Goal: Task Accomplishment & Management: Use online tool/utility

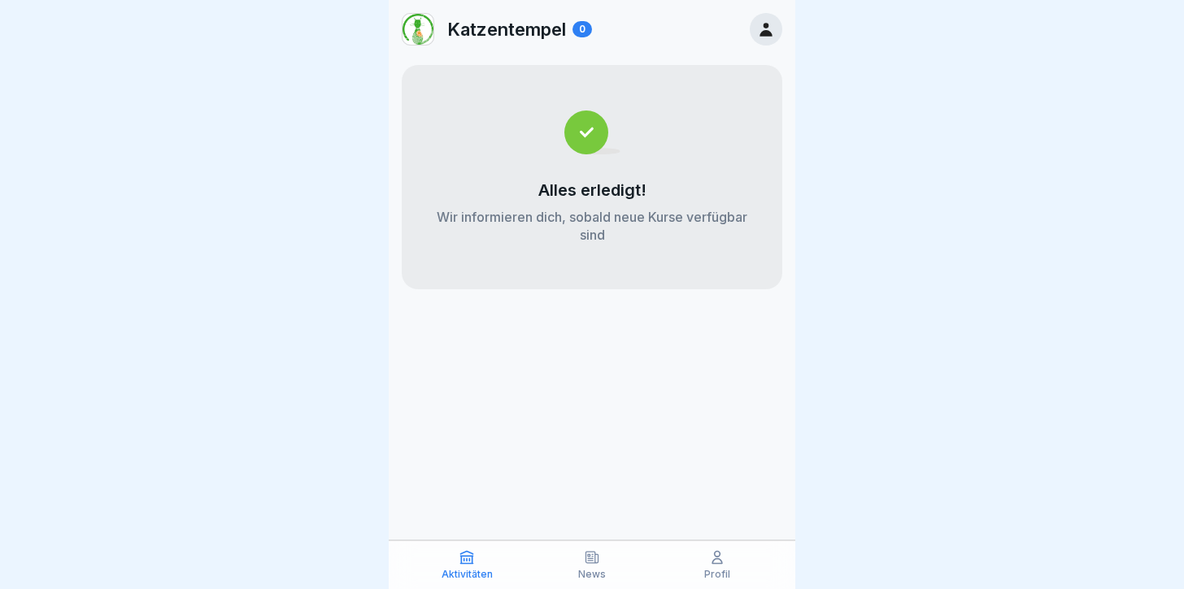
click at [774, 38] on div at bounding box center [766, 29] width 33 height 33
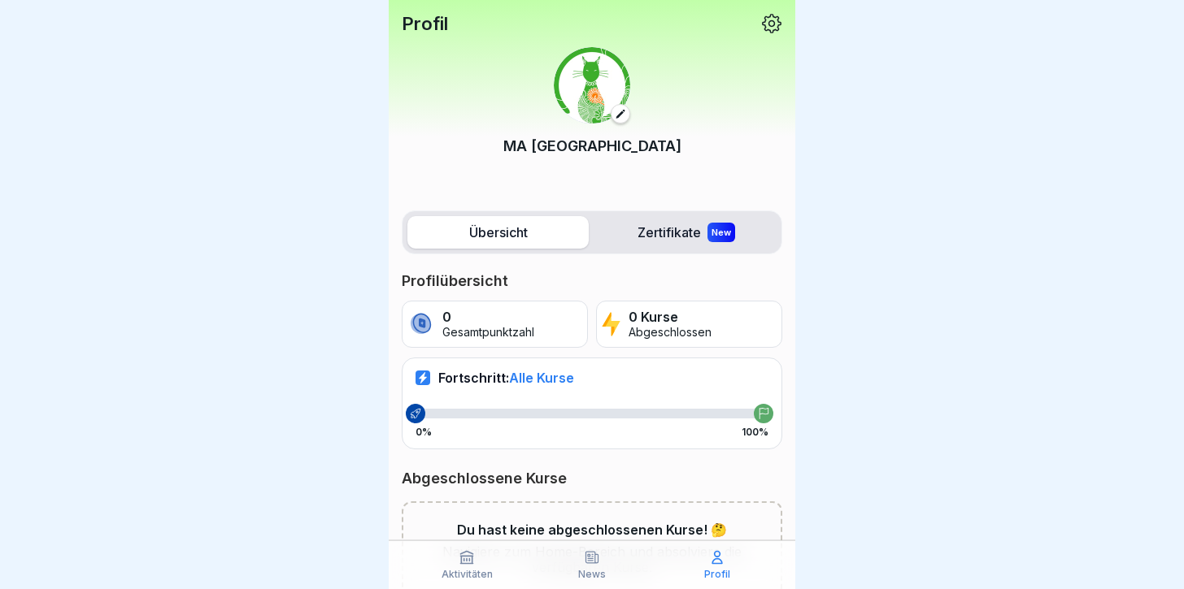
click at [761, 20] on icon at bounding box center [771, 23] width 21 height 21
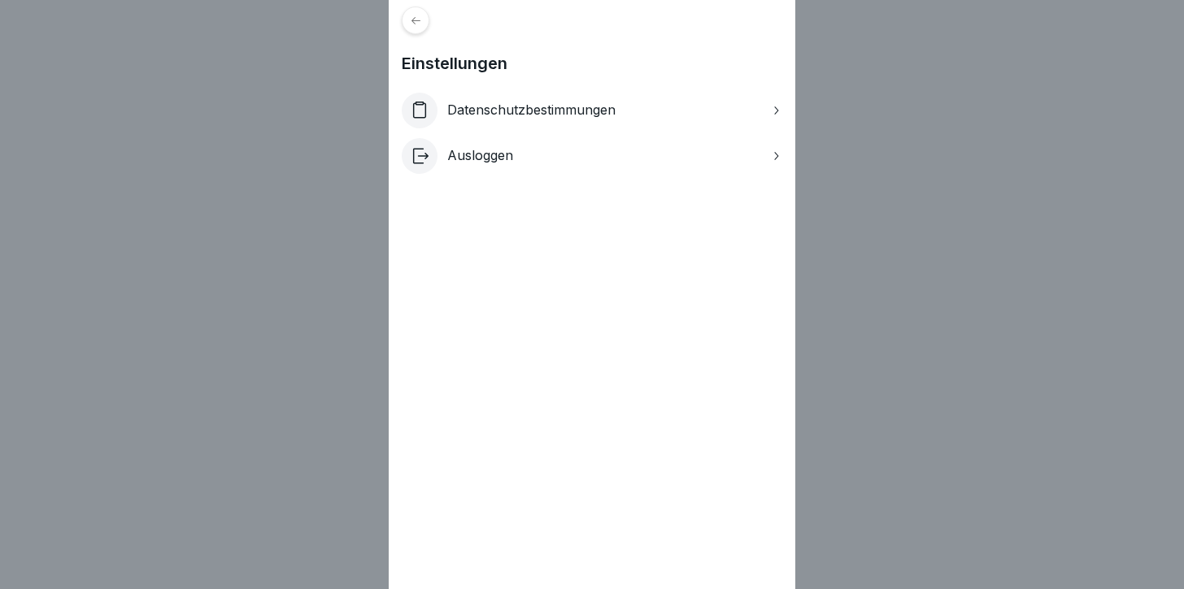
click at [429, 21] on div at bounding box center [416, 21] width 28 height 28
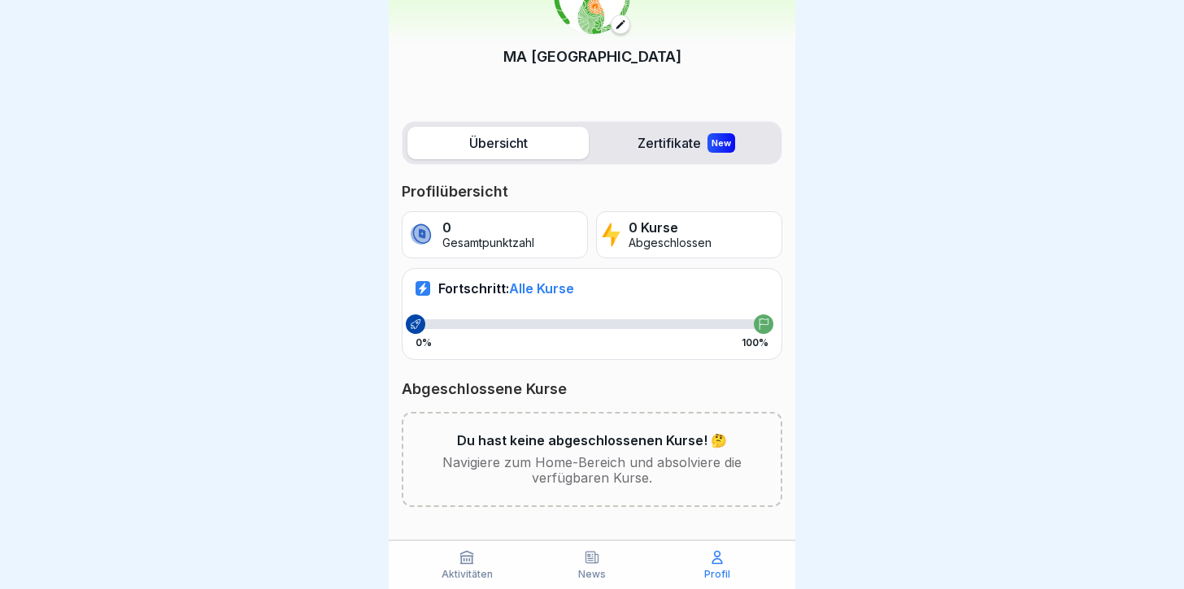
scroll to position [89, 0]
click at [590, 559] on icon at bounding box center [592, 557] width 12 height 11
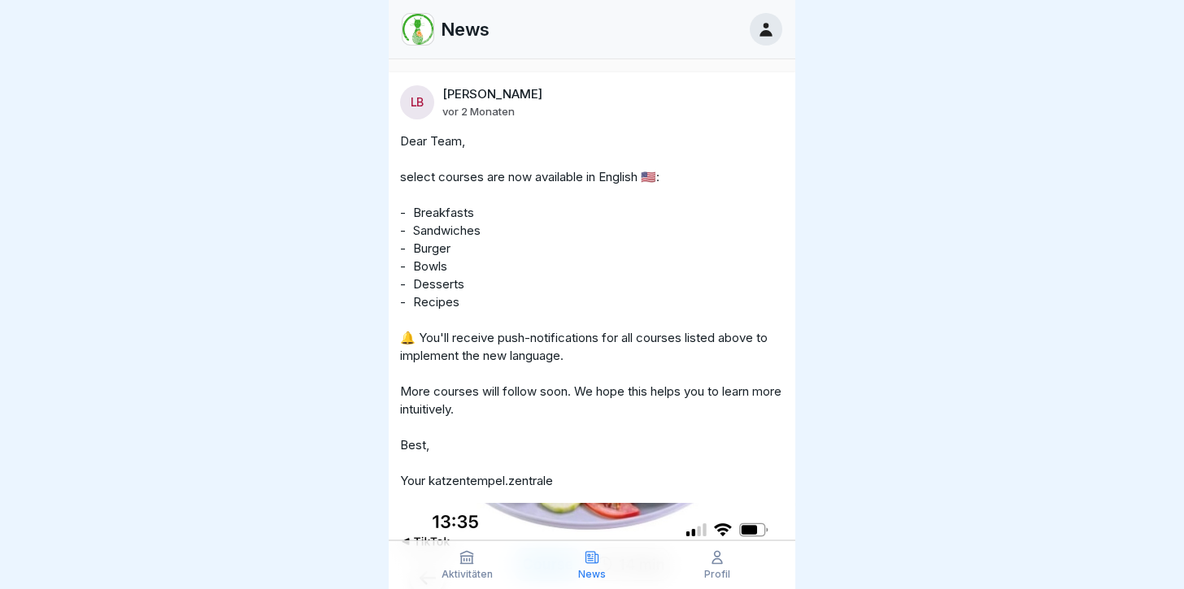
click at [455, 569] on p "Aktivitäten" at bounding box center [467, 574] width 51 height 11
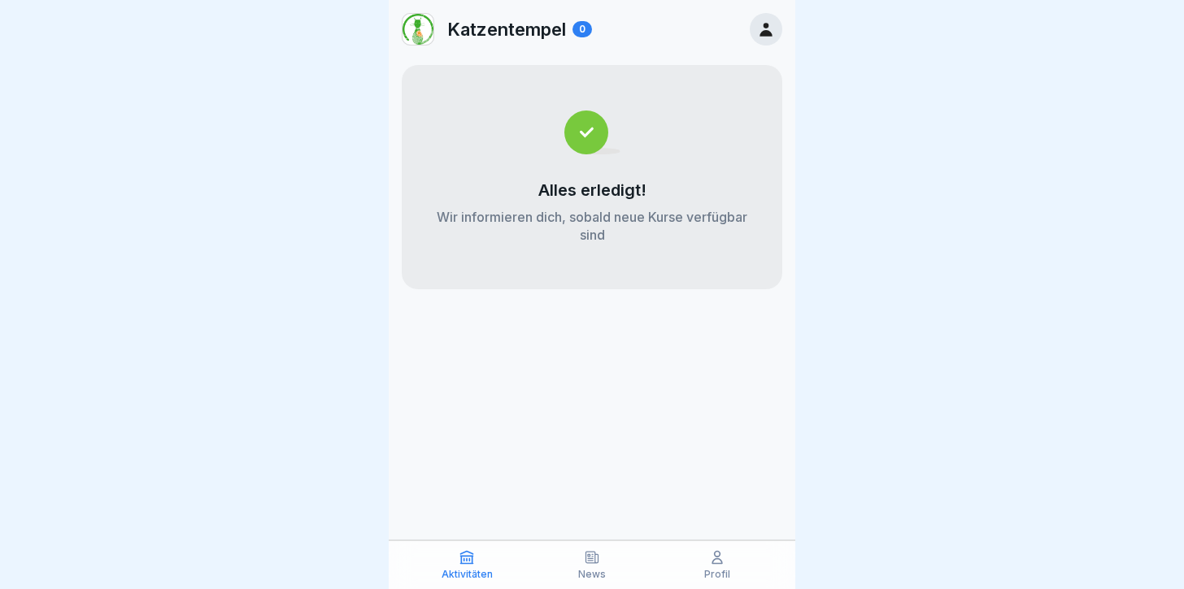
click at [494, 42] on div "Katzentempel 0" at bounding box center [497, 29] width 190 height 33
click at [600, 563] on div "News" at bounding box center [591, 565] width 117 height 31
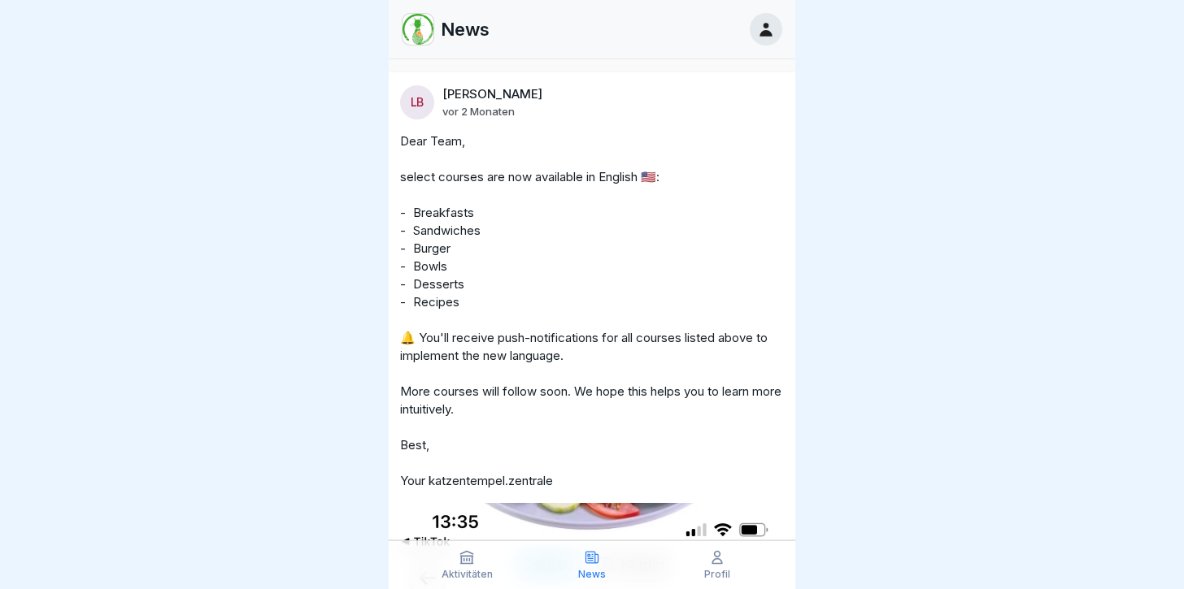
click at [720, 563] on icon at bounding box center [717, 558] width 16 height 16
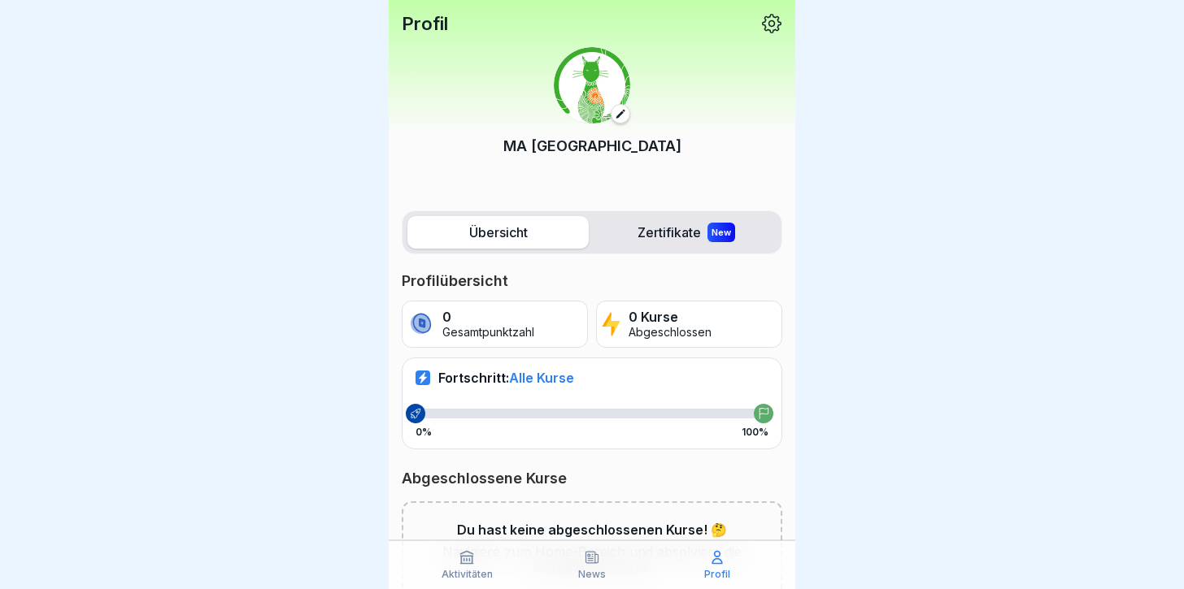
click at [599, 563] on icon at bounding box center [592, 558] width 16 height 16
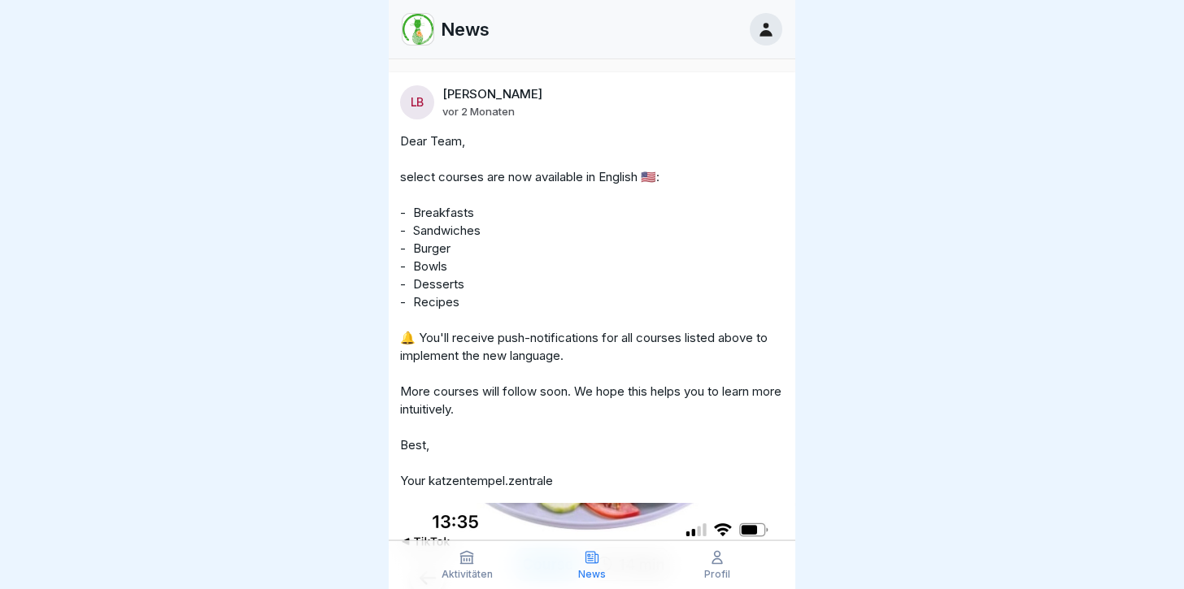
click at [759, 23] on icon at bounding box center [766, 29] width 18 height 18
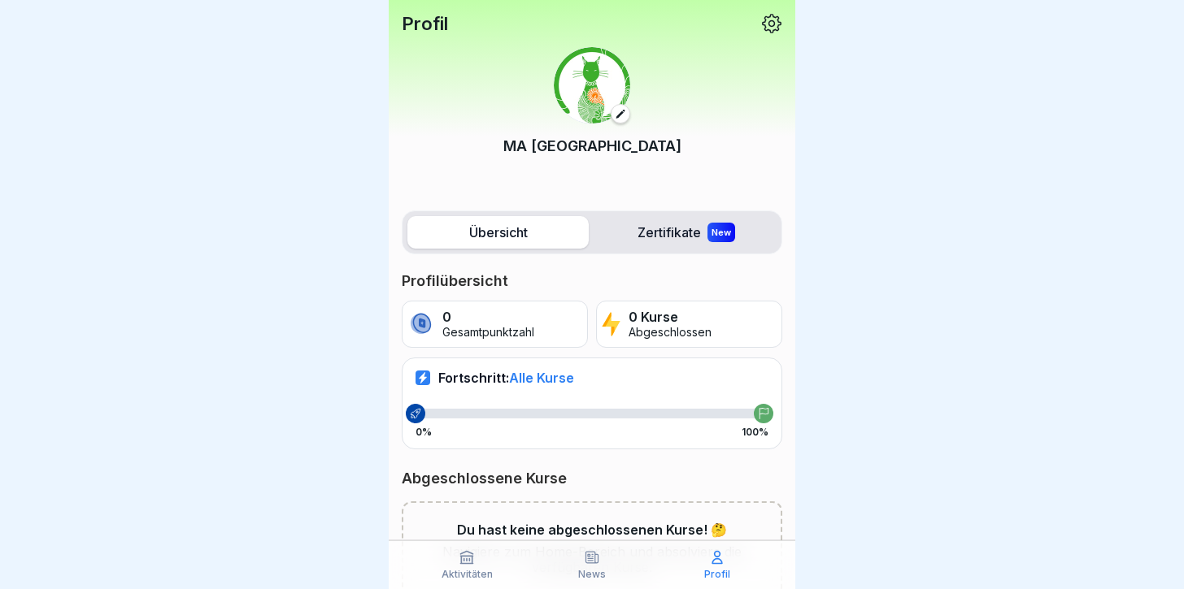
click at [762, 25] on icon at bounding box center [772, 24] width 20 height 20
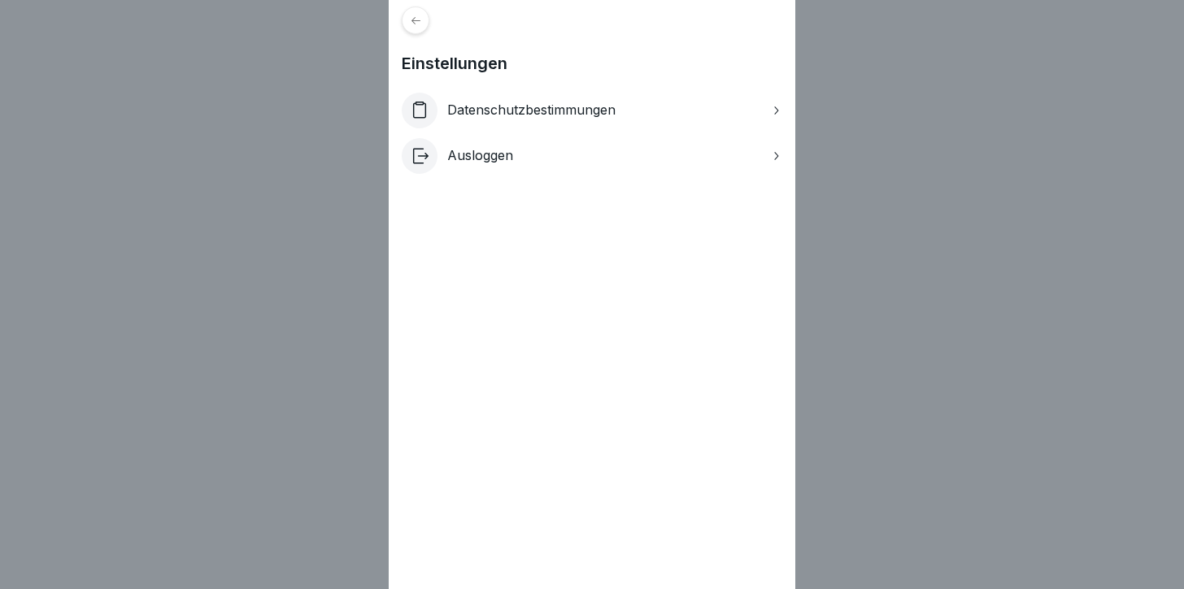
click at [422, 22] on icon at bounding box center [416, 21] width 12 height 12
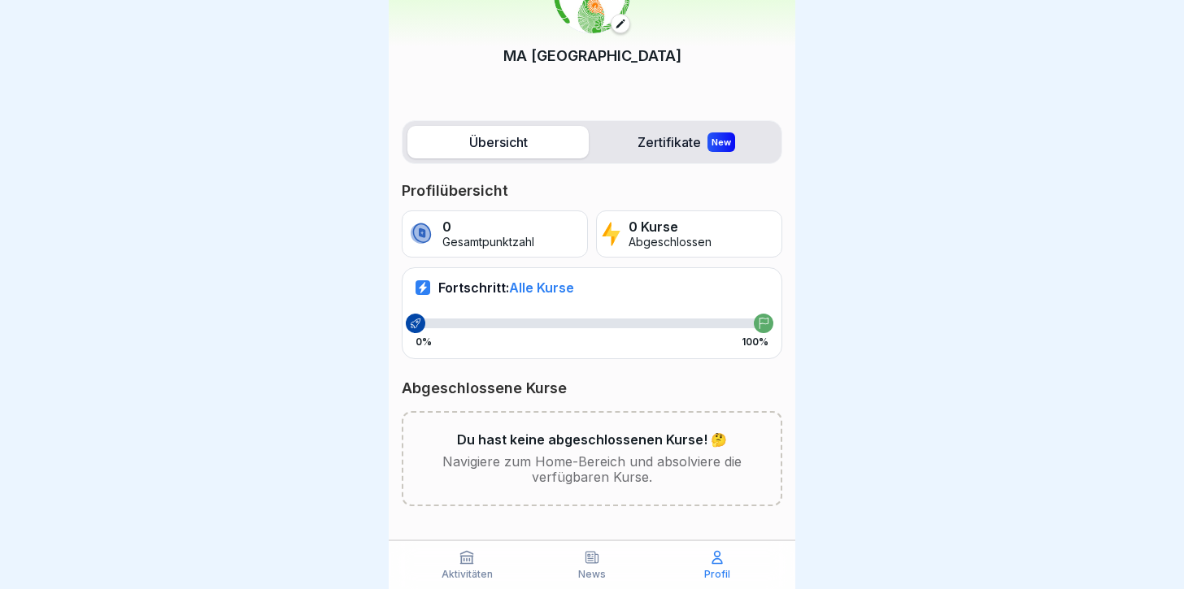
scroll to position [89, 0]
click at [666, 456] on p "Navigiere zum Home-Bereich und absolviere die verfügbaren Kurse." at bounding box center [591, 471] width 325 height 31
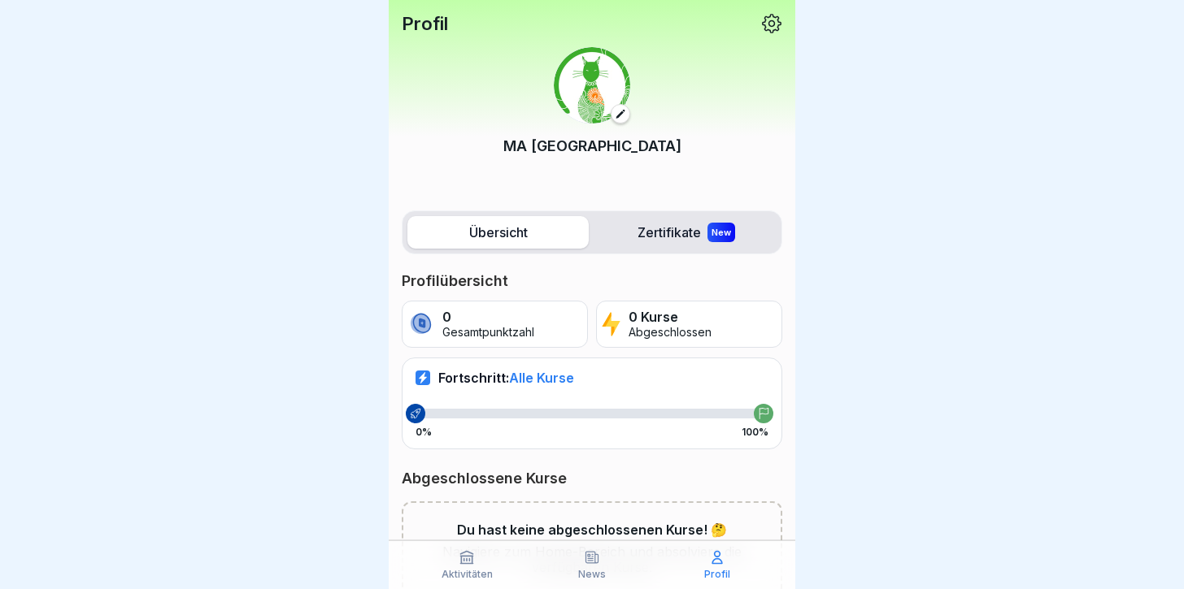
scroll to position [0, 0]
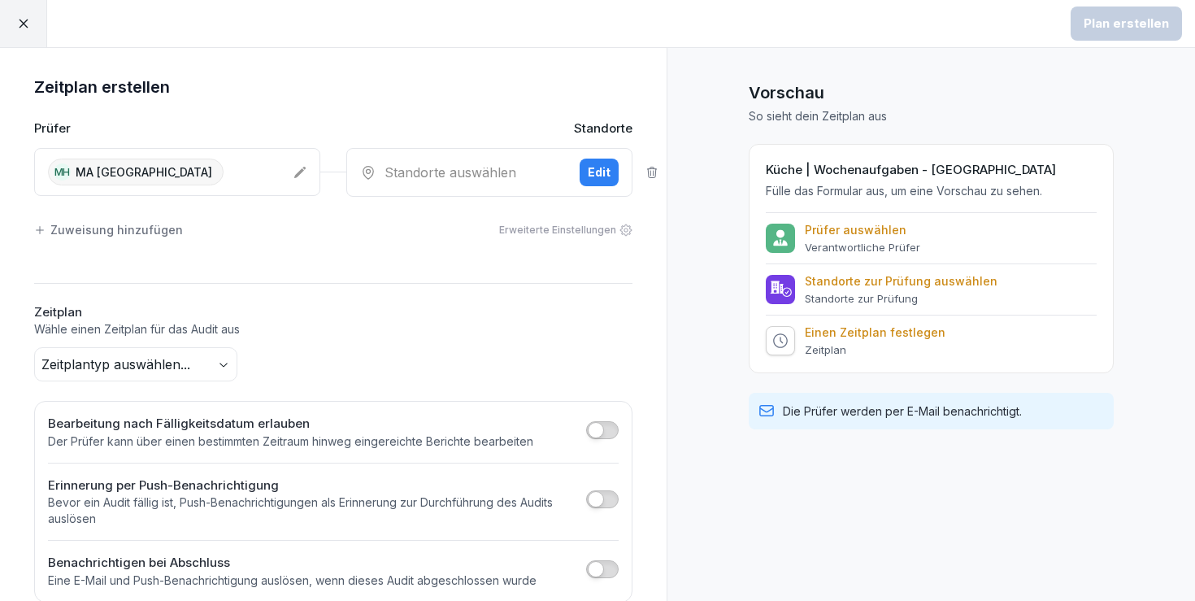
click at [459, 167] on div "Standorte auswählen" at bounding box center [463, 173] width 207 height 20
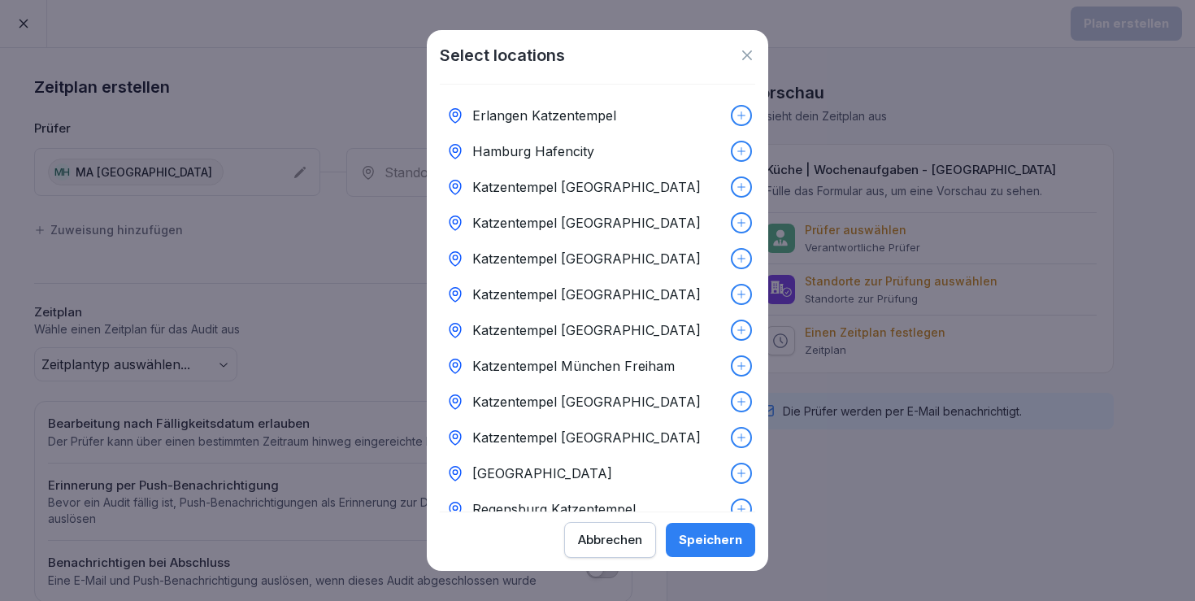
click at [600, 292] on p "Katzentempel Heidelberg" at bounding box center [586, 295] width 228 height 20
click at [716, 532] on div "Speichern" at bounding box center [710, 540] width 63 height 18
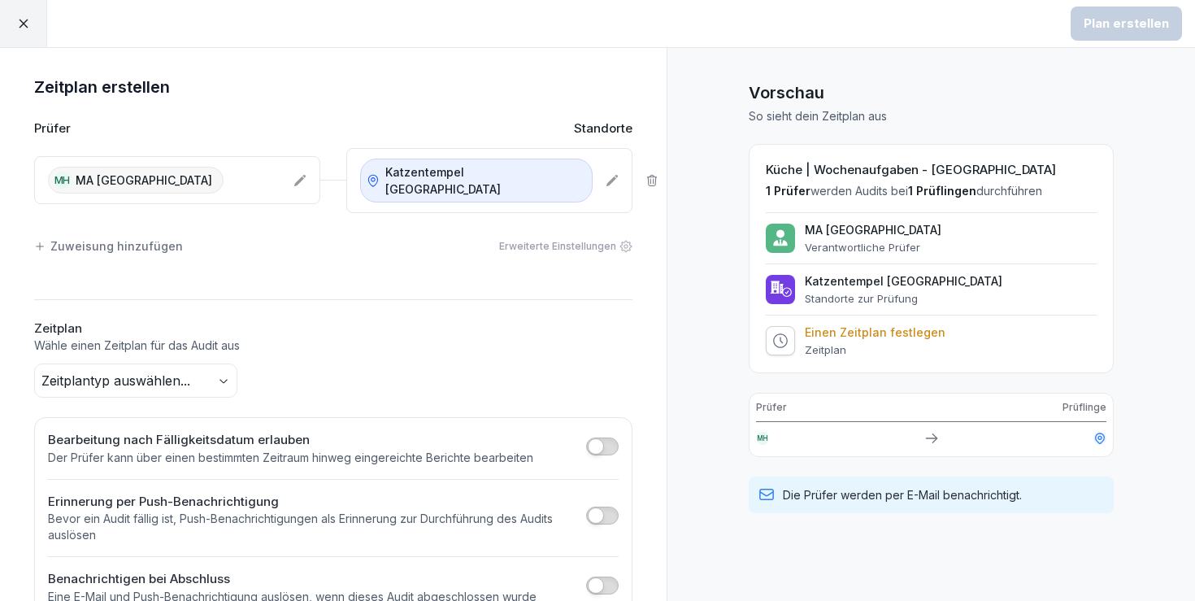
click at [182, 355] on body "Plan erstellen Zeitplan erstellen Prüfer Standorte MH MA Heidelberg Katzentempe…" at bounding box center [597, 300] width 1195 height 601
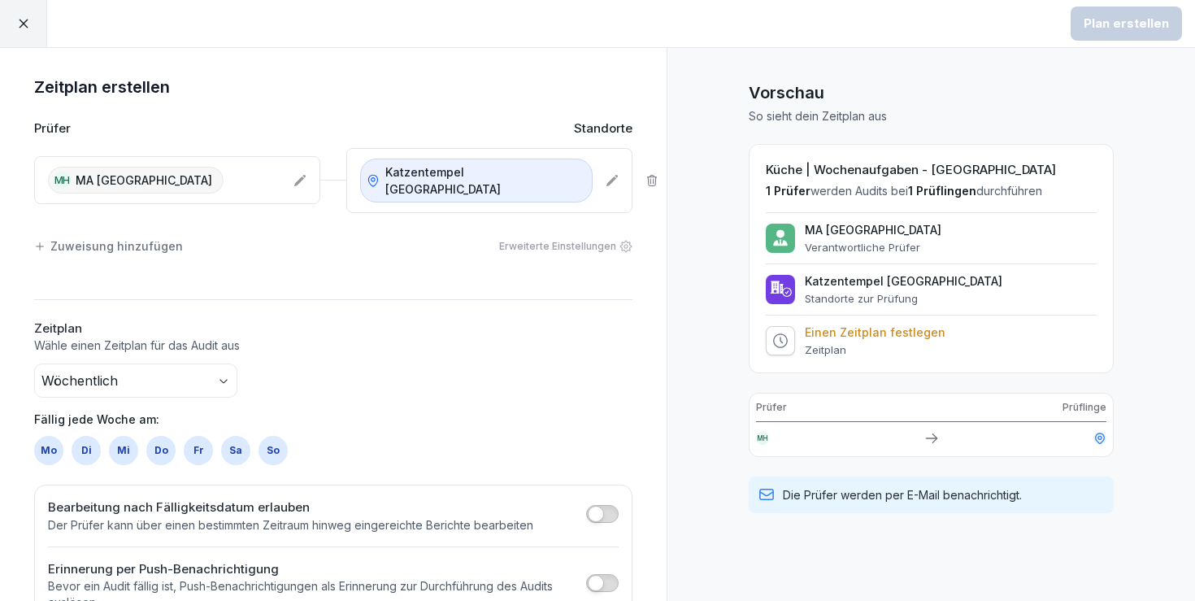
click at [268, 436] on div "So" at bounding box center [273, 450] width 29 height 29
click at [1143, 27] on div "Plan erstellen" at bounding box center [1126, 24] width 85 height 18
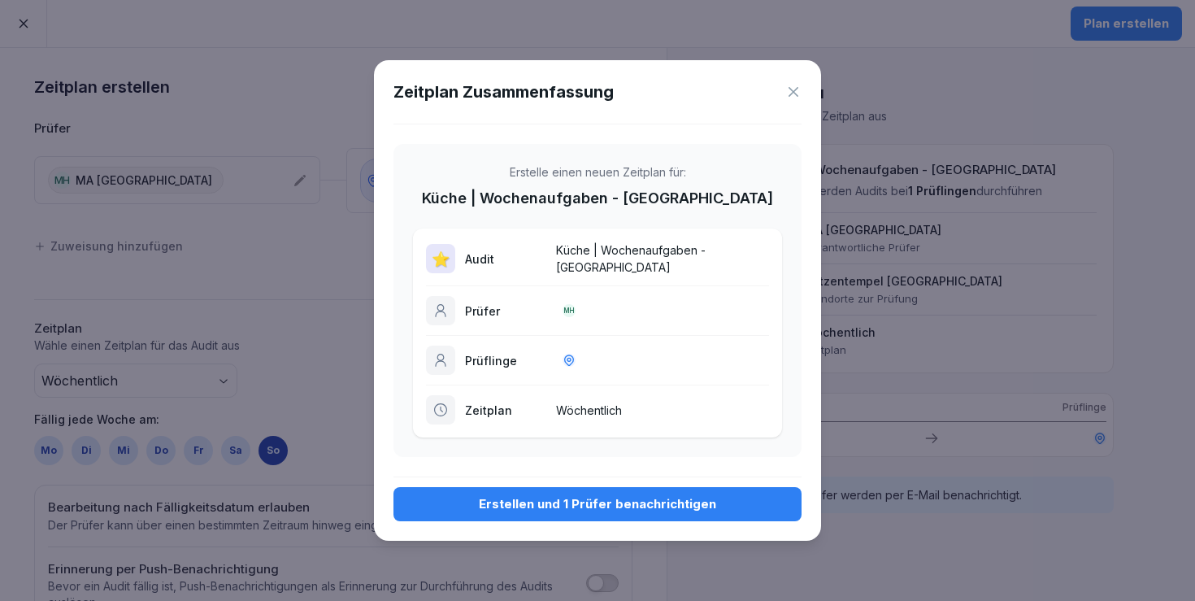
click at [662, 499] on div "Erstellen und 1 Prüfer benachrichtigen" at bounding box center [598, 504] width 382 height 18
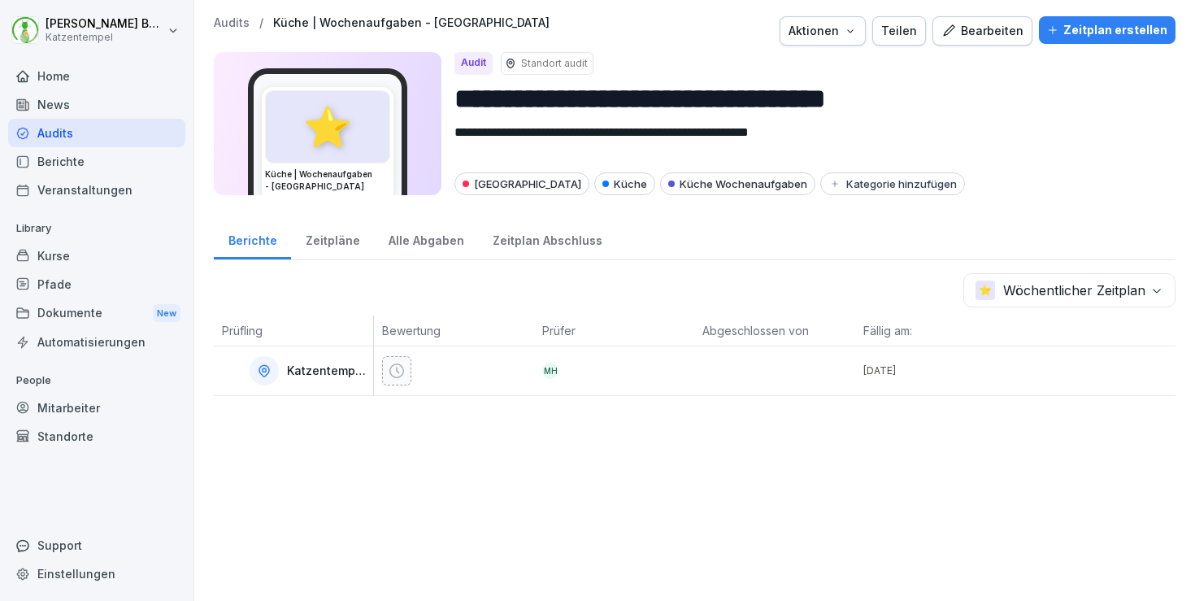
click at [238, 24] on p "Audits" at bounding box center [232, 23] width 36 height 14
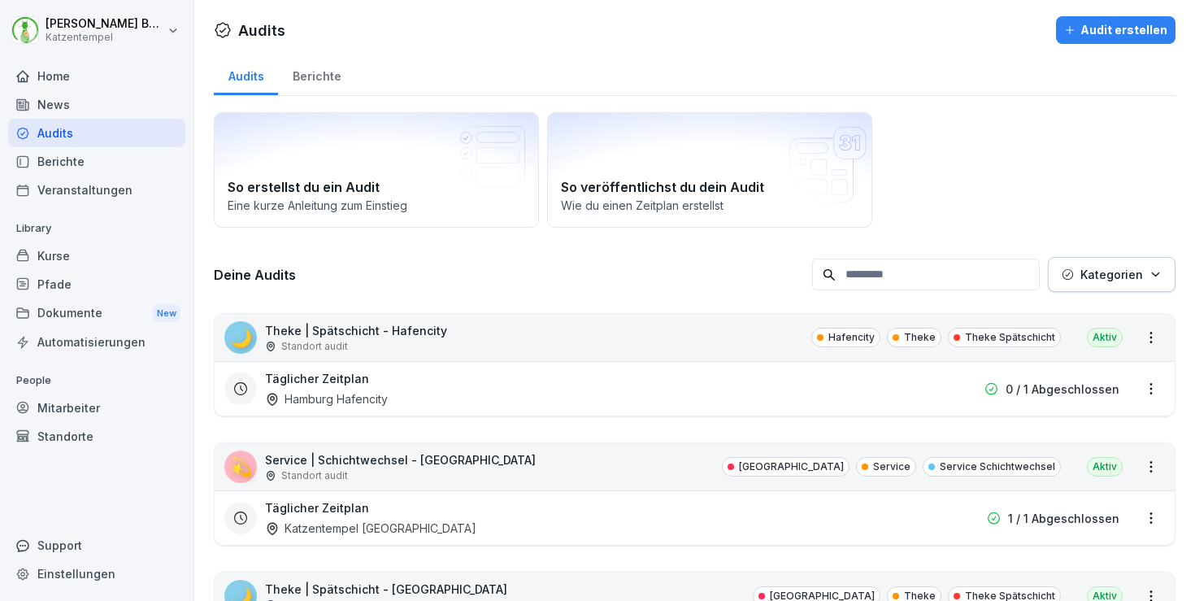
click at [1106, 282] on p "Kategorien" at bounding box center [1112, 274] width 63 height 17
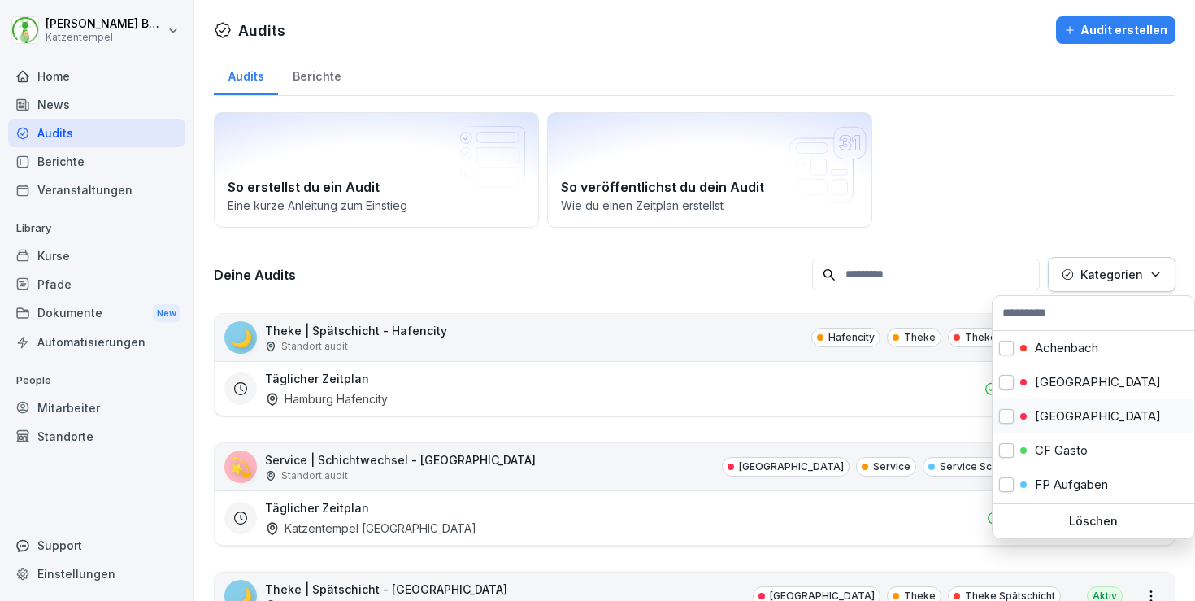
scroll to position [143, 0]
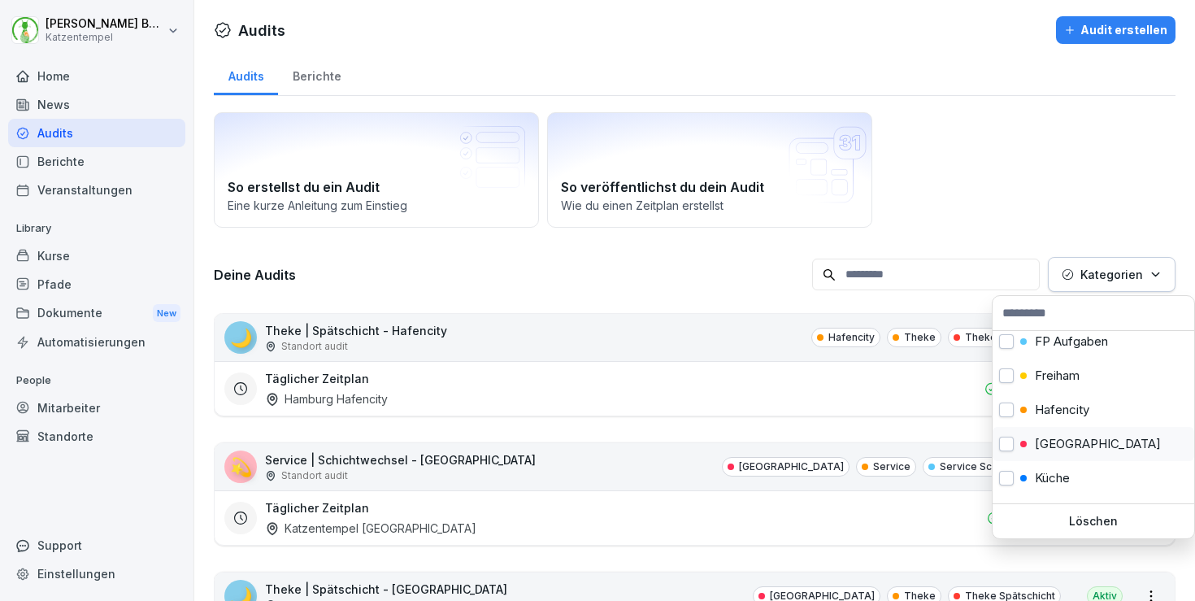
click at [1096, 437] on p "Heidelberg" at bounding box center [1098, 444] width 126 height 15
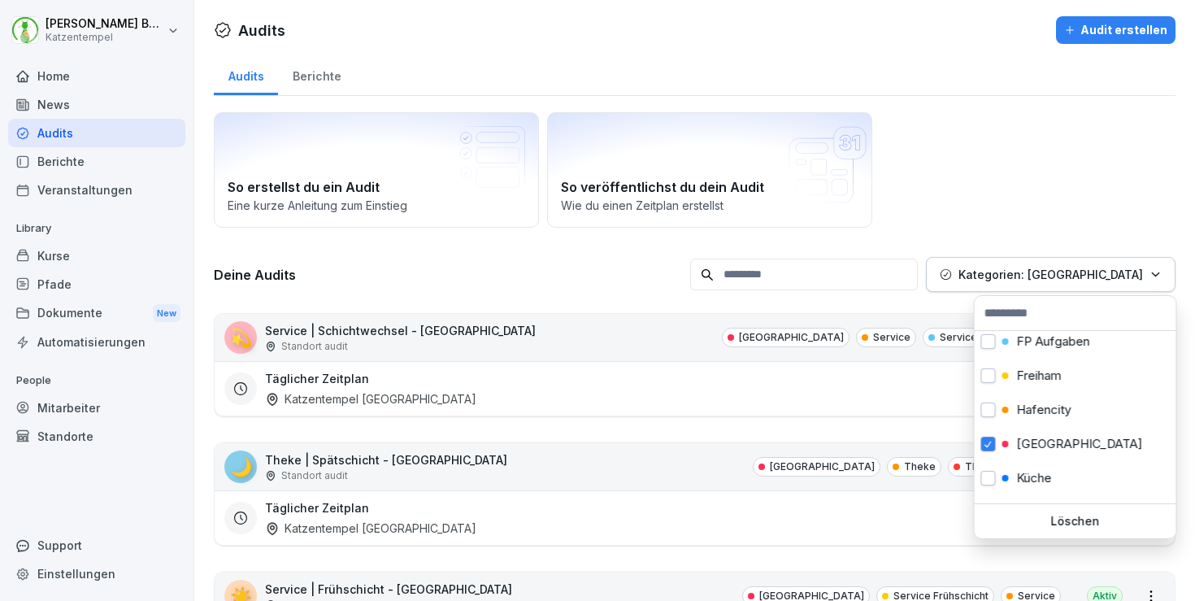
click at [494, 294] on html "Laura Benedix Katzentempel Home News Audits Berichte Veranstaltungen Library Ku…" at bounding box center [597, 300] width 1195 height 601
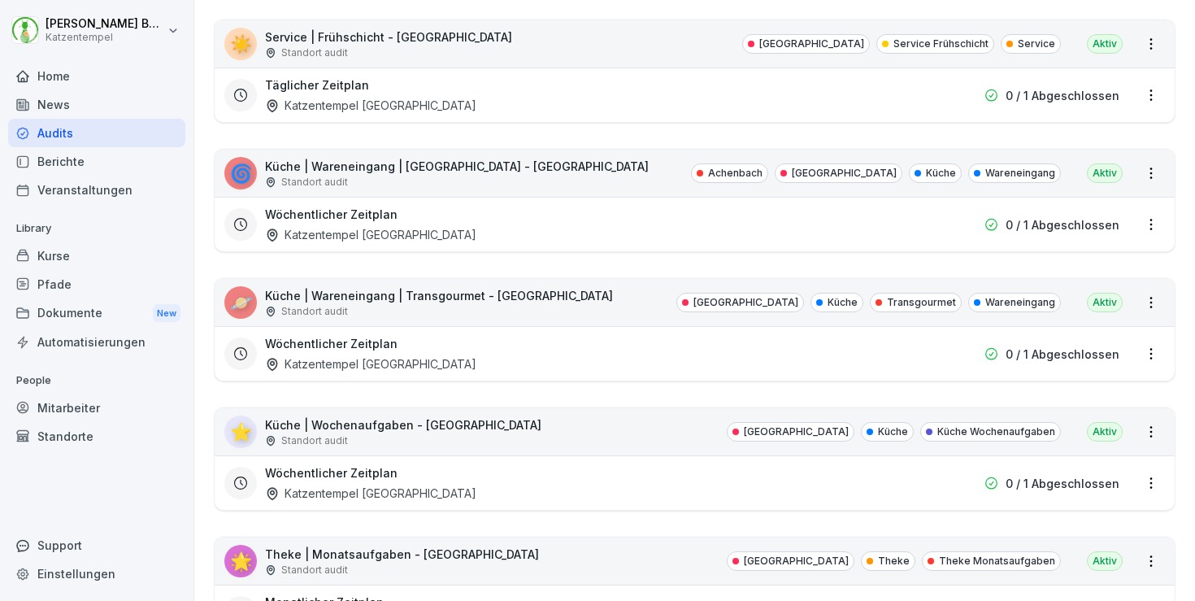
scroll to position [1362, 0]
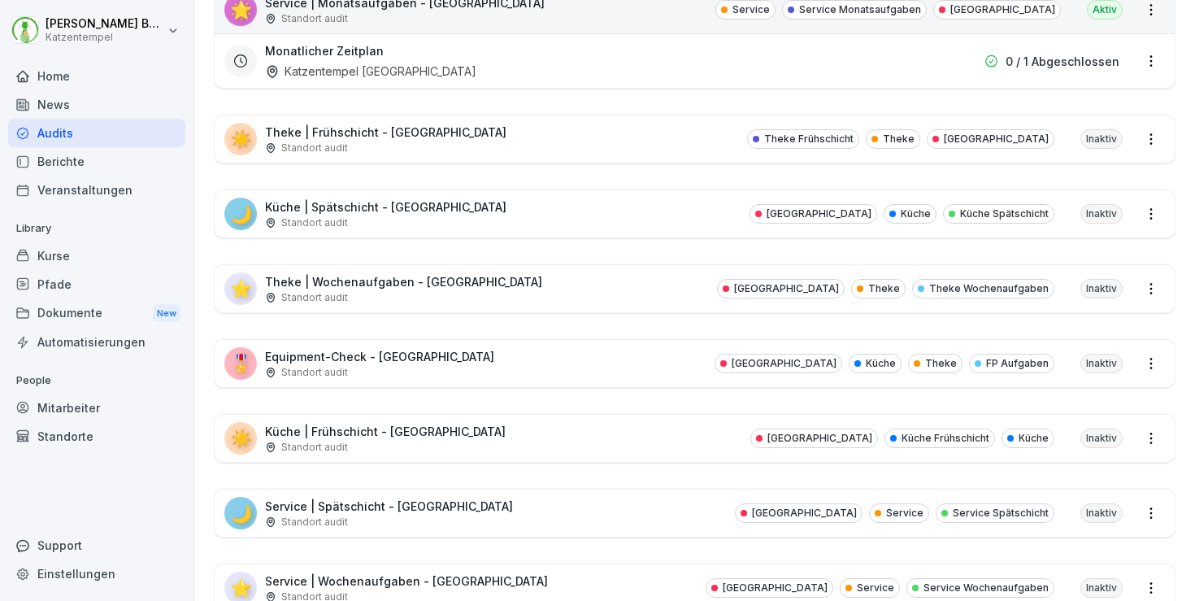
click at [513, 444] on div "☀️ Küche | Frühschicht - Heidelberg Standort audit Heidelberg Küche Frühschicht…" at bounding box center [695, 438] width 960 height 47
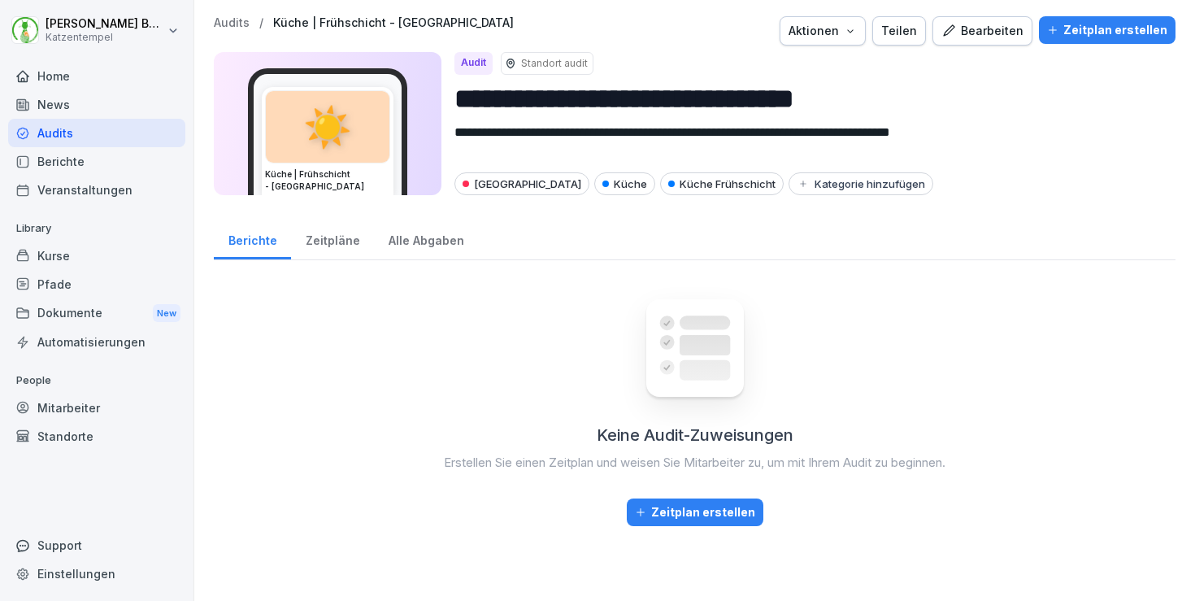
click at [860, 28] on button "Aktionen" at bounding box center [823, 30] width 86 height 29
click at [856, 28] on icon "button" at bounding box center [850, 30] width 13 height 13
click at [1087, 37] on div "Zeitplan erstellen" at bounding box center [1107, 30] width 120 height 18
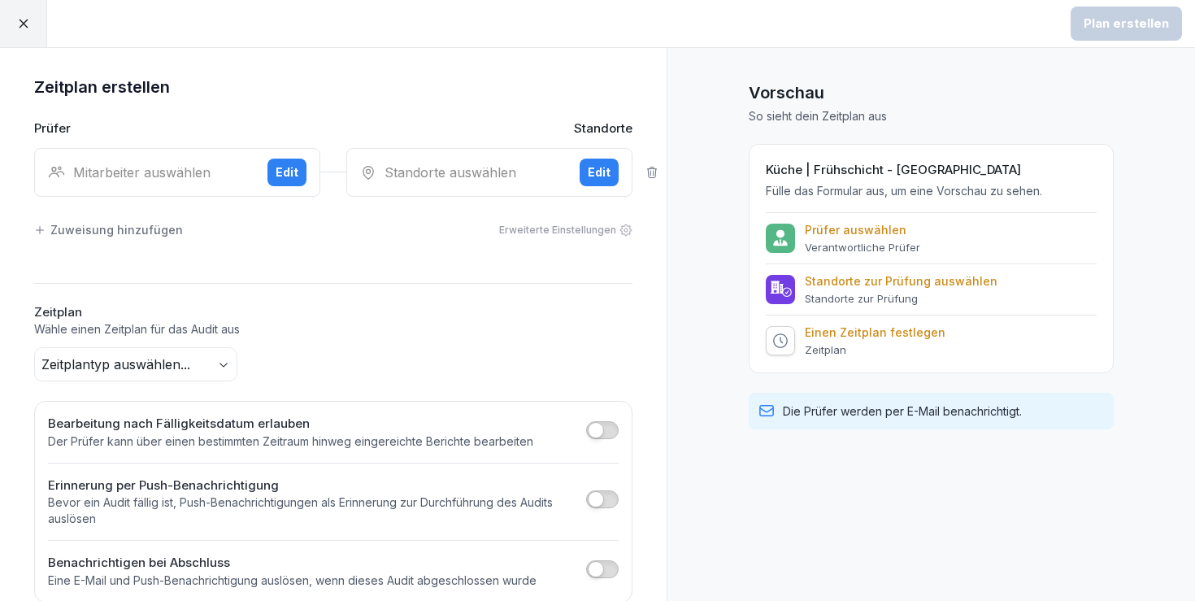
click at [225, 176] on div "Mitarbeiter auswählen" at bounding box center [151, 173] width 207 height 20
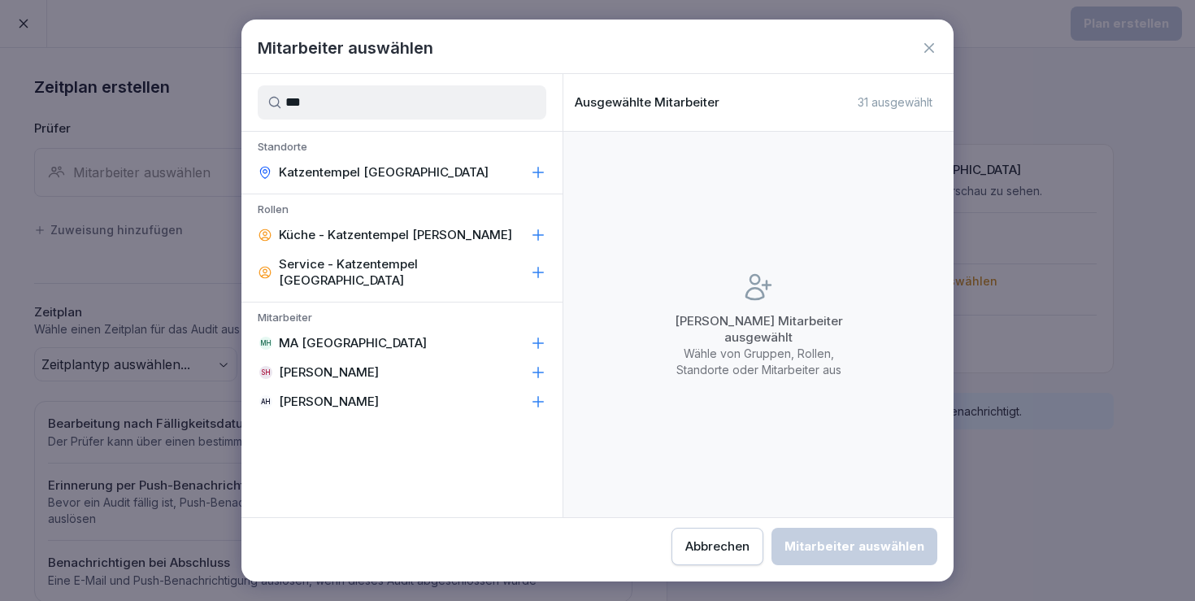
type input "***"
click at [468, 333] on div "MH MA Heidelberg" at bounding box center [401, 342] width 321 height 29
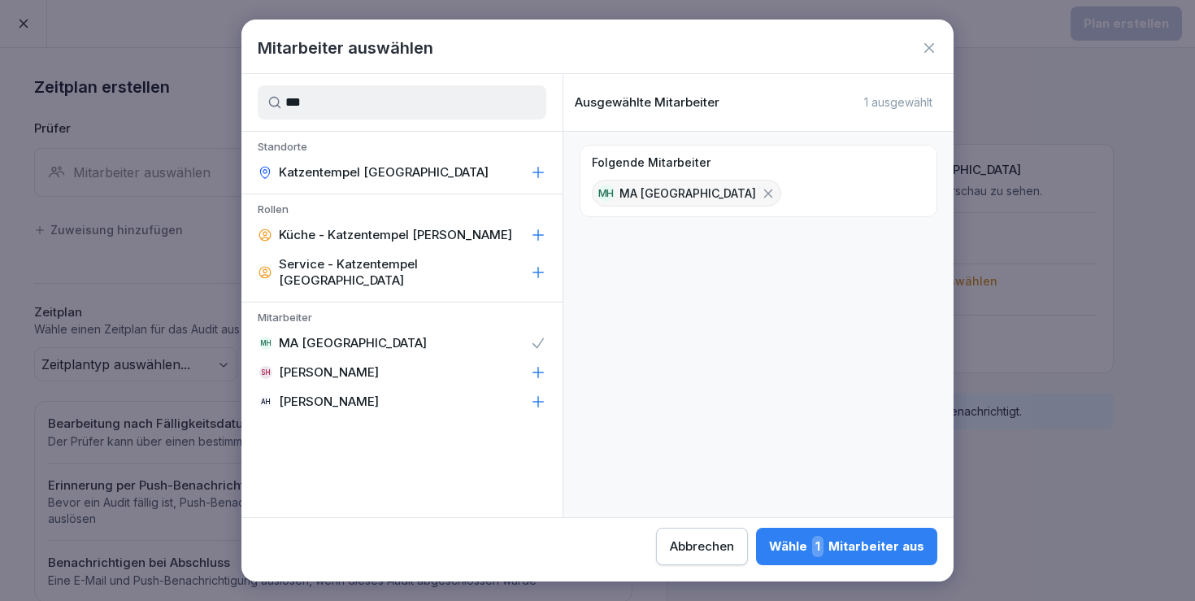
click at [769, 542] on div "Wähle 1 Mitarbeiter aus" at bounding box center [846, 546] width 155 height 21
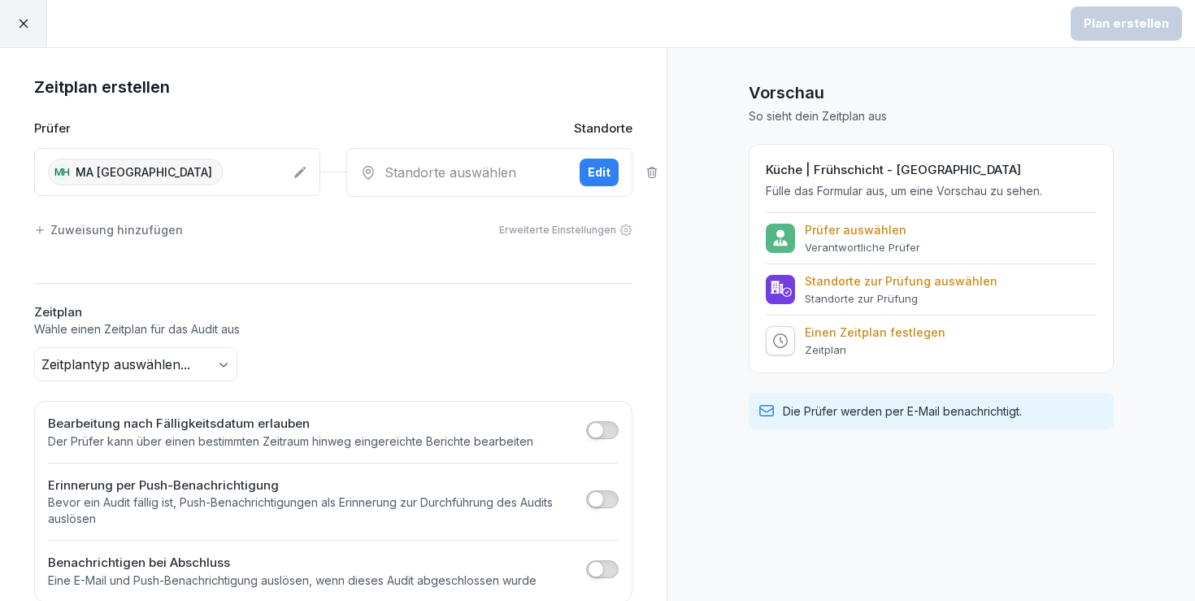
click at [446, 172] on div "Standorte auswählen" at bounding box center [463, 173] width 207 height 20
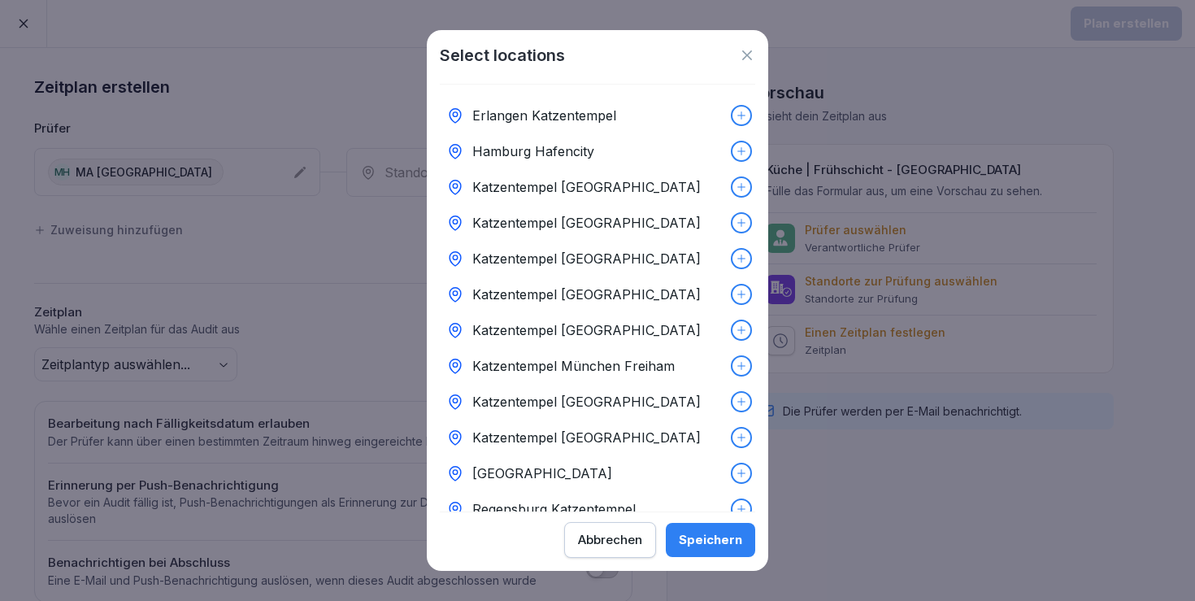
click at [544, 297] on p "Katzentempel Heidelberg" at bounding box center [586, 295] width 228 height 20
click at [713, 540] on div "Speichern" at bounding box center [710, 540] width 63 height 18
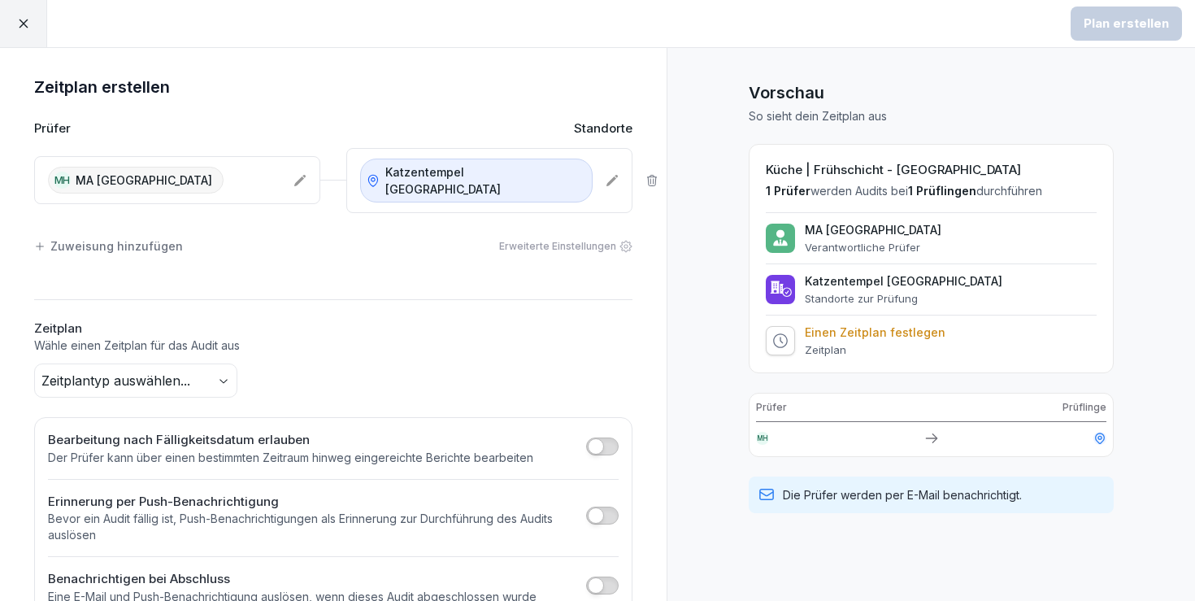
click at [150, 369] on body "Plan erstellen Zeitplan erstellen Prüfer Standorte MH MA Heidelberg Katzentempe…" at bounding box center [597, 300] width 1195 height 601
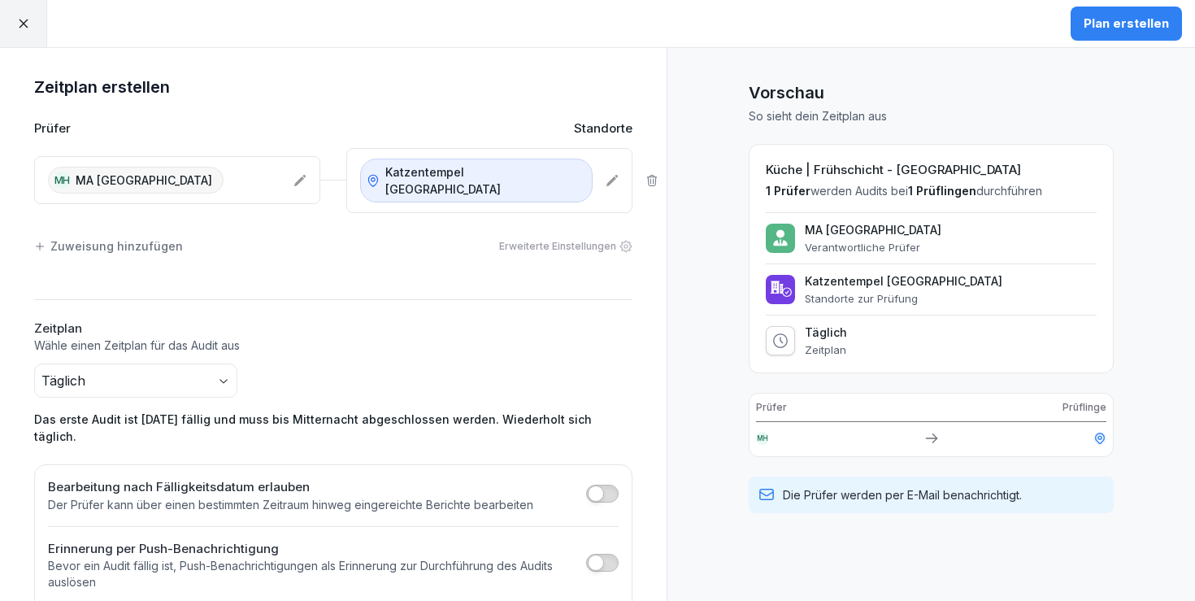
click at [1146, 28] on div "Plan erstellen" at bounding box center [1126, 24] width 85 height 18
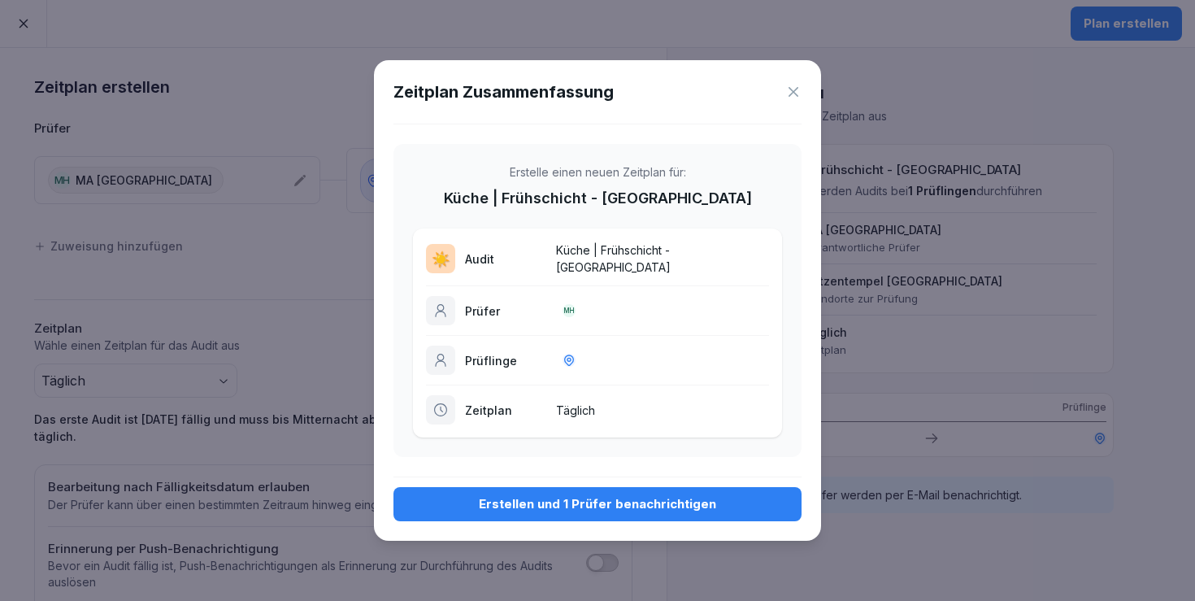
click at [658, 497] on div "Erstellen und 1 Prüfer benachrichtigen" at bounding box center [598, 504] width 382 height 18
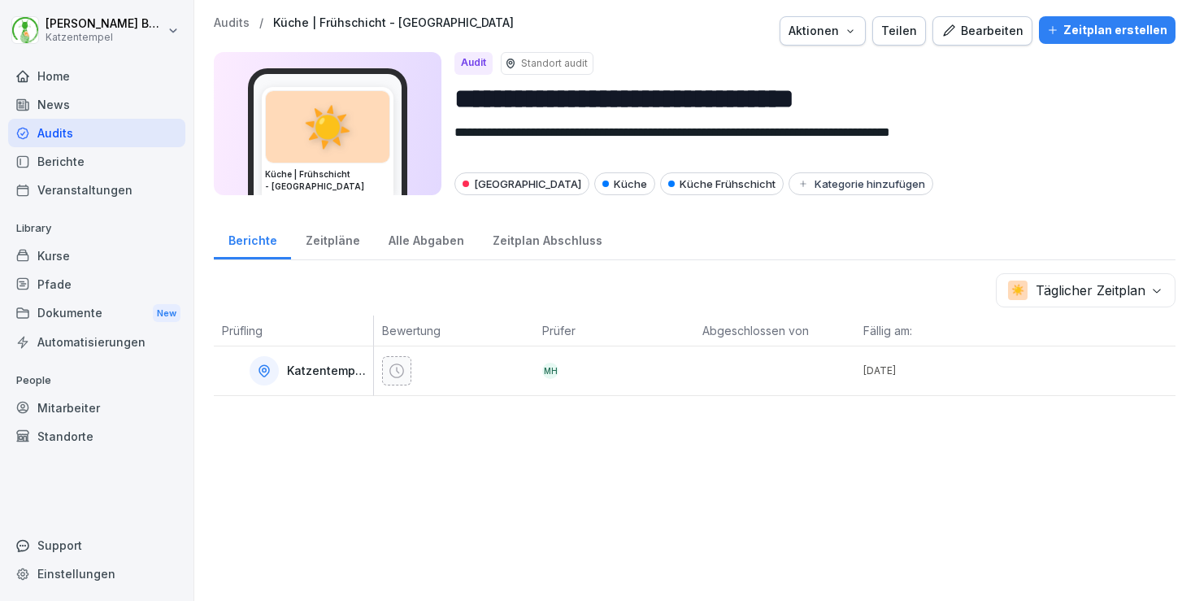
click at [227, 20] on p "Audits" at bounding box center [232, 23] width 36 height 14
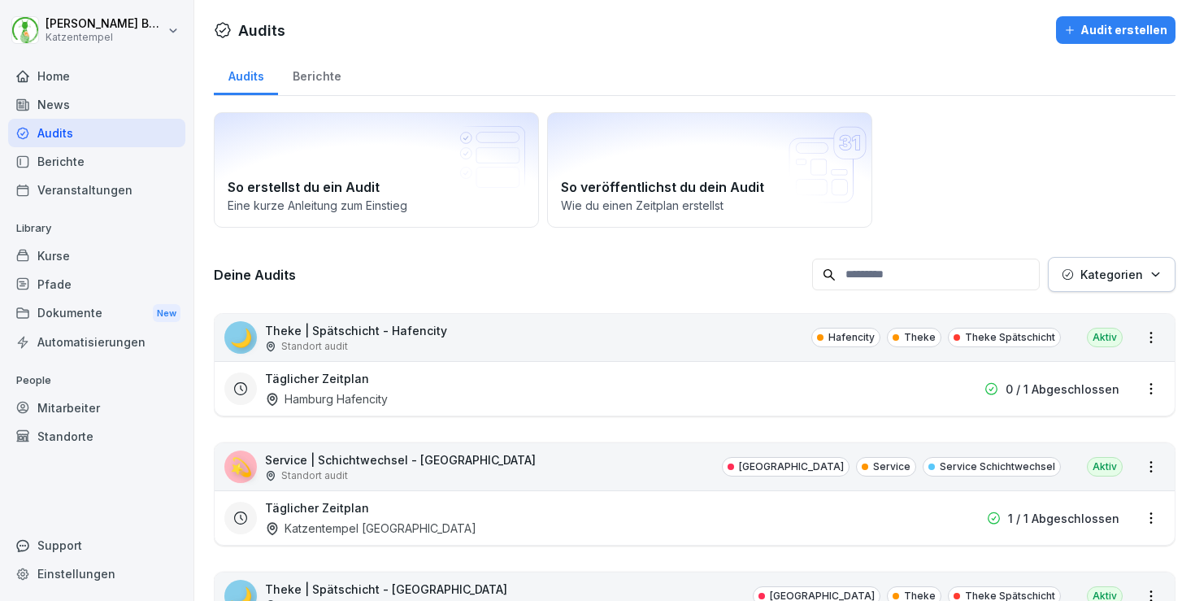
click at [1097, 263] on button "Kategorien" at bounding box center [1112, 274] width 128 height 35
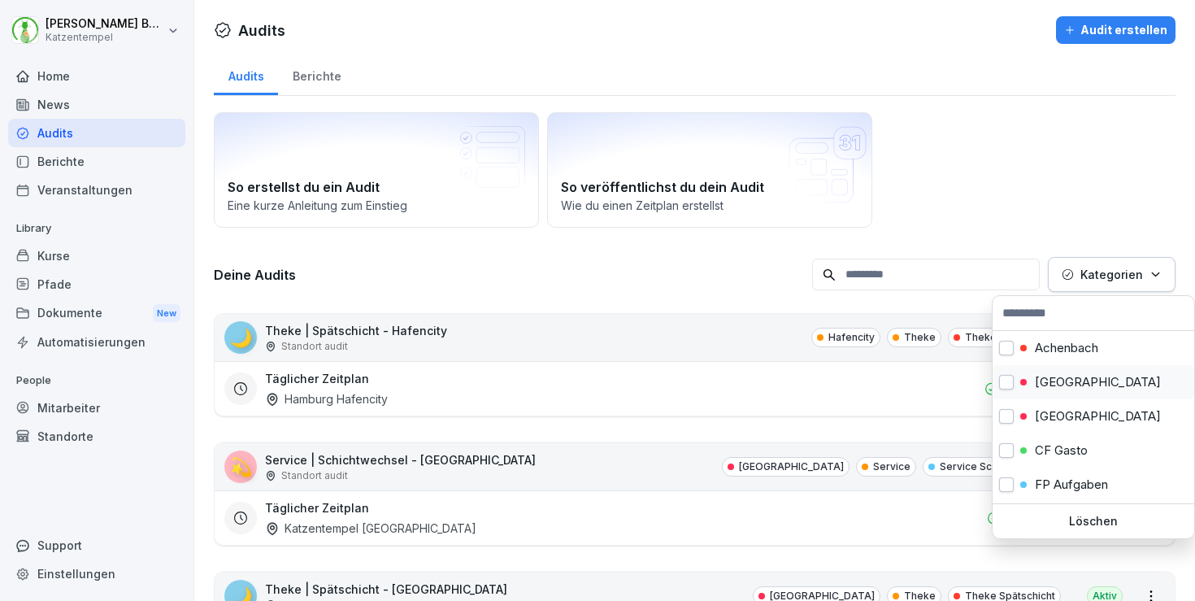
scroll to position [137, 0]
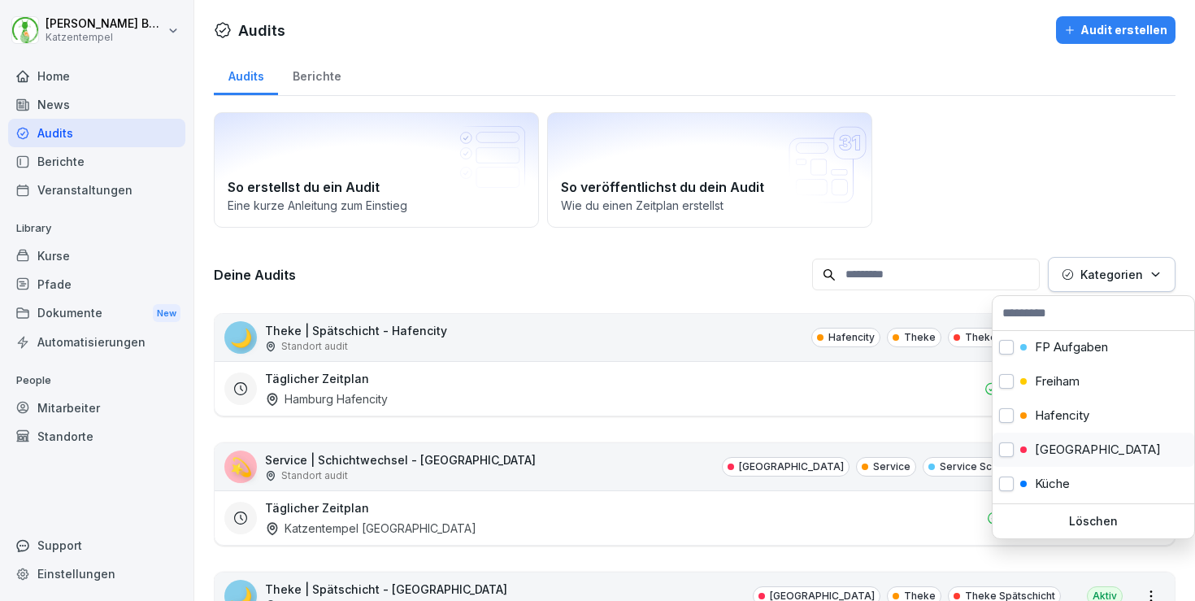
click at [1090, 451] on p "Heidelberg" at bounding box center [1098, 449] width 126 height 15
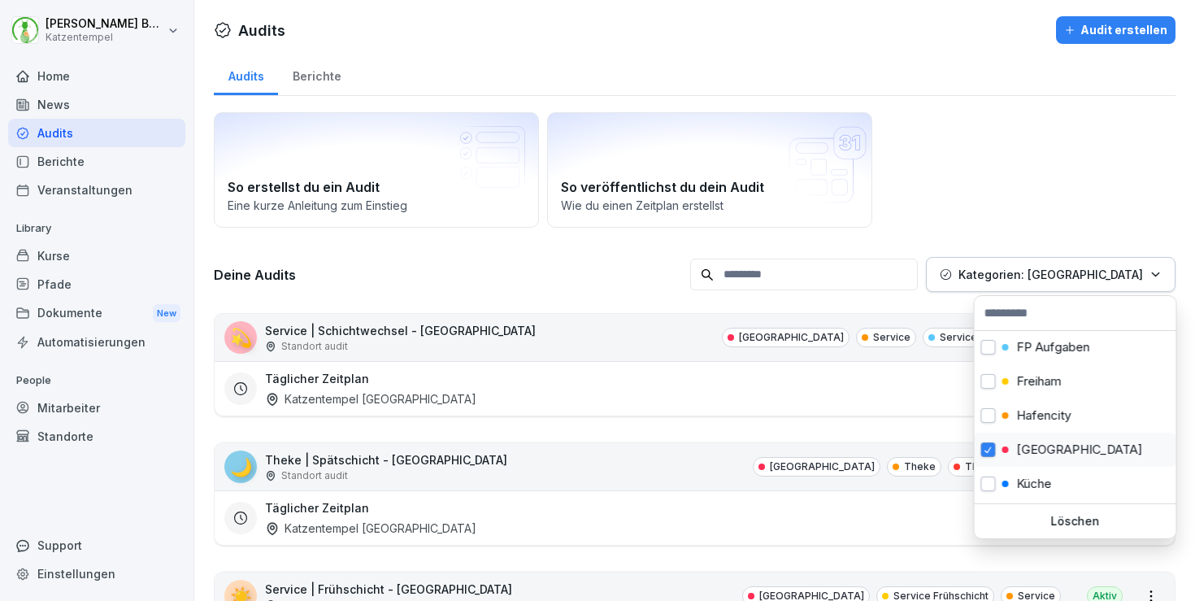
scroll to position [137, 0]
click at [1029, 171] on html "Laura Benedix Katzentempel Home News Audits Berichte Veranstaltungen Library Ku…" at bounding box center [597, 300] width 1195 height 601
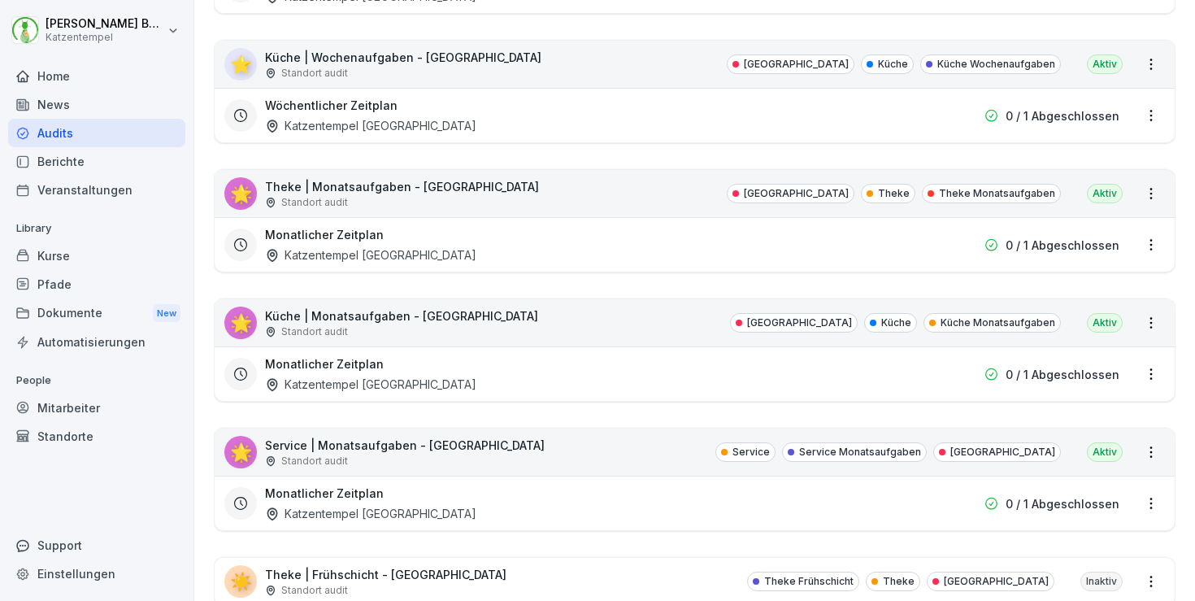
scroll to position [1553, 0]
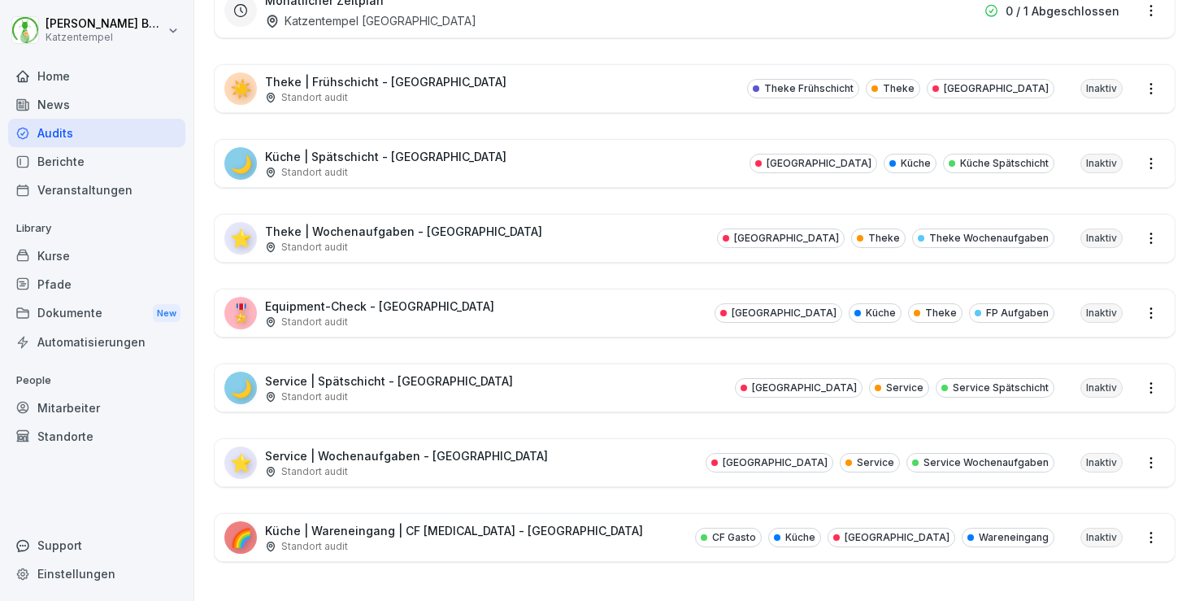
click at [521, 396] on div "🌙 Service | Spätschicht - Heidelberg Standort audit Heidelberg Service Service …" at bounding box center [695, 387] width 960 height 47
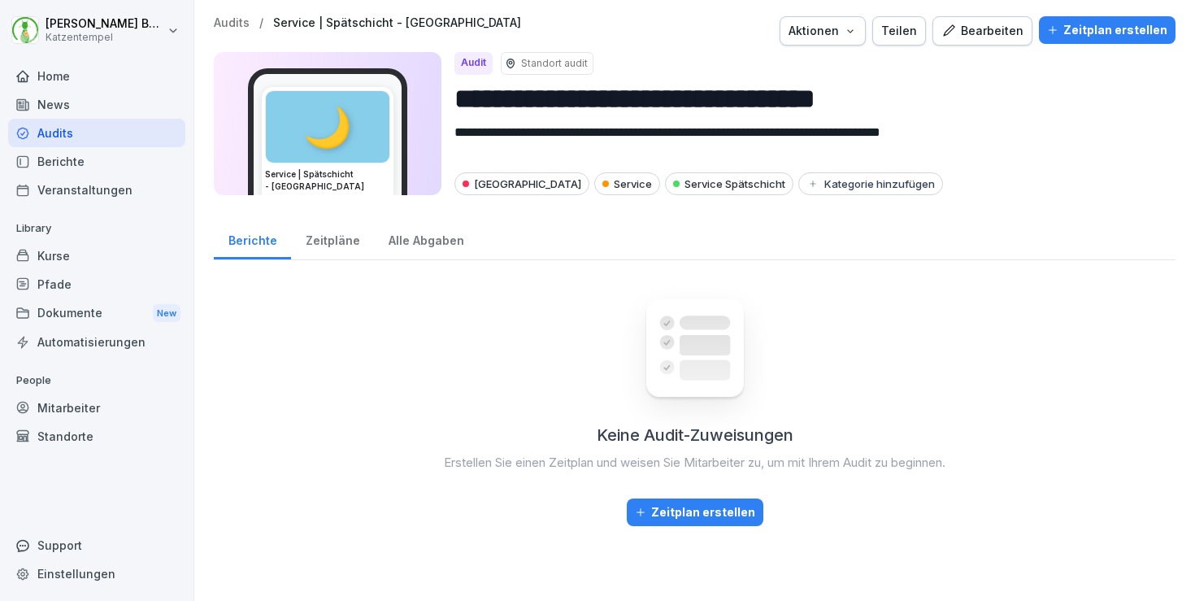
click at [1139, 37] on div "Zeitplan erstellen" at bounding box center [1107, 30] width 120 height 18
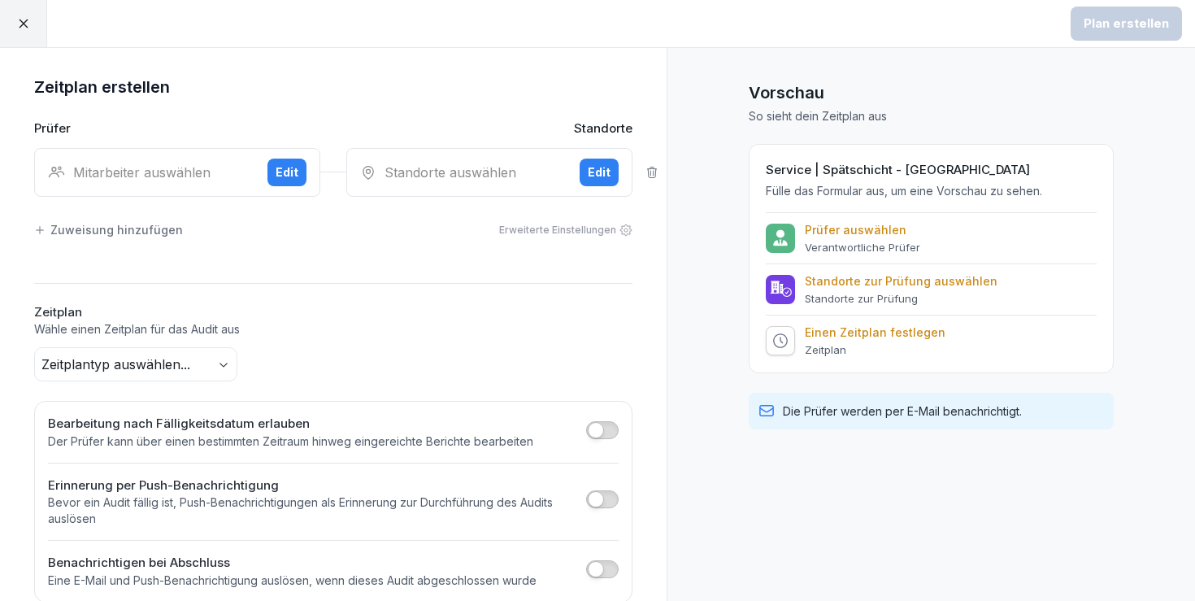
click at [133, 168] on div "Mitarbeiter auswählen" at bounding box center [151, 173] width 207 height 20
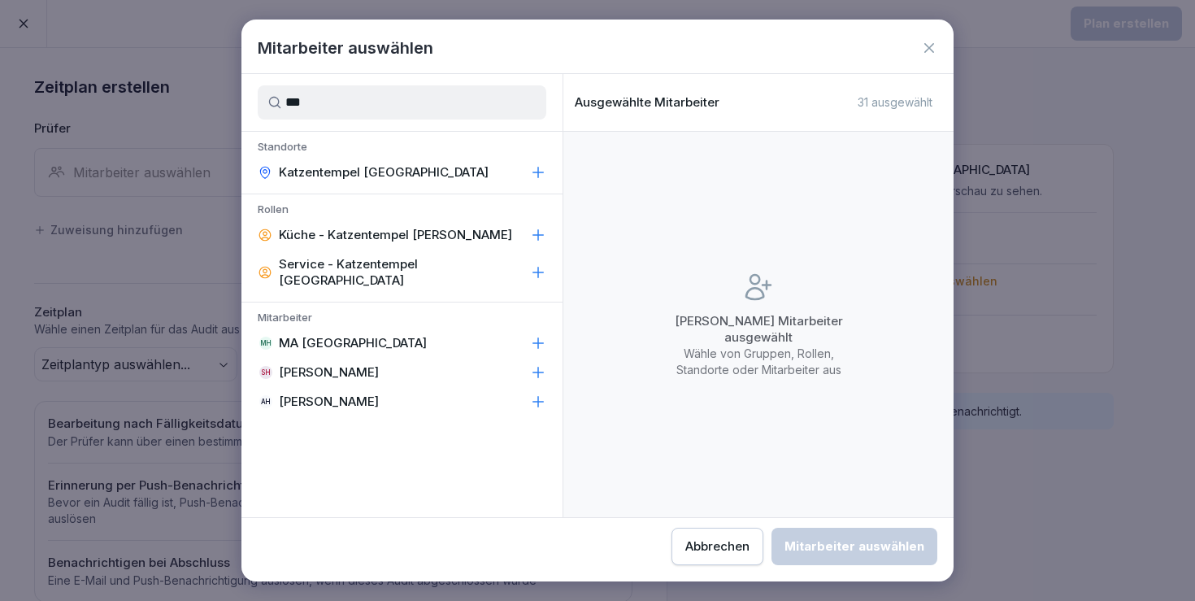
type input "***"
click at [327, 335] on p "MA Heidelberg" at bounding box center [353, 343] width 148 height 16
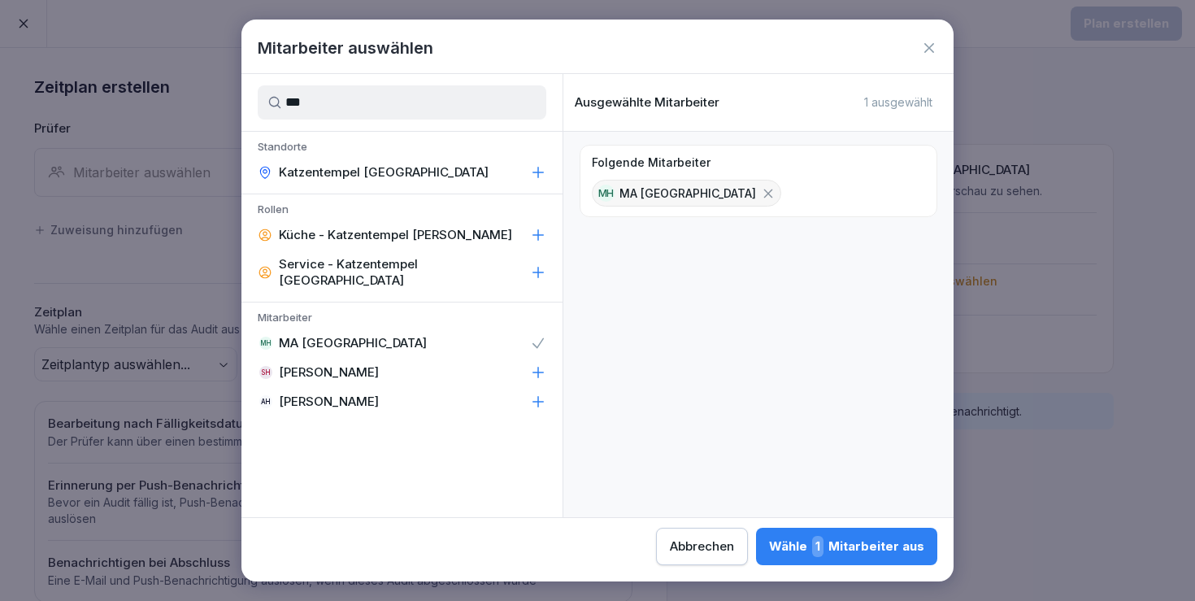
click at [769, 542] on div "Wähle 1 Mitarbeiter aus" at bounding box center [846, 546] width 155 height 21
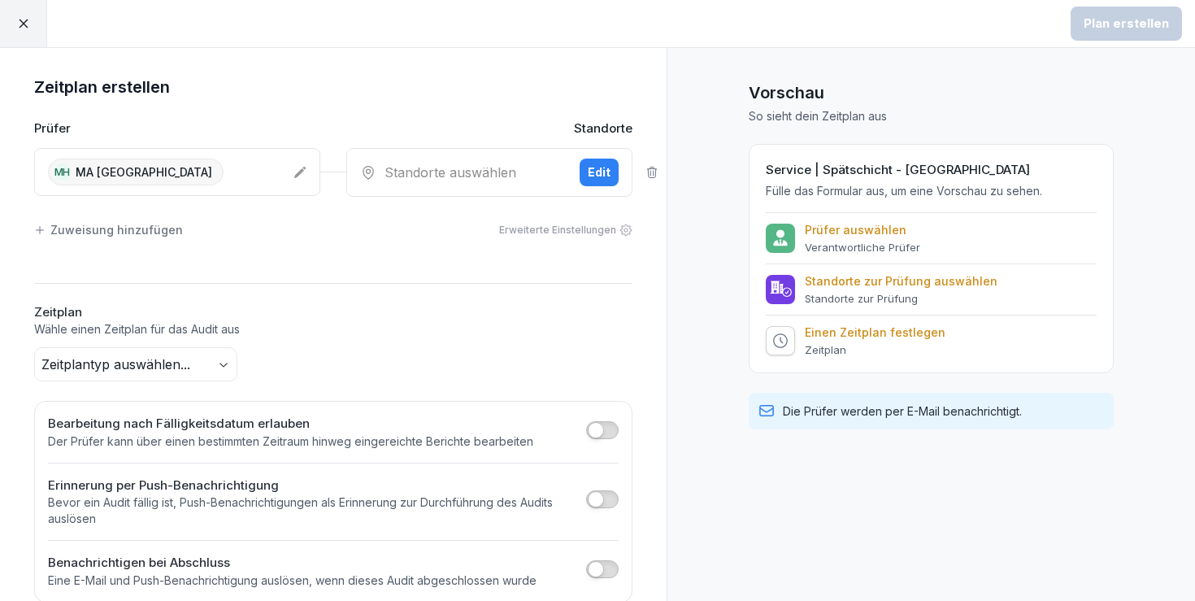
click at [454, 185] on div "Standorte auswählen Edit" at bounding box center [489, 172] width 286 height 49
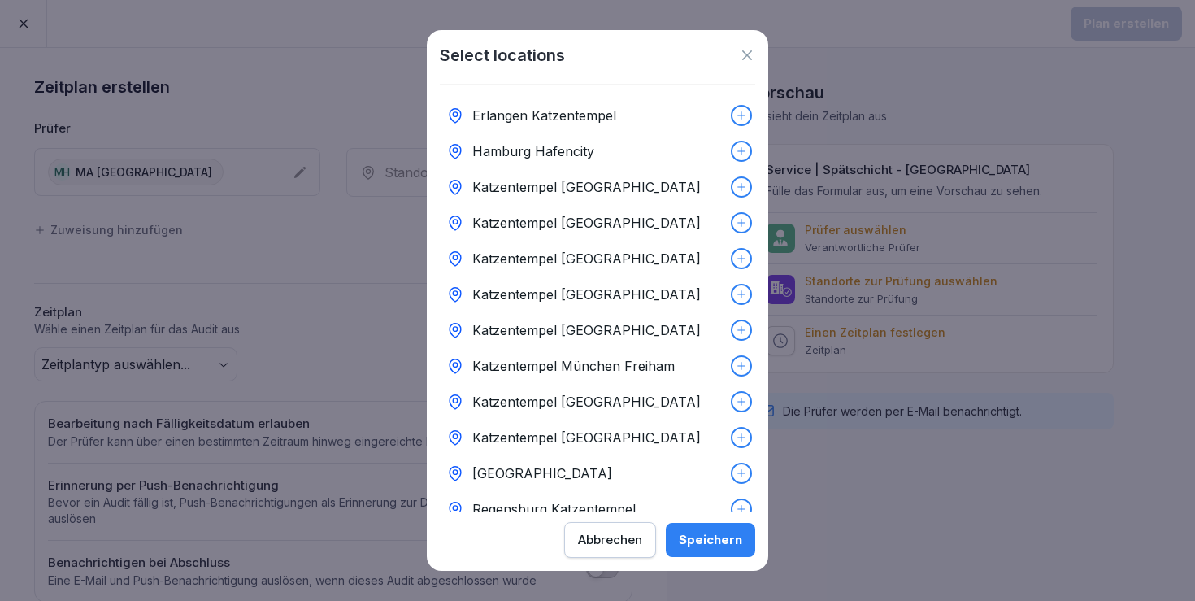
click at [547, 294] on p "Katzentempel Heidelberg" at bounding box center [586, 295] width 228 height 20
click at [711, 545] on div "Speichern" at bounding box center [710, 540] width 63 height 18
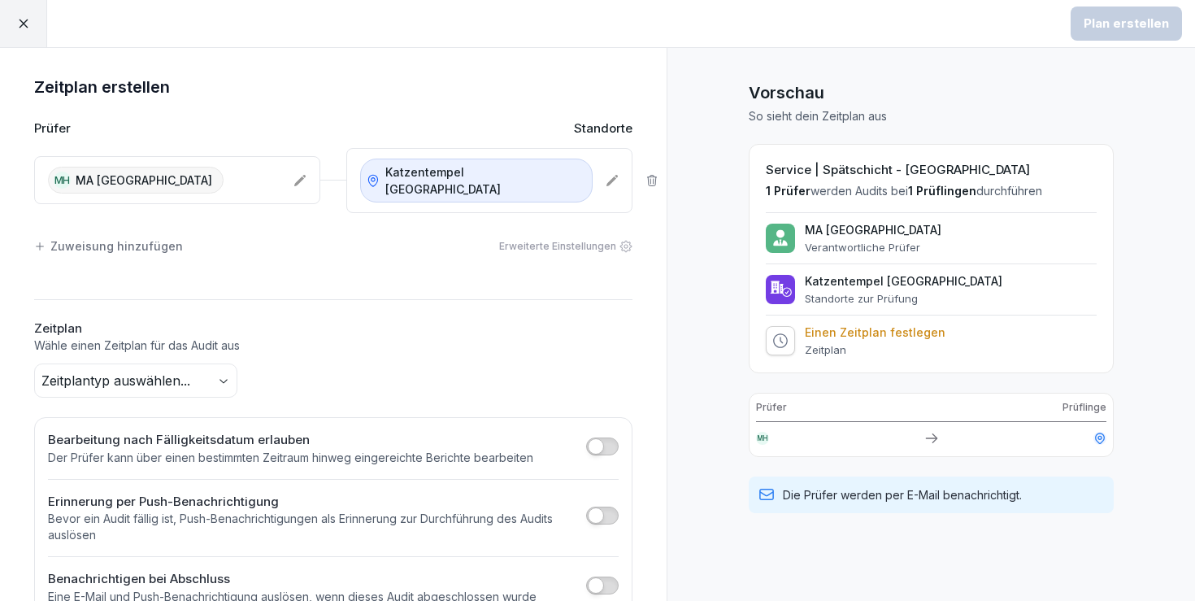
click at [185, 355] on body "Plan erstellen Zeitplan erstellen Prüfer Standorte MH MA Heidelberg Katzentempe…" at bounding box center [597, 300] width 1195 height 601
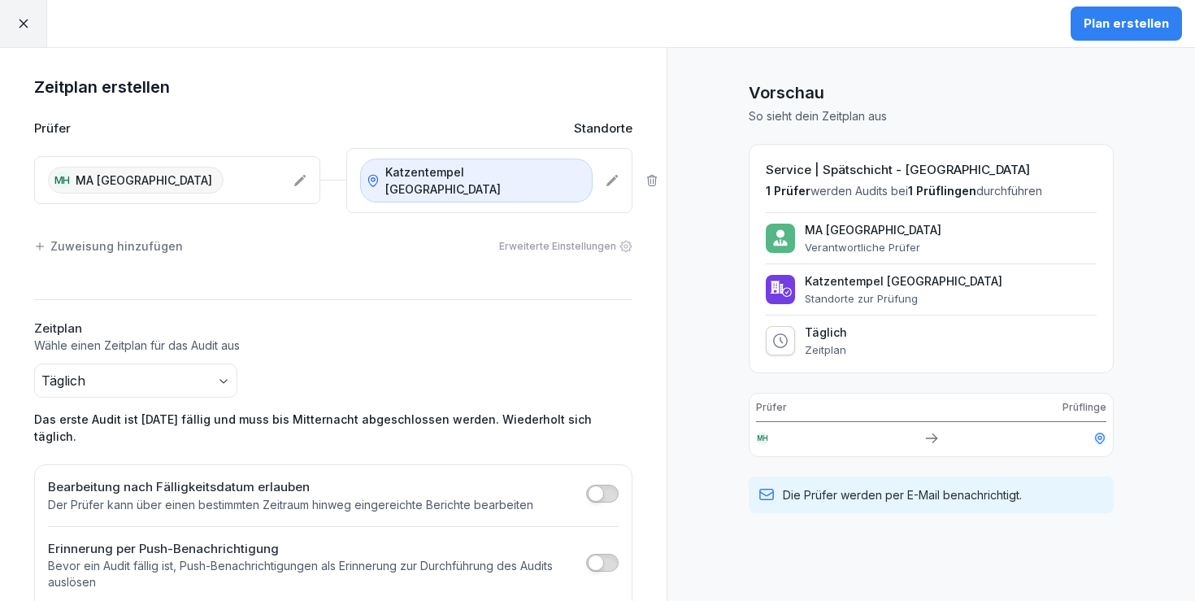
click at [1155, 21] on div "Plan erstellen" at bounding box center [1126, 24] width 85 height 18
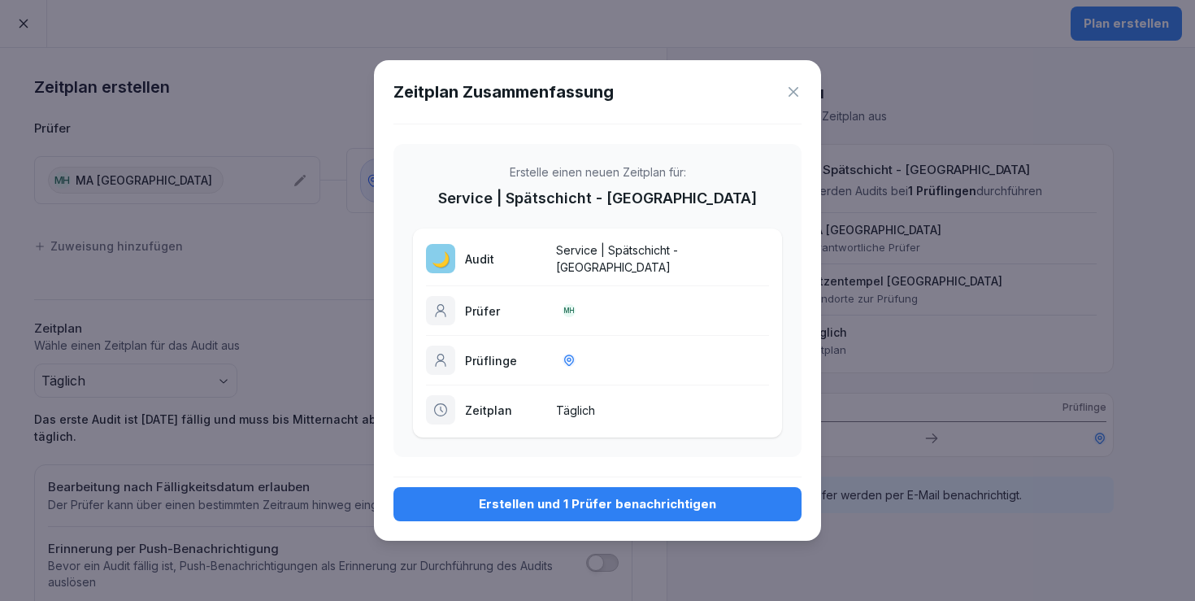
click at [551, 490] on button "Erstellen und 1 Prüfer benachrichtigen" at bounding box center [598, 504] width 408 height 34
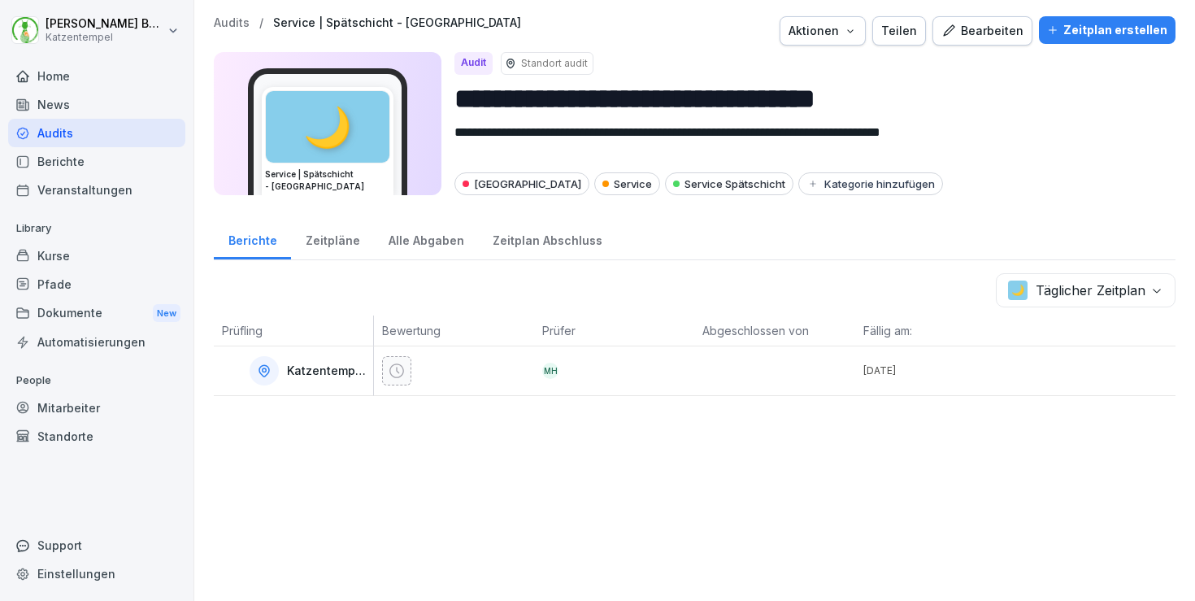
click at [235, 28] on p "Audits" at bounding box center [232, 23] width 36 height 14
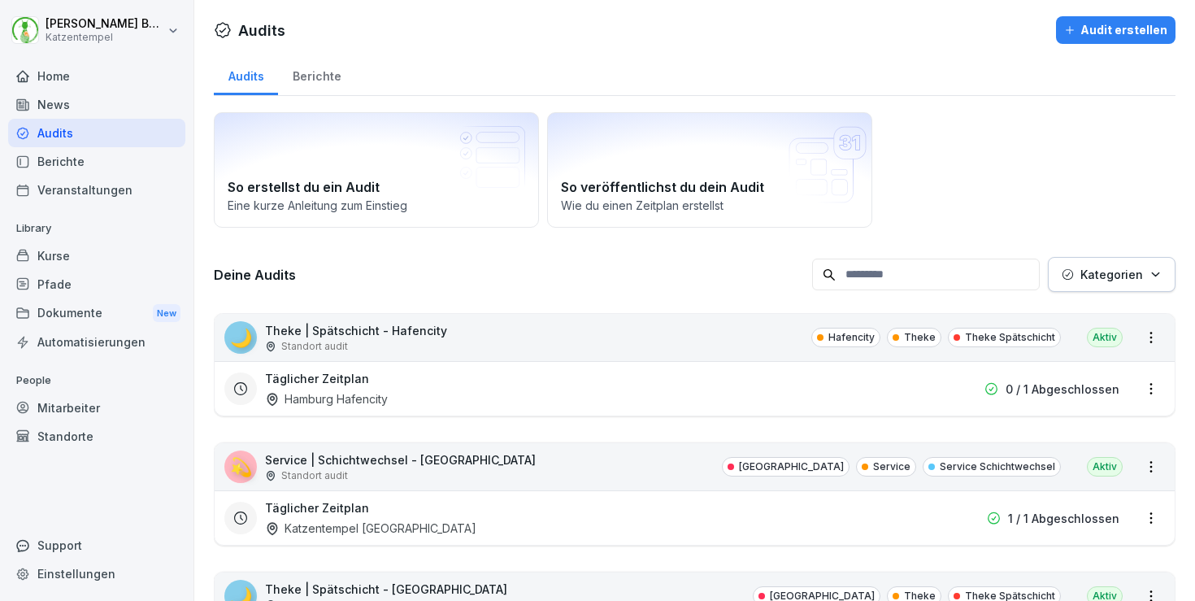
click at [1088, 265] on button "Kategorien" at bounding box center [1112, 274] width 128 height 35
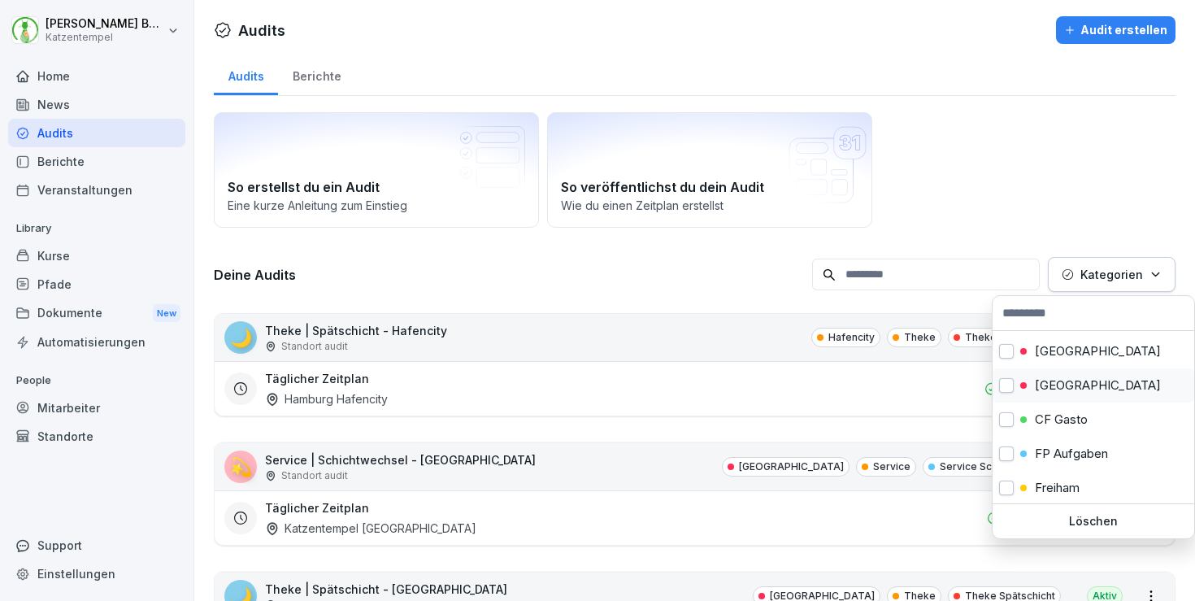
scroll to position [172, 0]
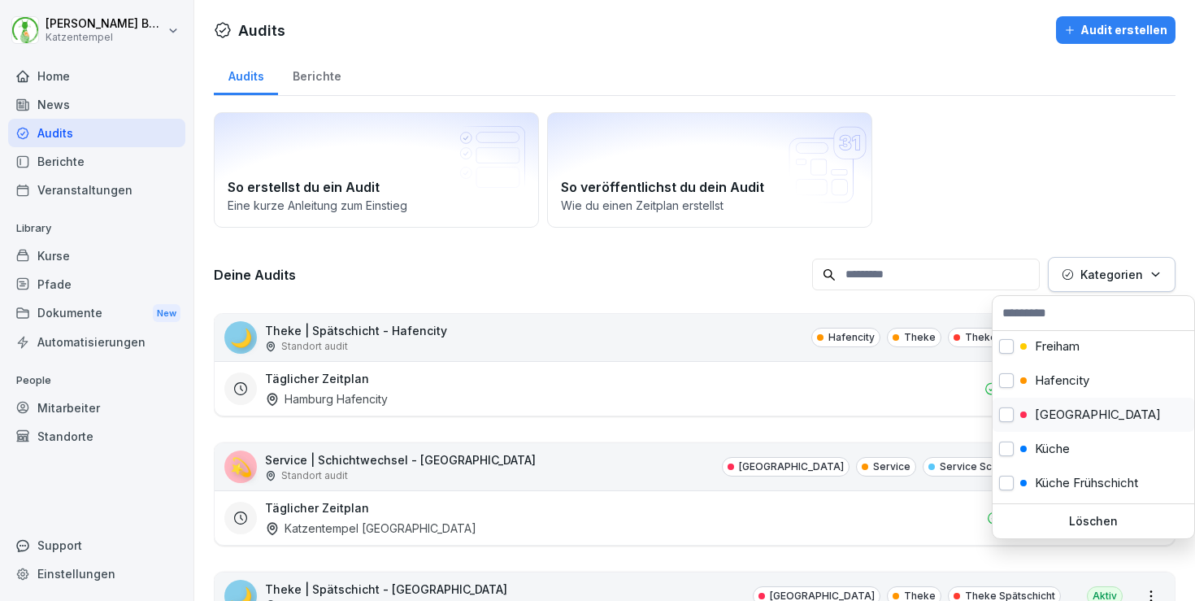
click at [1057, 413] on p "Heidelberg" at bounding box center [1098, 414] width 126 height 15
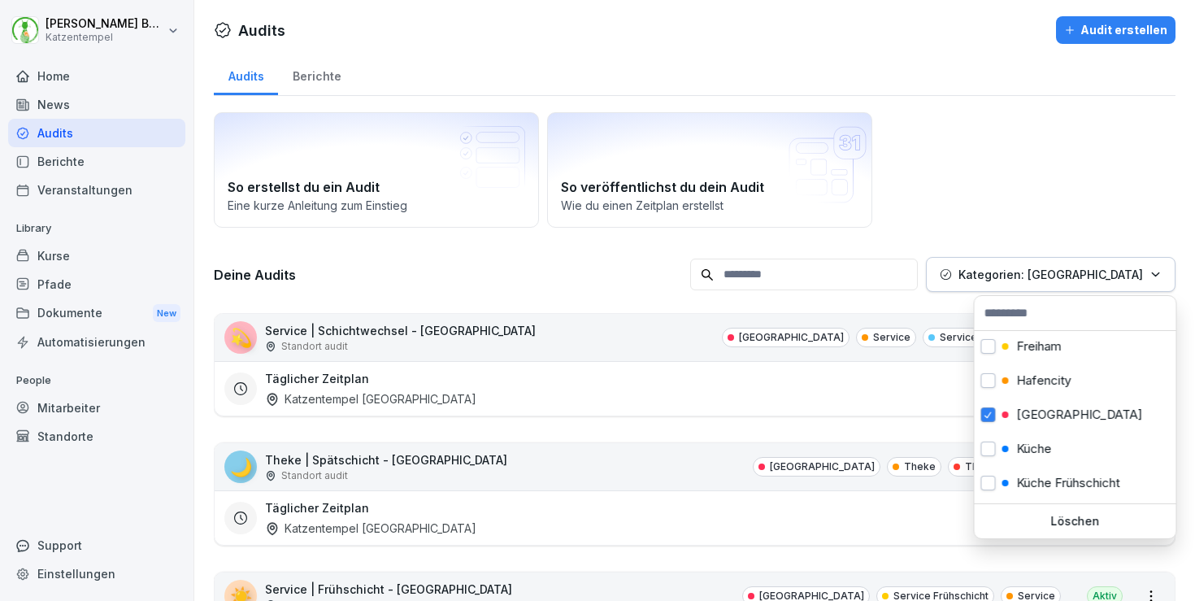
click at [623, 259] on html "Laura Benedix Katzentempel Home News Audits Berichte Veranstaltungen Library Ku…" at bounding box center [597, 300] width 1195 height 601
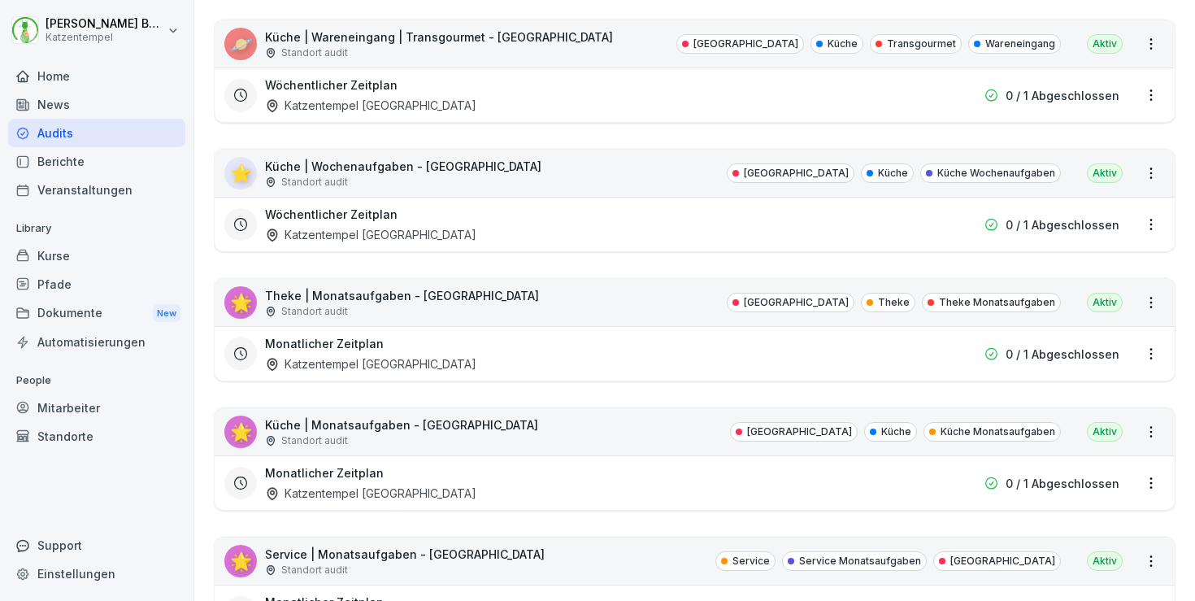
scroll to position [1607, 0]
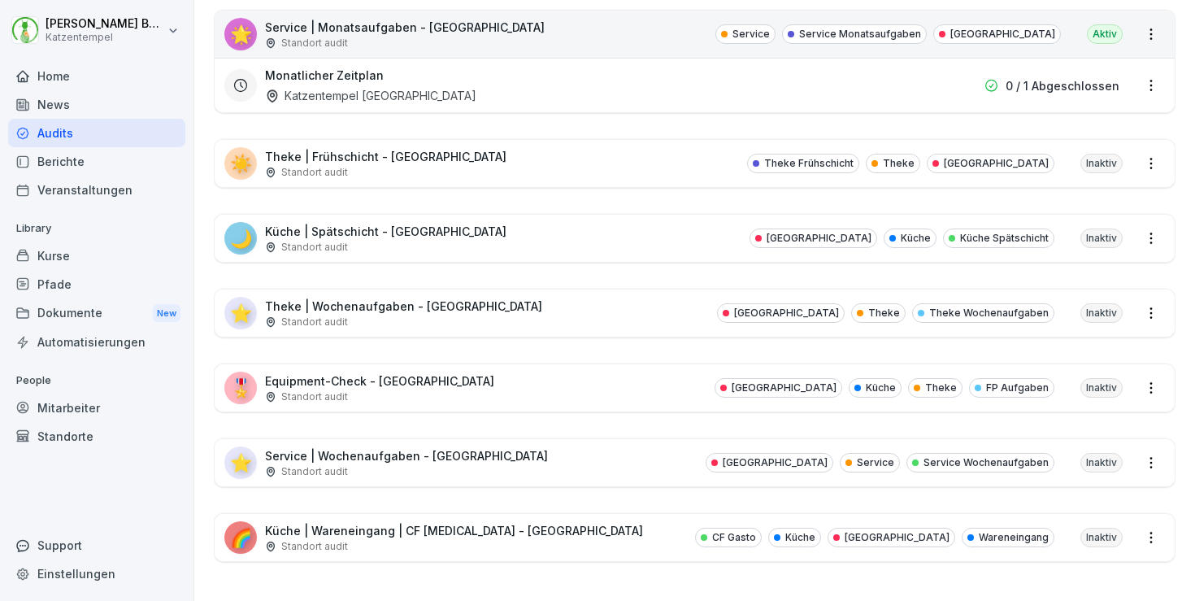
click at [541, 376] on div "🎖️ Equipment-Check - Heidelberg Standort audit Heidelberg Küche Theke FP Aufgab…" at bounding box center [695, 387] width 960 height 47
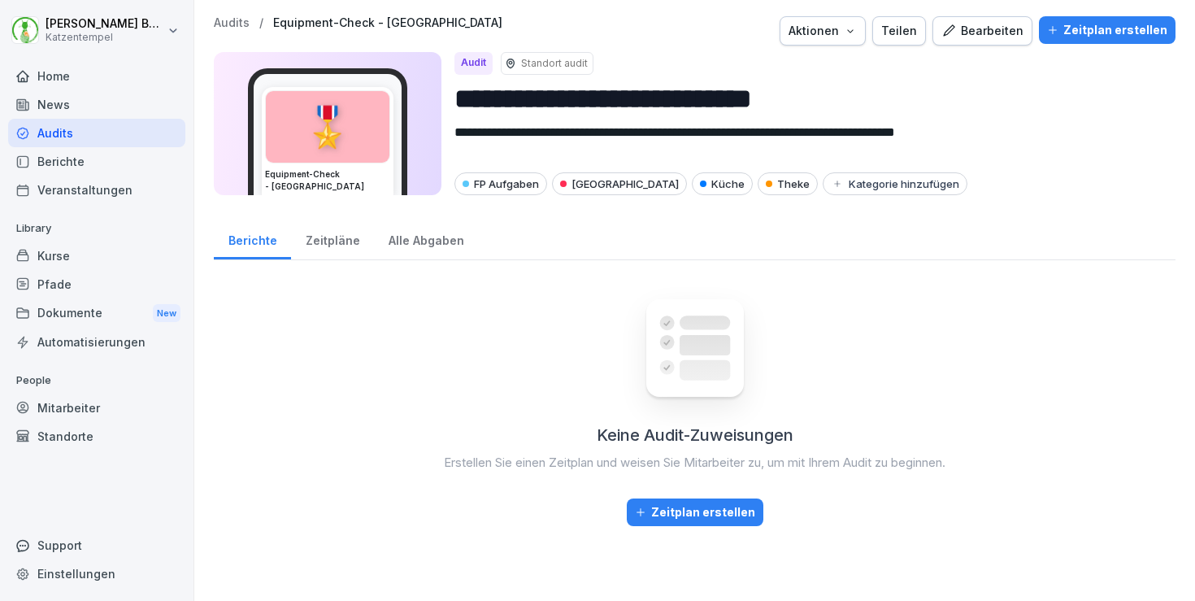
click at [1087, 34] on div "Zeitplan erstellen" at bounding box center [1107, 30] width 120 height 18
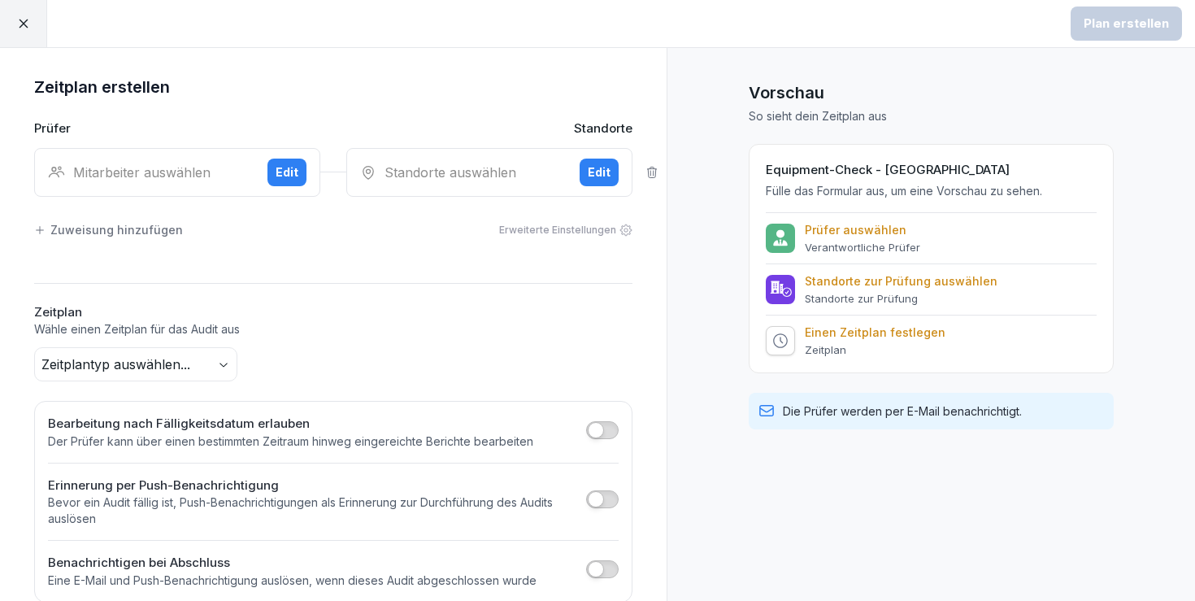
click at [189, 167] on div "Mitarbeiter auswählen" at bounding box center [151, 173] width 207 height 20
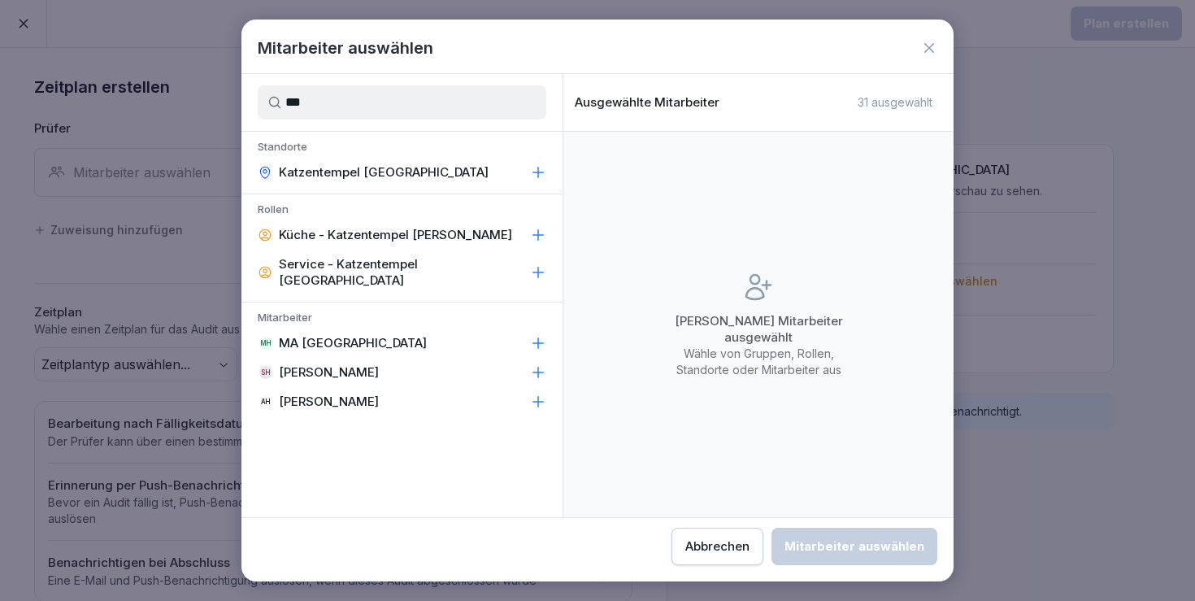
type input "***"
click at [407, 328] on div "MH MA Heidelberg" at bounding box center [401, 342] width 321 height 29
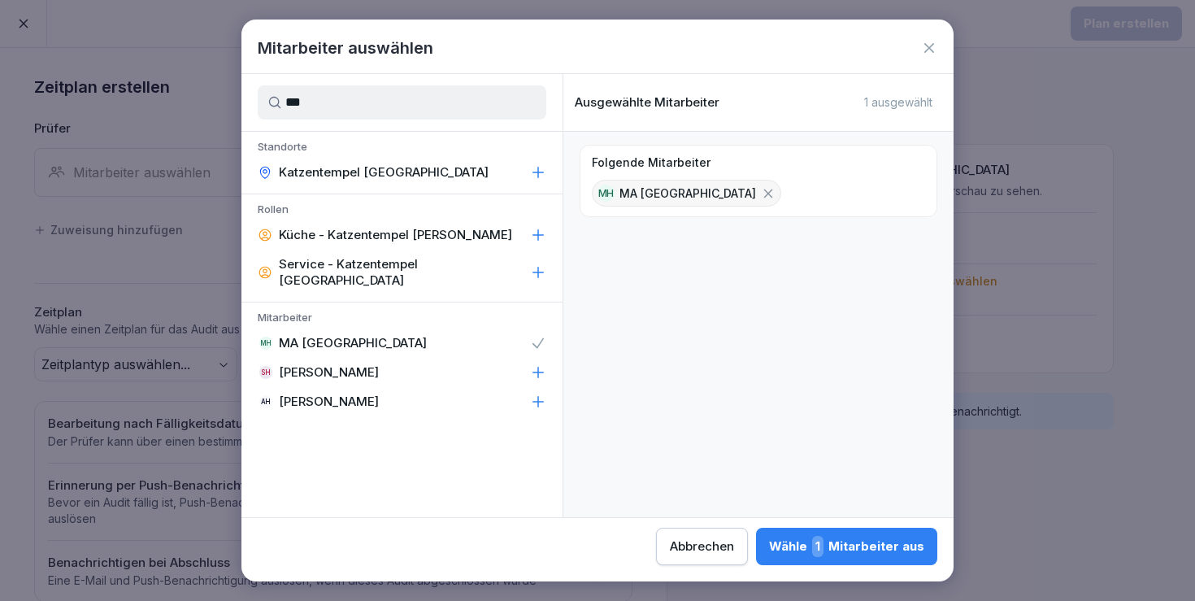
click at [769, 550] on div "Wähle 1 Mitarbeiter aus" at bounding box center [846, 546] width 155 height 21
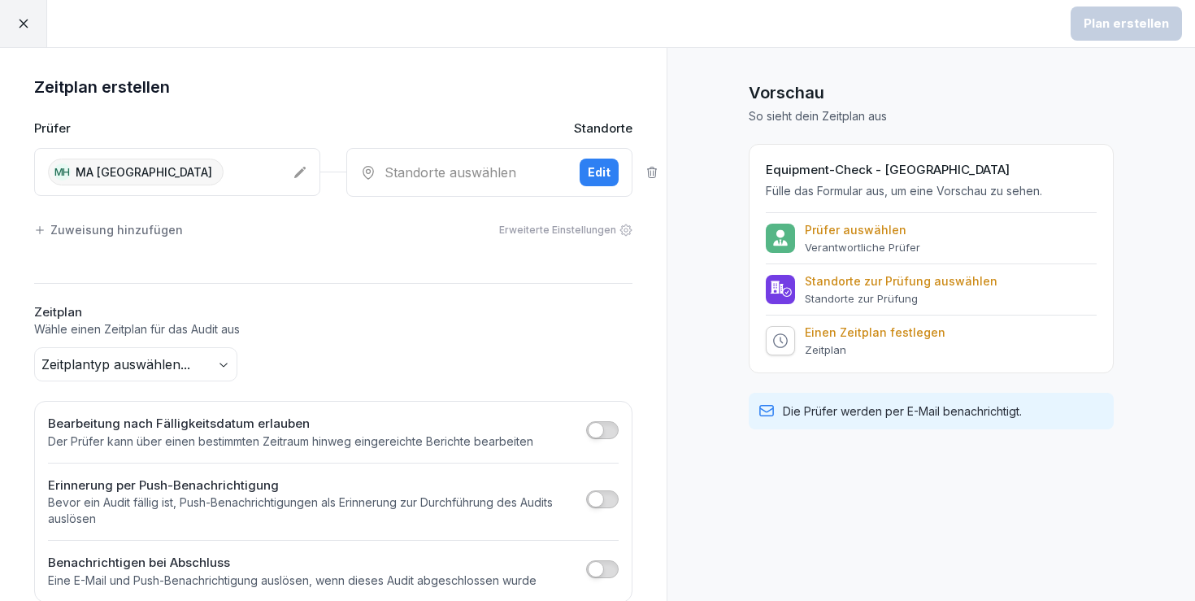
click at [428, 163] on div "Standorte auswählen" at bounding box center [463, 173] width 207 height 20
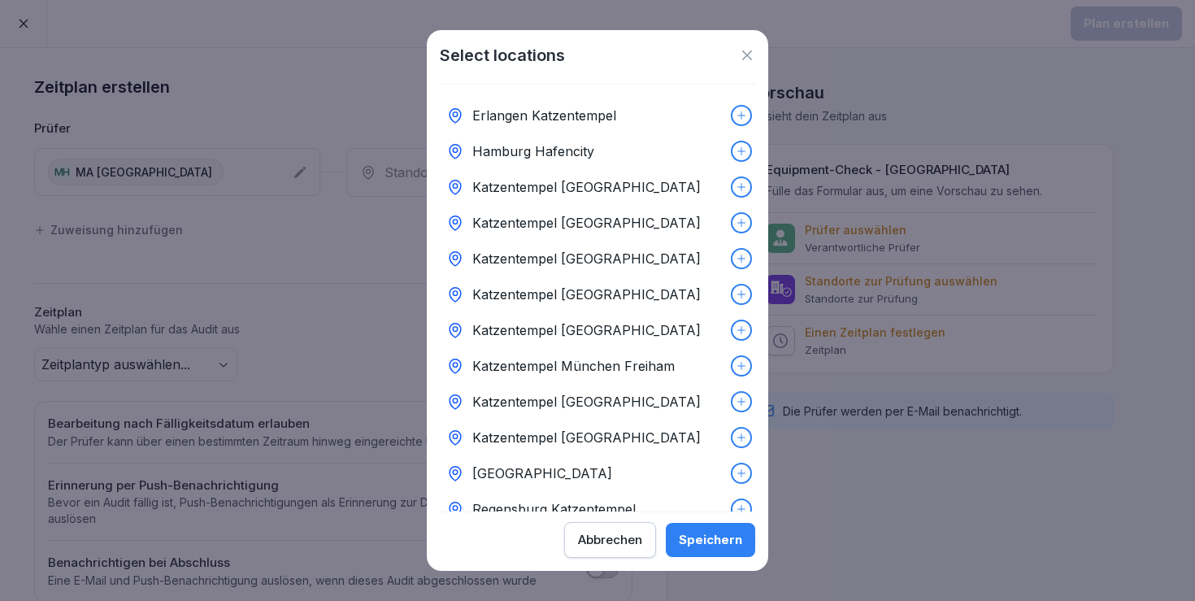
click at [606, 299] on p "Katzentempel Heidelberg" at bounding box center [586, 295] width 228 height 20
click at [730, 533] on div "Speichern" at bounding box center [710, 540] width 63 height 18
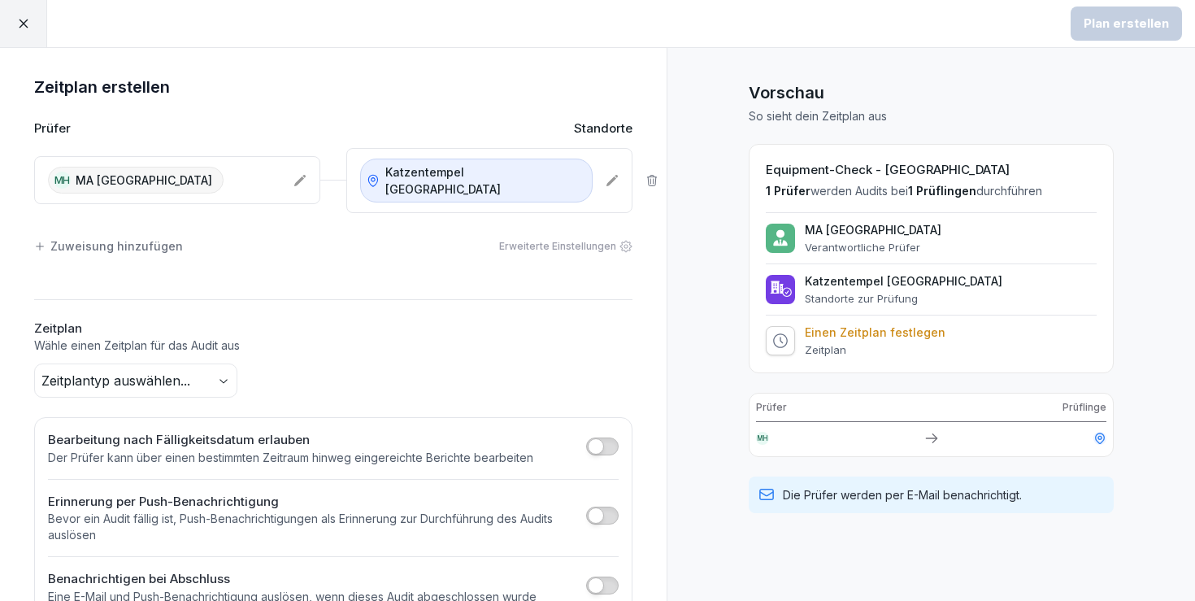
click at [196, 363] on body "Plan erstellen Zeitplan erstellen Prüfer Standorte MH MA Heidelberg Katzentempe…" at bounding box center [597, 300] width 1195 height 601
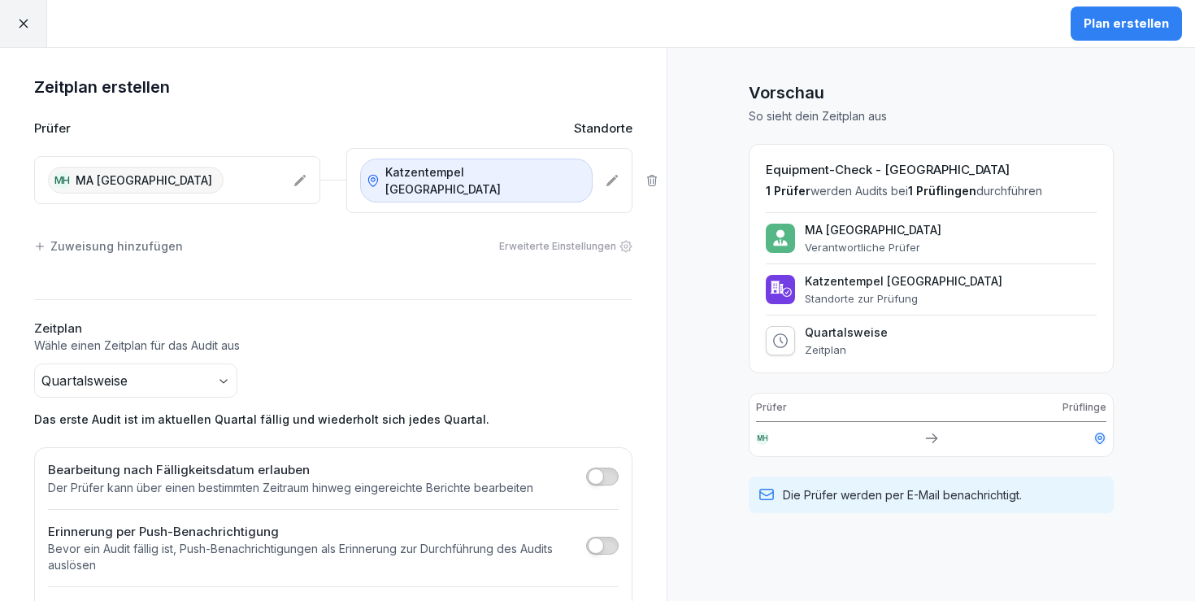
scroll to position [54, 0]
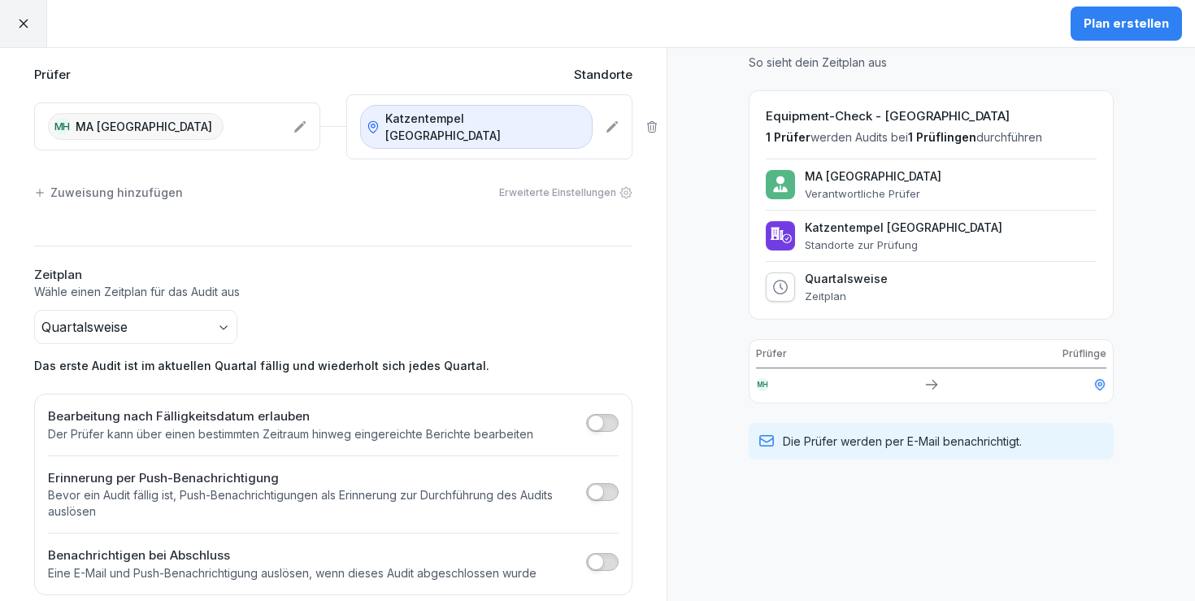
click at [1144, 28] on div "Plan erstellen" at bounding box center [1126, 24] width 85 height 18
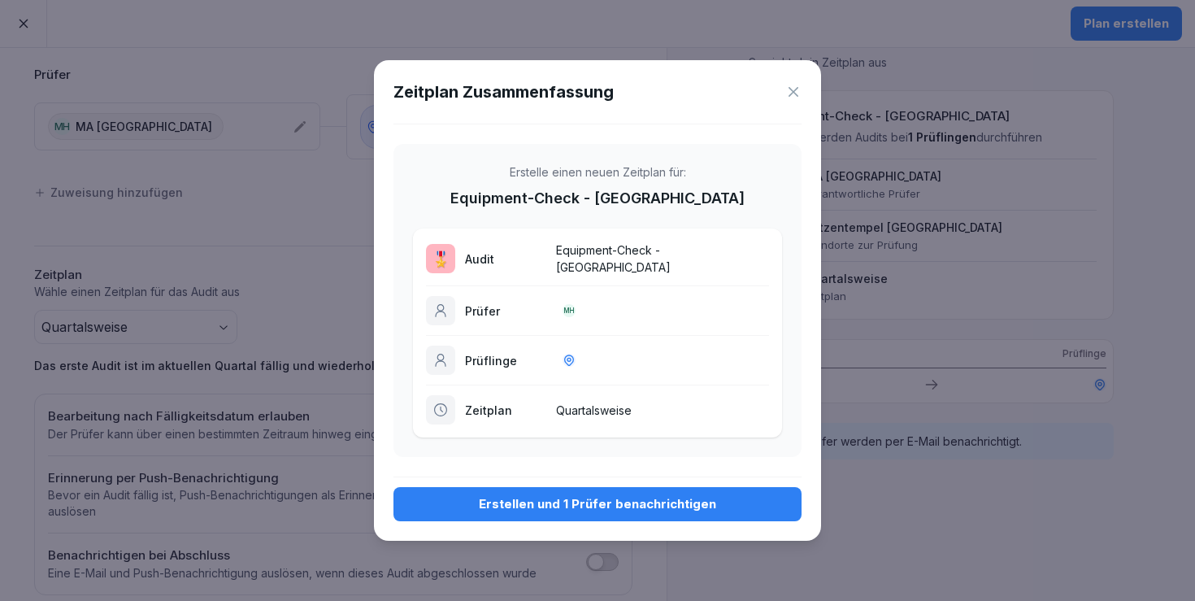
click at [668, 509] on div "Erstellen und 1 Prüfer benachrichtigen" at bounding box center [598, 504] width 382 height 18
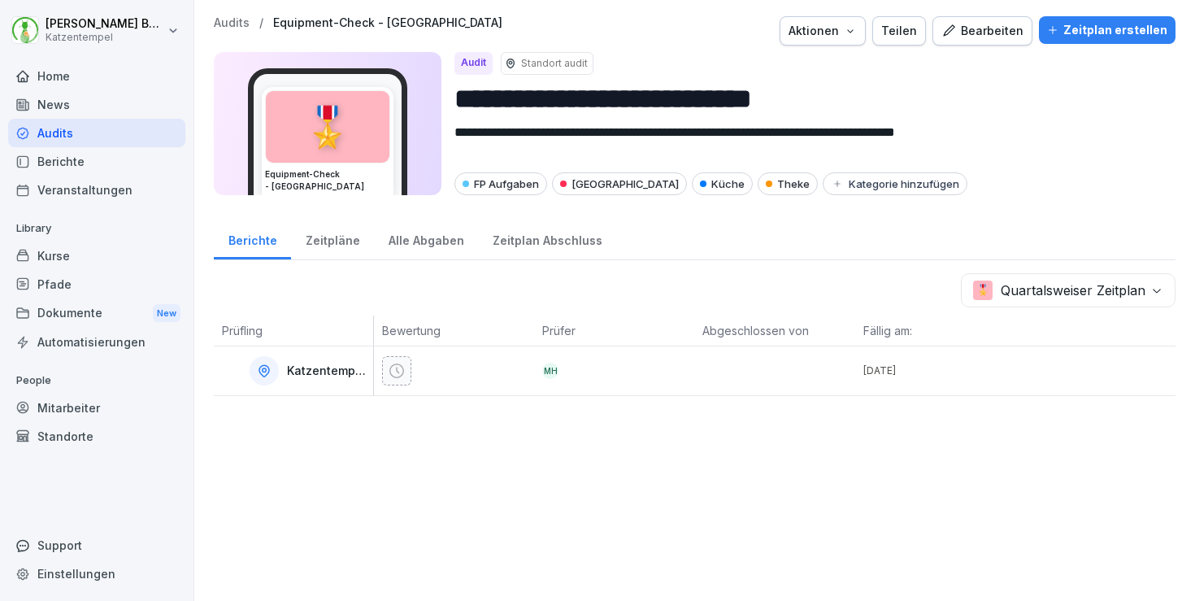
click at [231, 21] on p "Audits" at bounding box center [232, 23] width 36 height 14
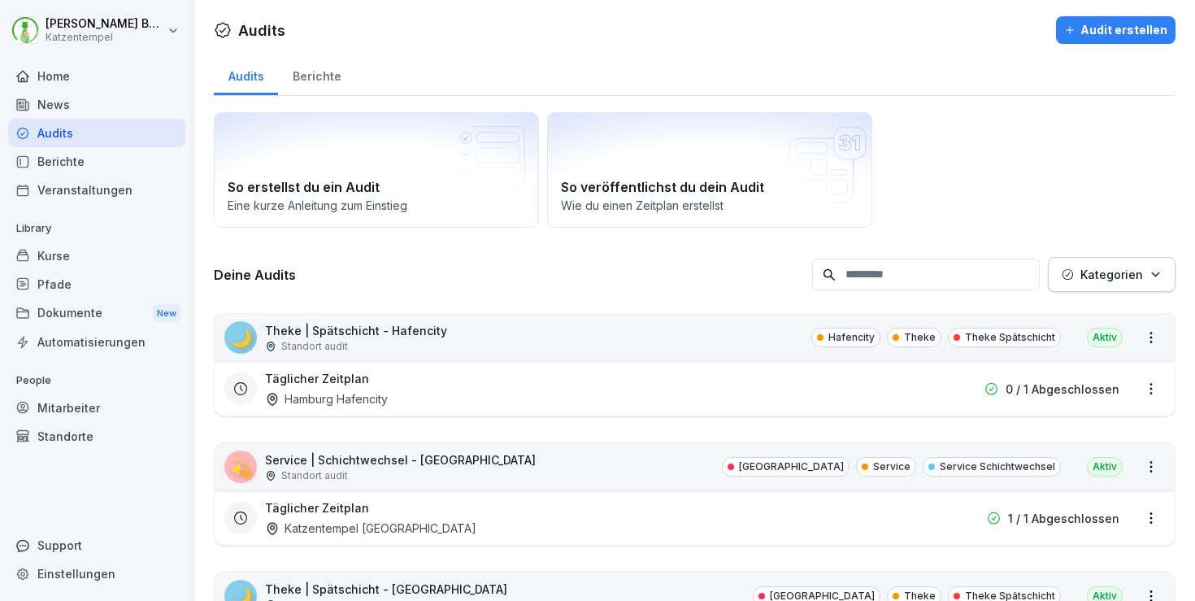
click at [1123, 278] on p "Kategorien" at bounding box center [1112, 274] width 63 height 17
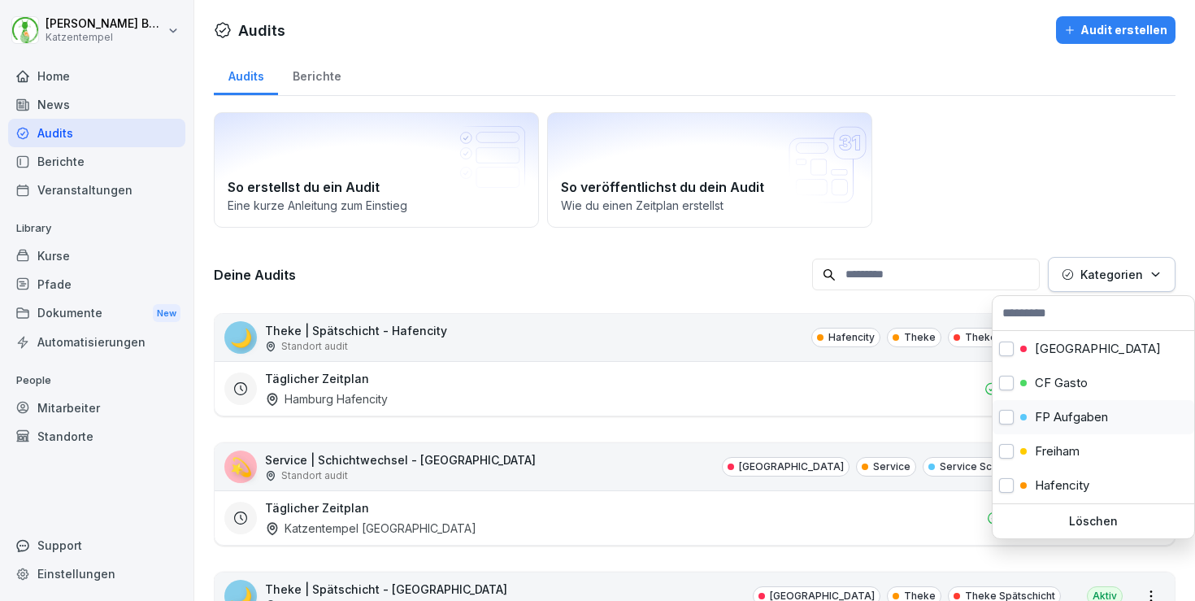
scroll to position [71, 0]
click at [1112, 407] on div "FP Aufgaben" at bounding box center [1094, 414] width 202 height 34
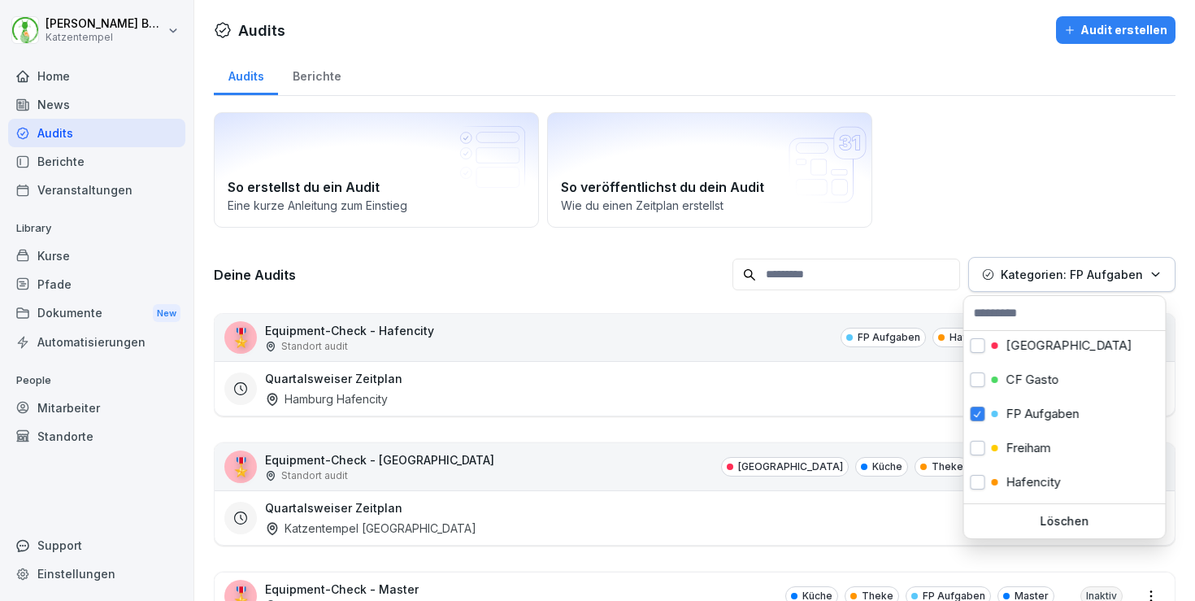
click at [548, 309] on html "Laura Benedix Katzentempel Home News Audits Berichte Veranstaltungen Library Ku…" at bounding box center [597, 300] width 1195 height 601
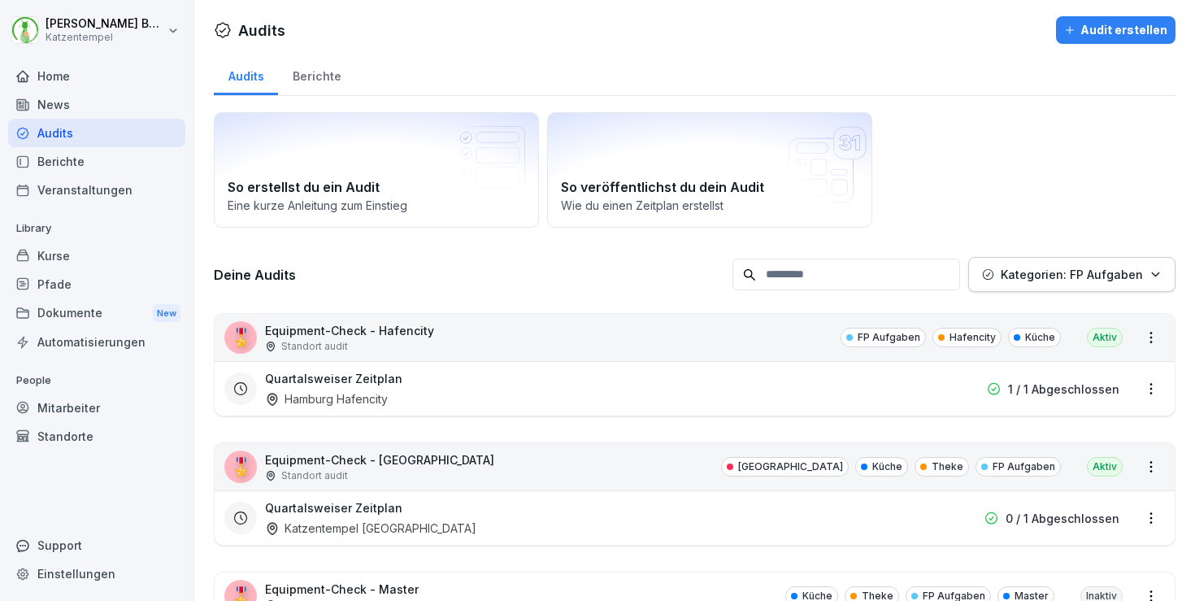
scroll to position [150, 0]
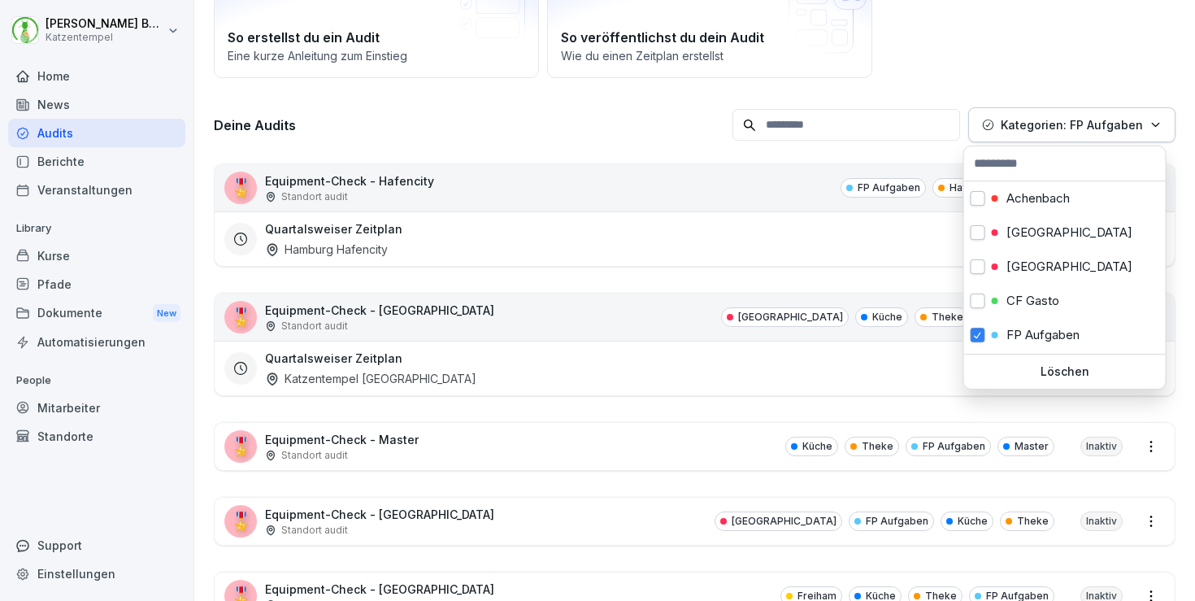
click at [1001, 128] on p "Kategorien: FP Aufgaben" at bounding box center [1072, 124] width 142 height 17
click at [980, 333] on span "button" at bounding box center [978, 335] width 13 height 12
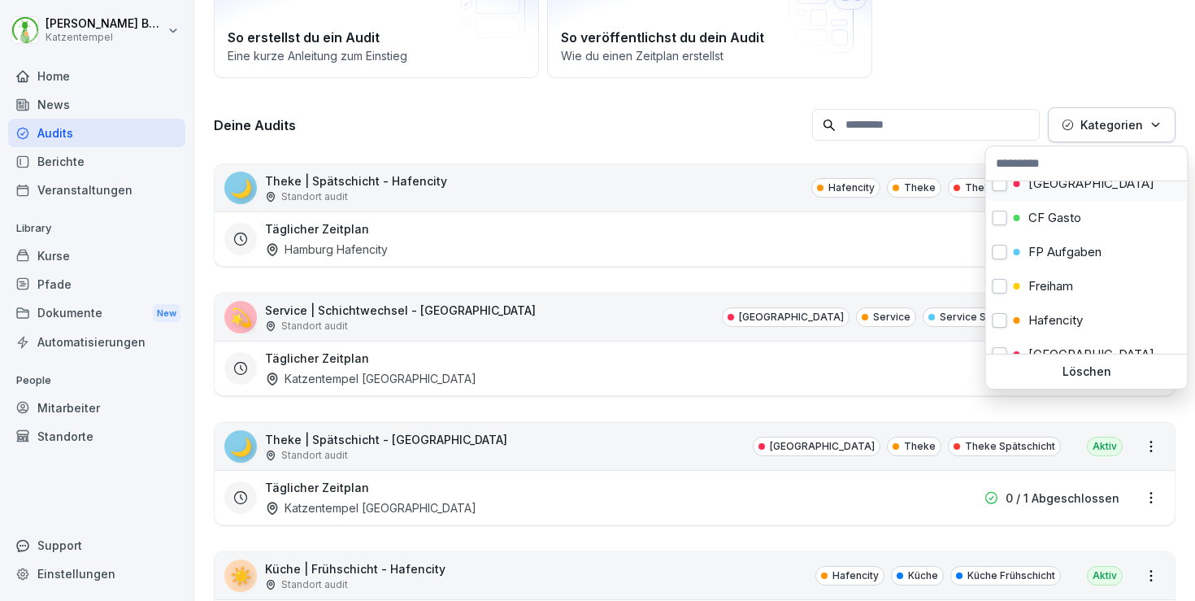
scroll to position [132, 0]
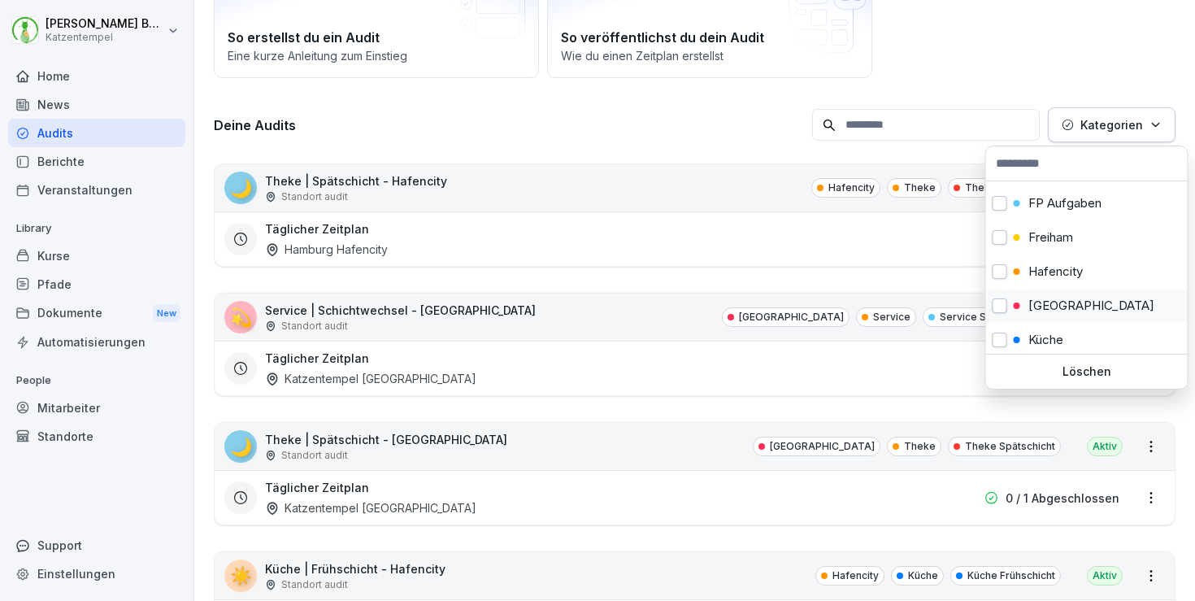
click at [1056, 306] on p "Heidelberg" at bounding box center [1092, 305] width 126 height 15
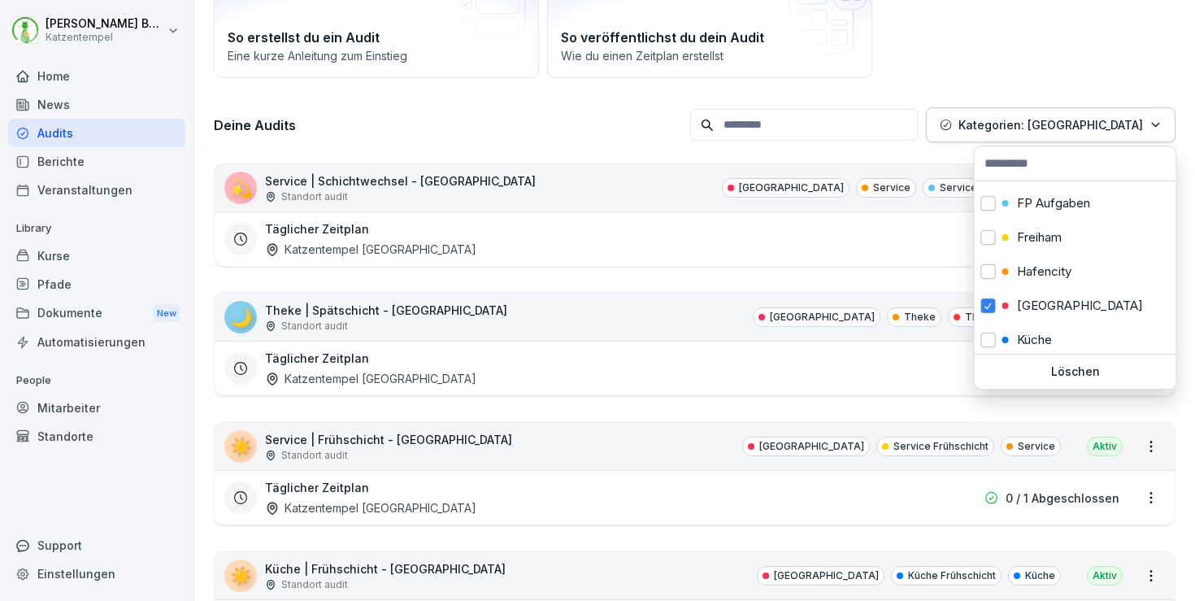
click at [515, 120] on html "Laura Benedix Katzentempel Home News Audits Berichte Veranstaltungen Library Ku…" at bounding box center [597, 300] width 1195 height 601
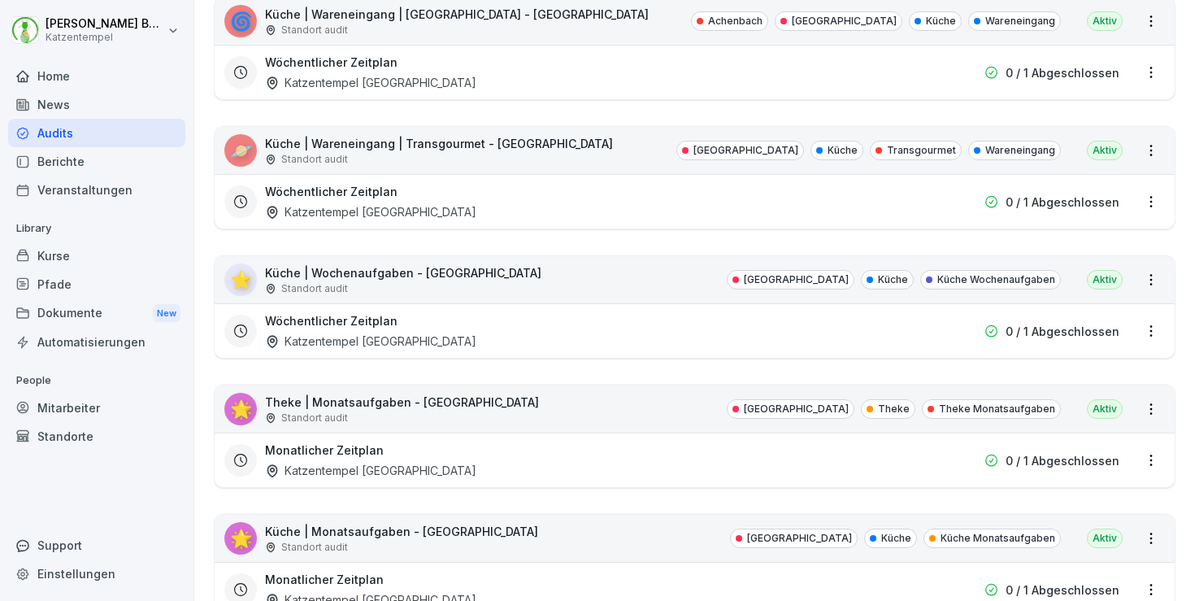
scroll to position [1662, 0]
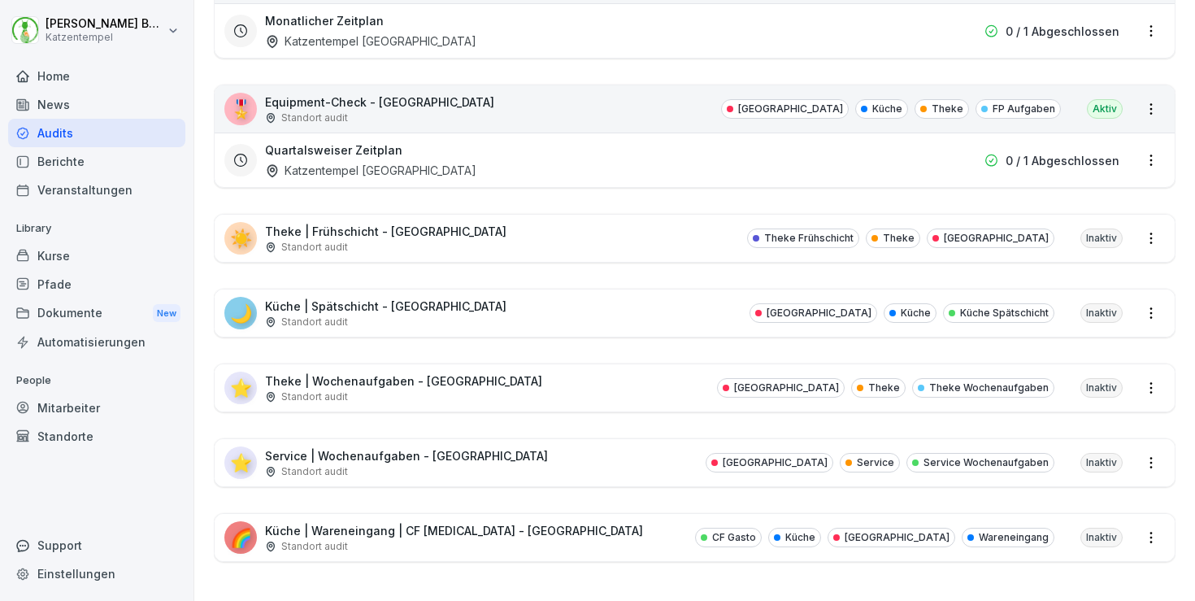
click at [573, 305] on div "🌙 Küche | Spätschicht - Heidelberg Standort audit Heidelberg Küche Küche Spätsc…" at bounding box center [695, 312] width 960 height 47
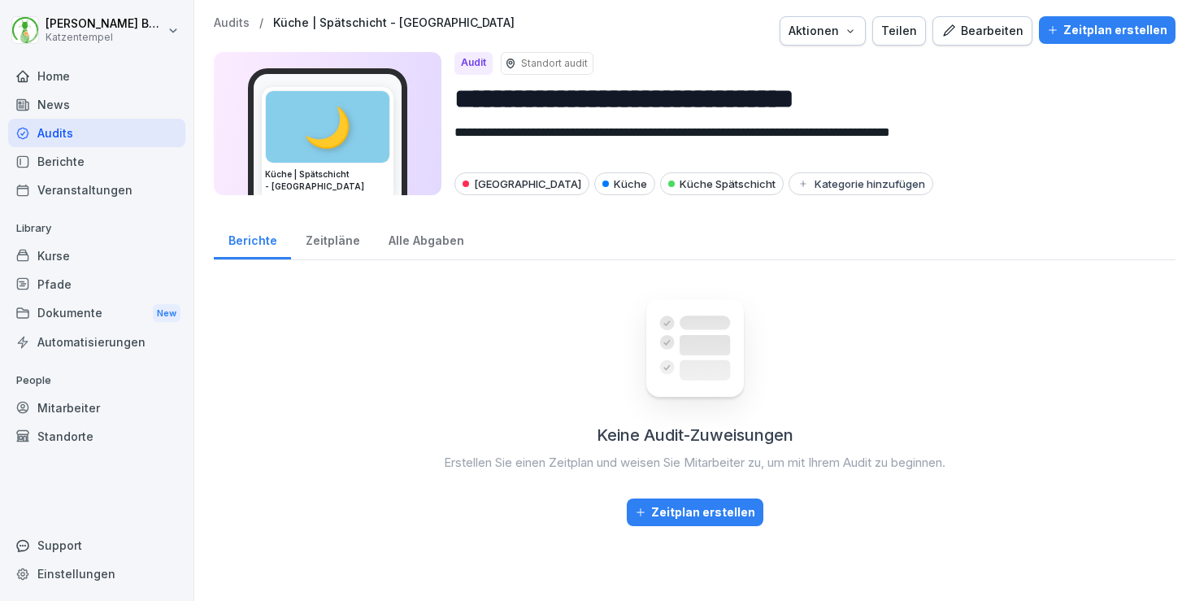
click at [1095, 32] on div "Zeitplan erstellen" at bounding box center [1107, 30] width 120 height 18
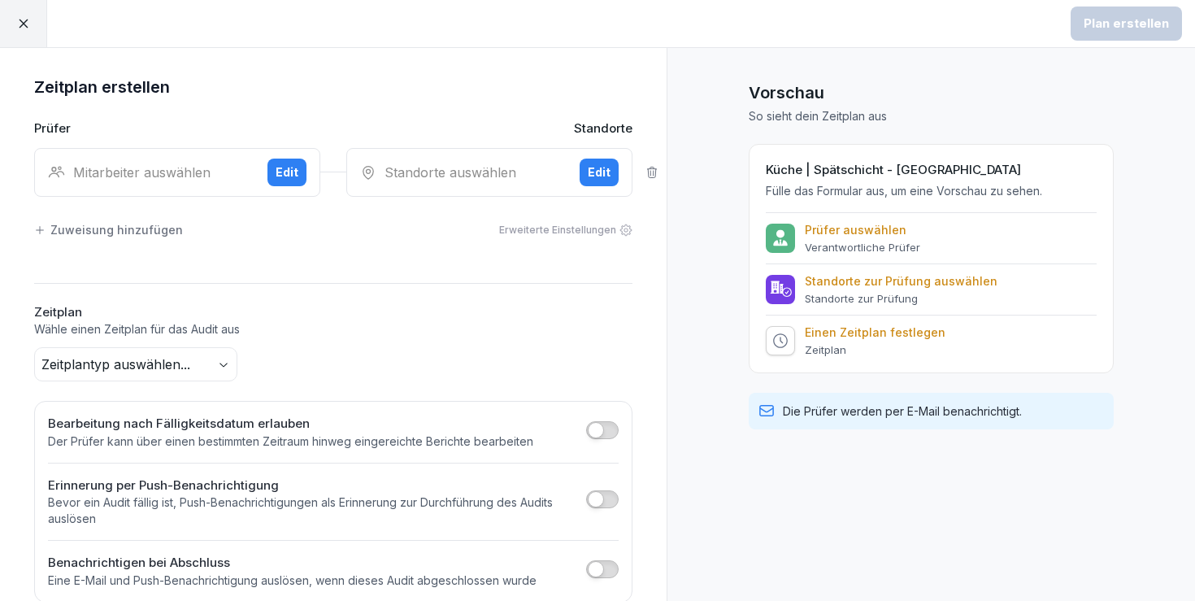
click at [198, 182] on div "Mitarbeiter auswählen Edit" at bounding box center [177, 172] width 286 height 49
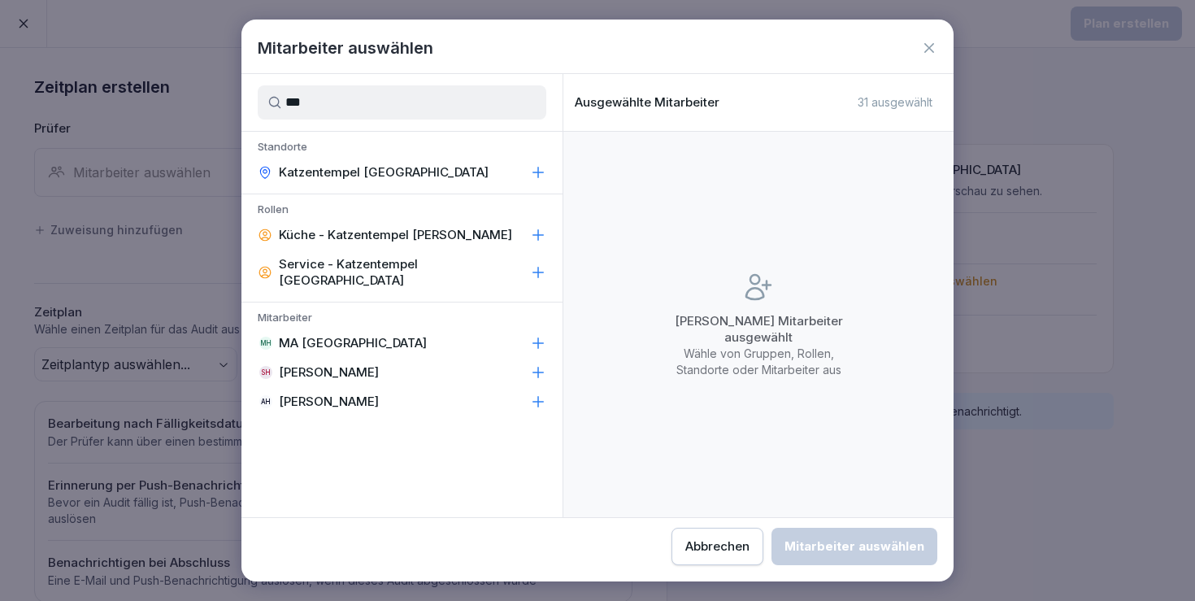
type input "***"
click at [377, 328] on div "MH MA Heidelberg" at bounding box center [401, 342] width 321 height 29
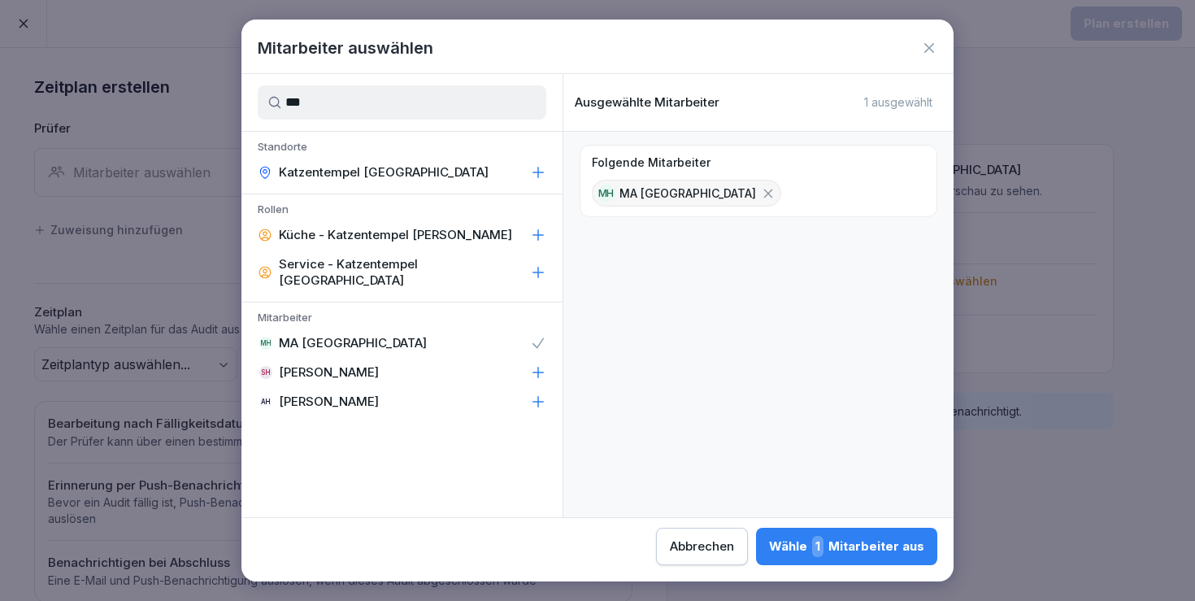
click at [769, 544] on div "Wähle 1 Mitarbeiter aus" at bounding box center [846, 546] width 155 height 21
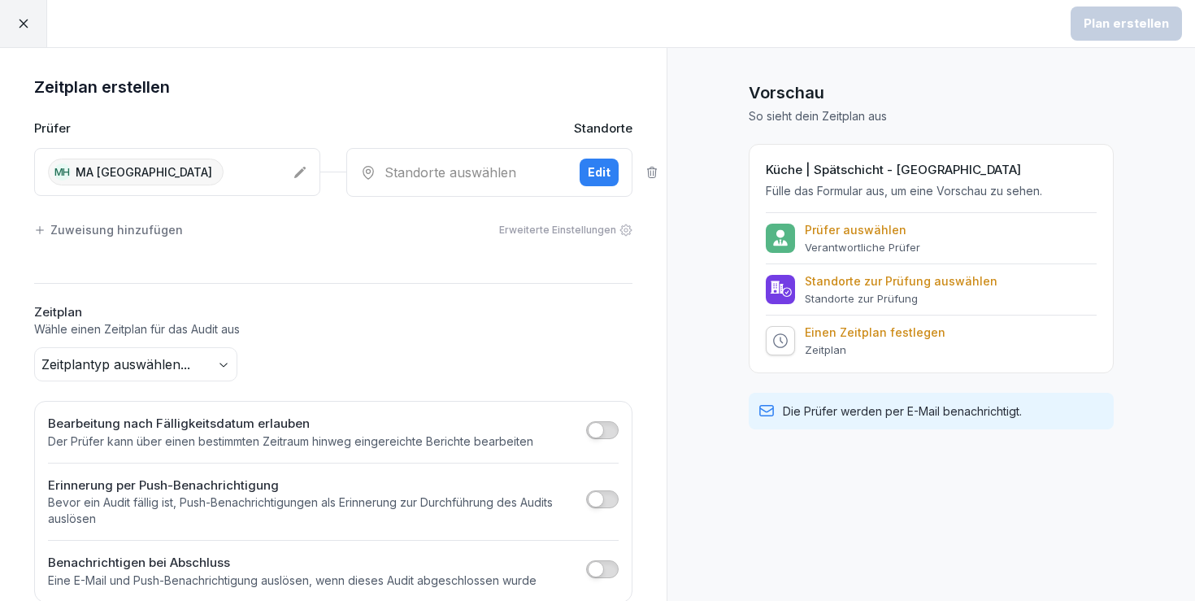
click at [511, 172] on div "Standorte auswählen" at bounding box center [463, 173] width 207 height 20
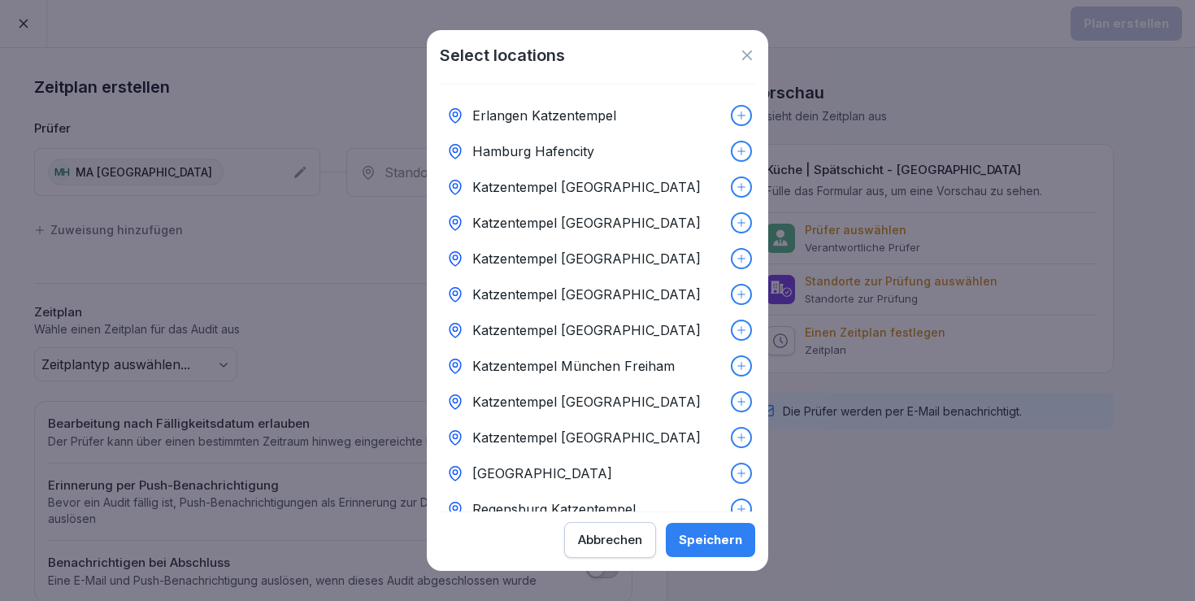
click at [664, 295] on div "Katzentempel Heidelberg" at bounding box center [597, 294] width 315 height 36
click at [738, 529] on button "Speichern" at bounding box center [710, 540] width 89 height 34
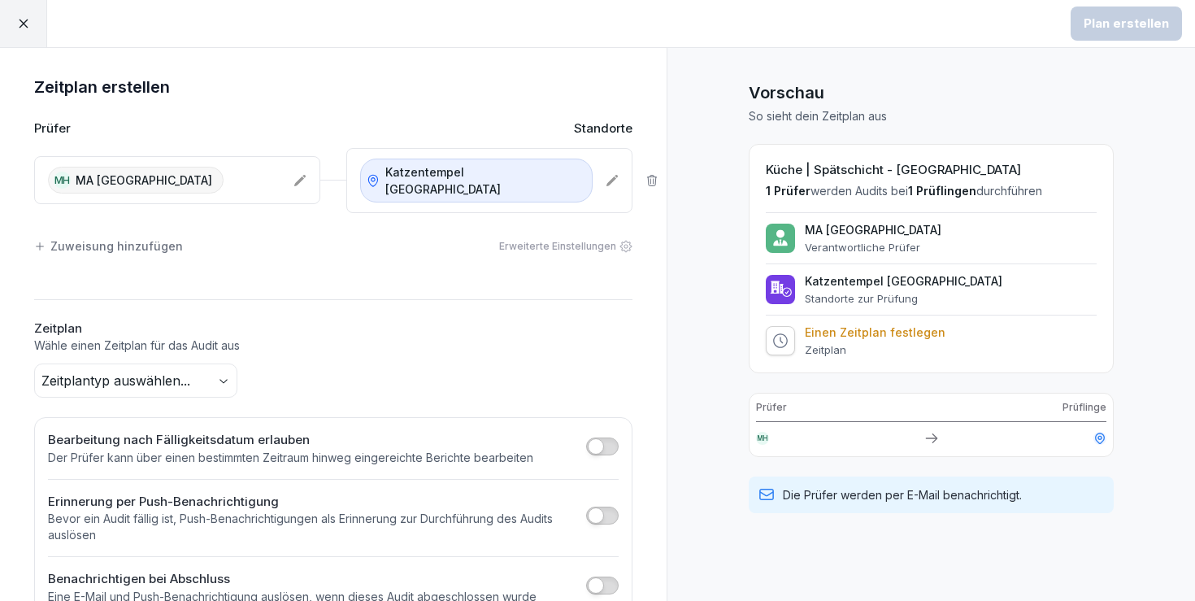
click at [200, 359] on body "Plan erstellen Zeitplan erstellen Prüfer Standorte MH MA Heidelberg Katzentempe…" at bounding box center [597, 300] width 1195 height 601
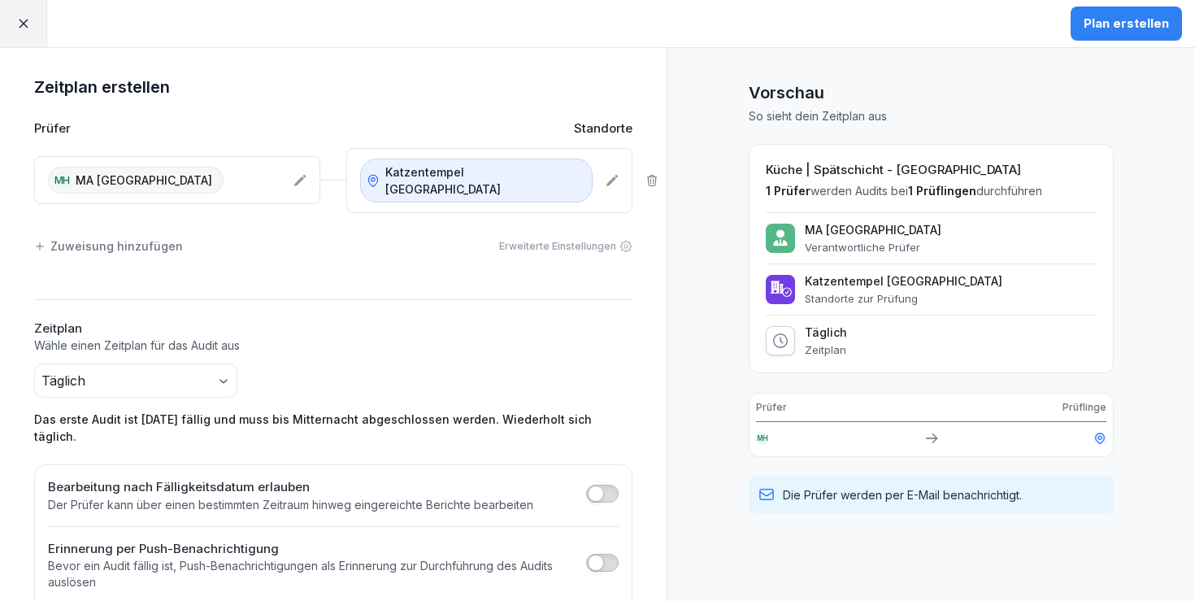
click at [1101, 30] on div "Plan erstellen" at bounding box center [1126, 24] width 85 height 18
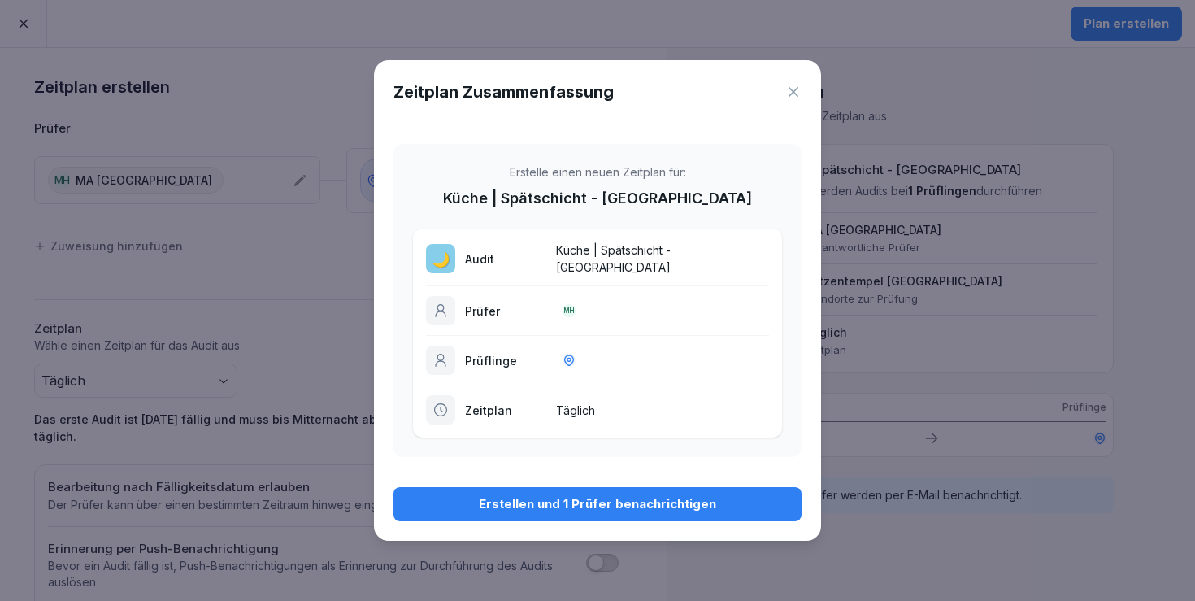
click at [713, 501] on div "Erstellen und 1 Prüfer benachrichtigen" at bounding box center [598, 504] width 382 height 18
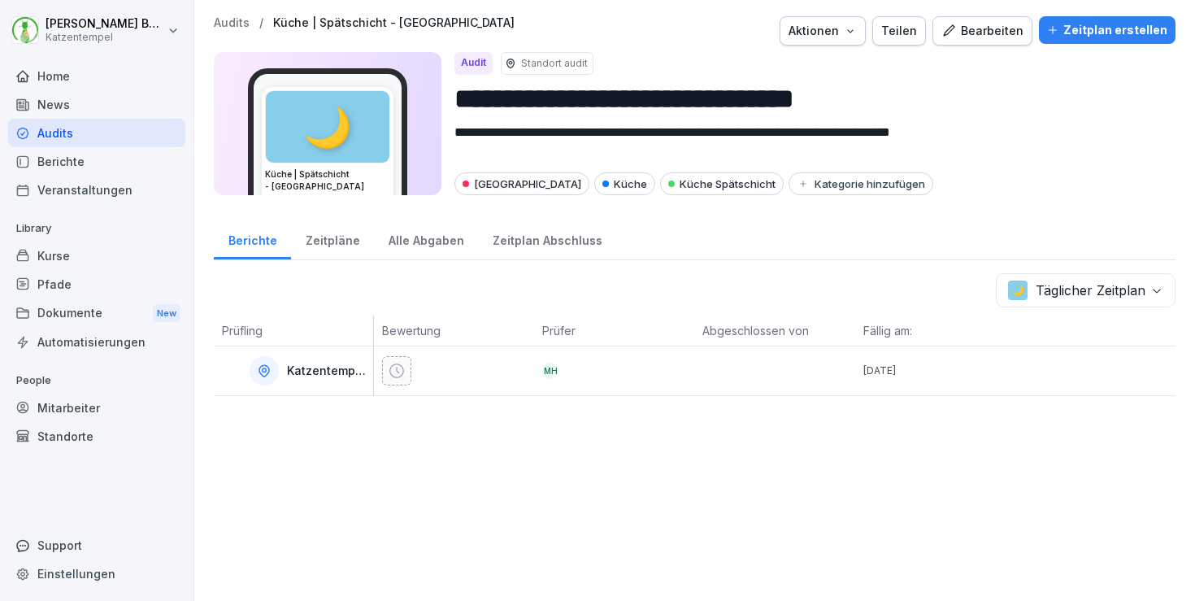
click at [221, 17] on p "Audits" at bounding box center [232, 23] width 36 height 14
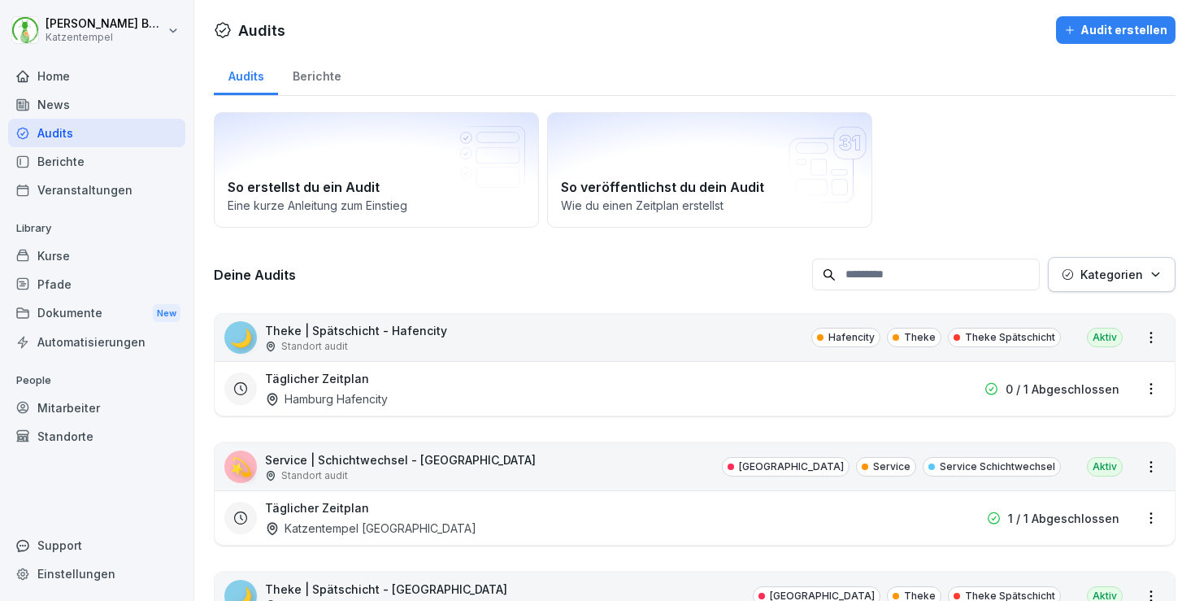
click at [1120, 270] on p "Kategorien" at bounding box center [1112, 274] width 63 height 17
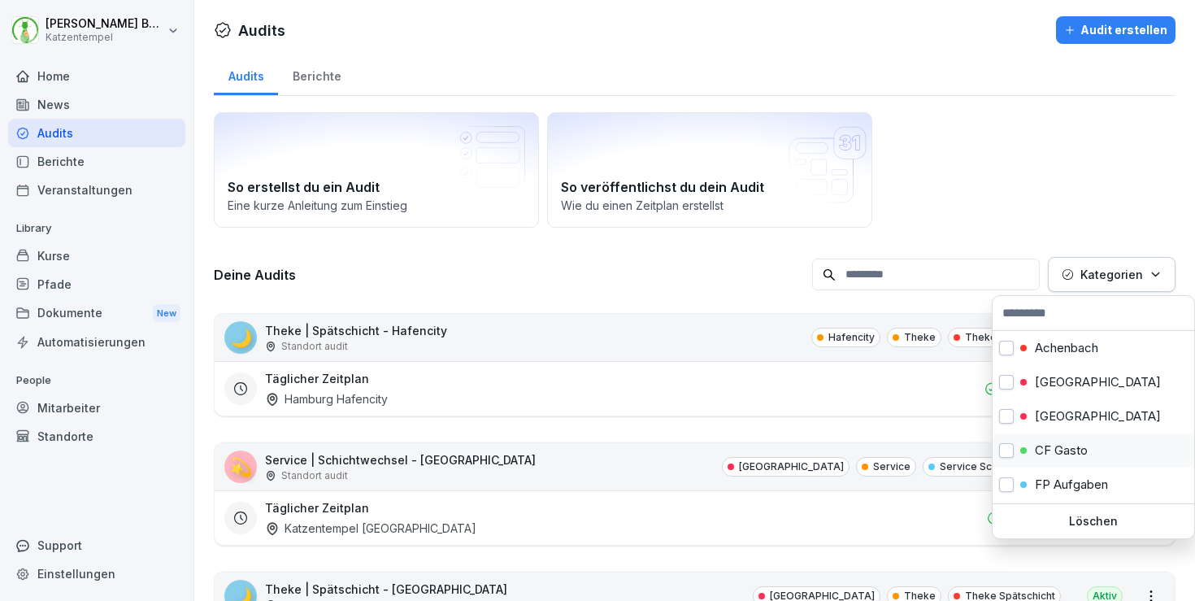
scroll to position [140, 0]
click at [1050, 437] on div "Heidelberg" at bounding box center [1094, 447] width 202 height 34
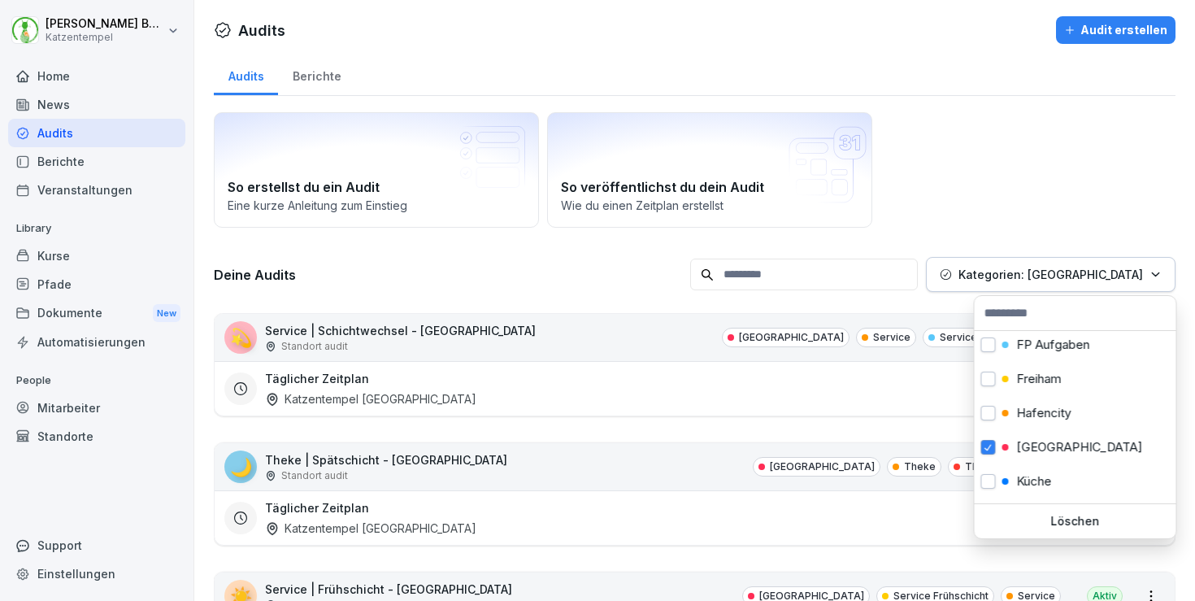
click at [635, 252] on html "Laura Benedix Katzentempel Home News Audits Berichte Veranstaltungen Library Ku…" at bounding box center [597, 300] width 1195 height 601
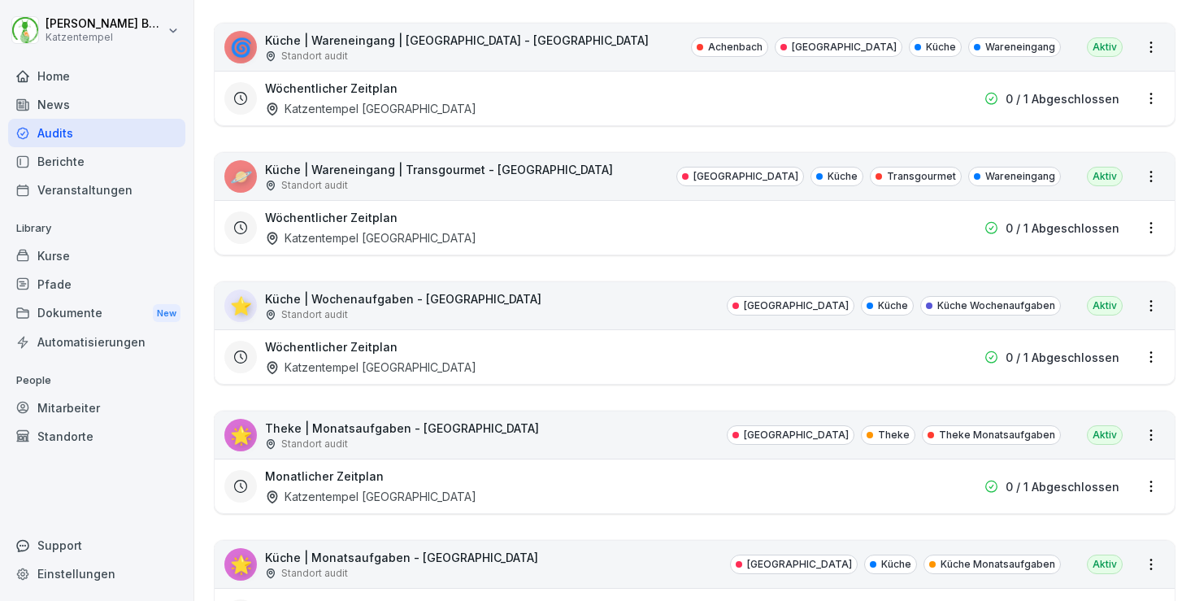
scroll to position [1636, 0]
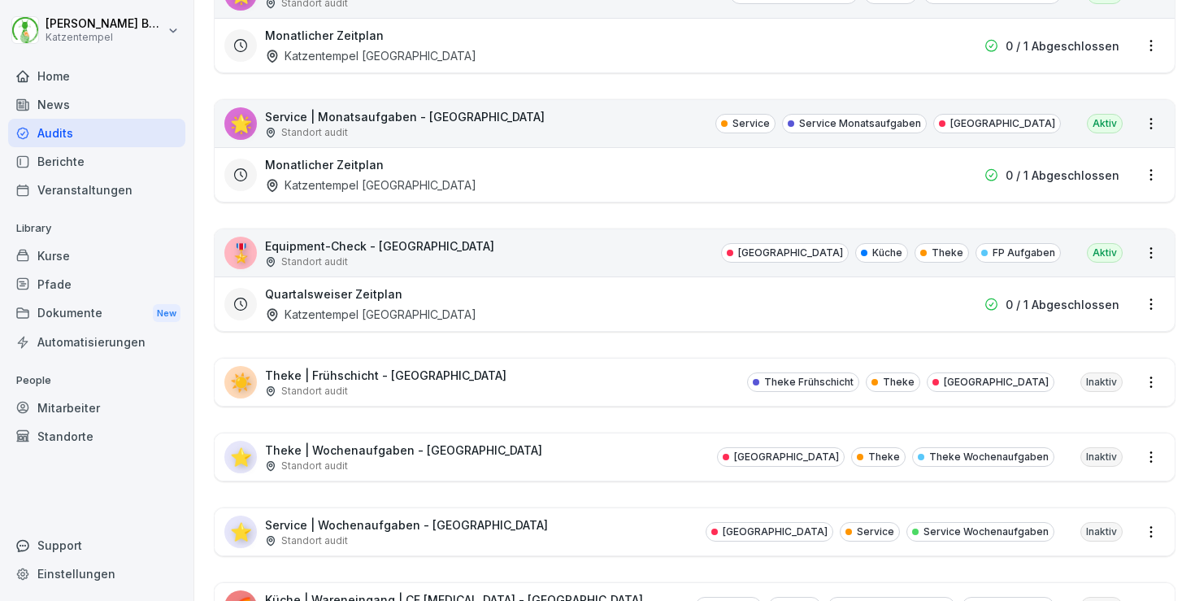
click at [611, 394] on div "☀️ Theke | Frühschicht - Heidelberg Standort audit Theke Frühschicht Theke Heid…" at bounding box center [695, 382] width 960 height 47
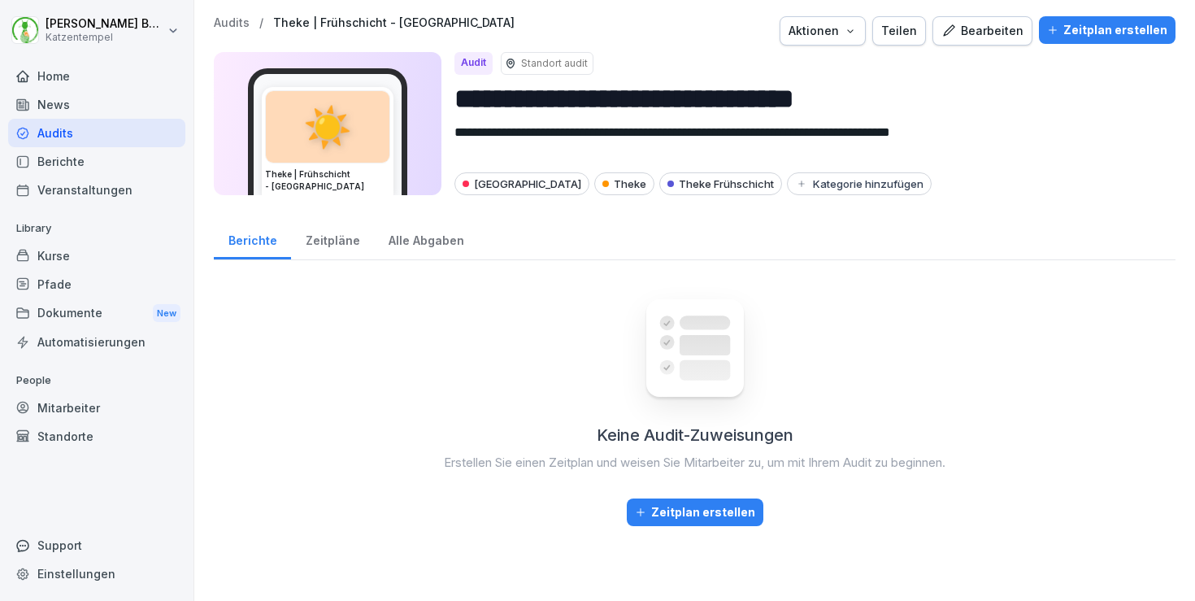
click at [1081, 28] on div "Zeitplan erstellen" at bounding box center [1107, 30] width 120 height 18
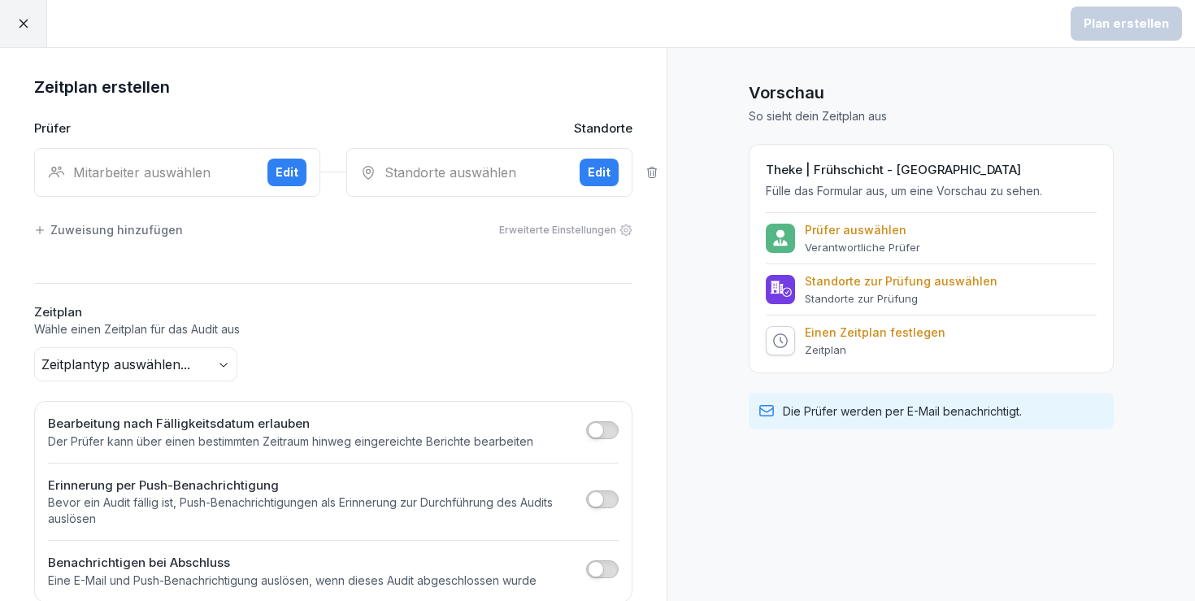
click at [138, 185] on div "Mitarbeiter auswählen Edit" at bounding box center [177, 172] width 286 height 49
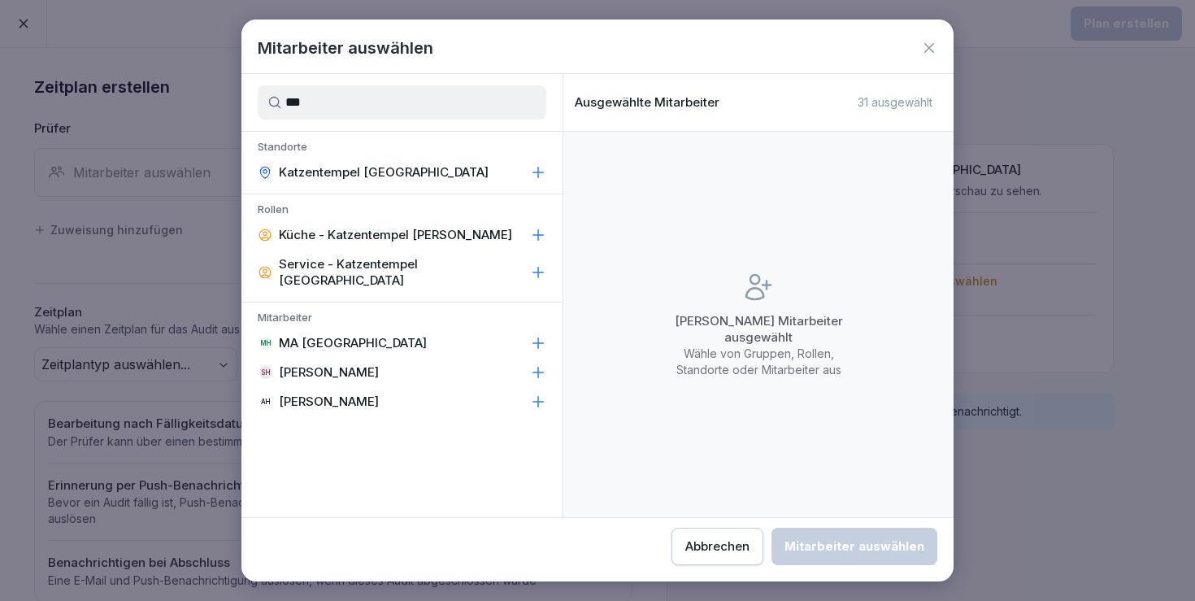
type input "***"
click at [367, 328] on div "MH MA Heidelberg" at bounding box center [401, 342] width 321 height 29
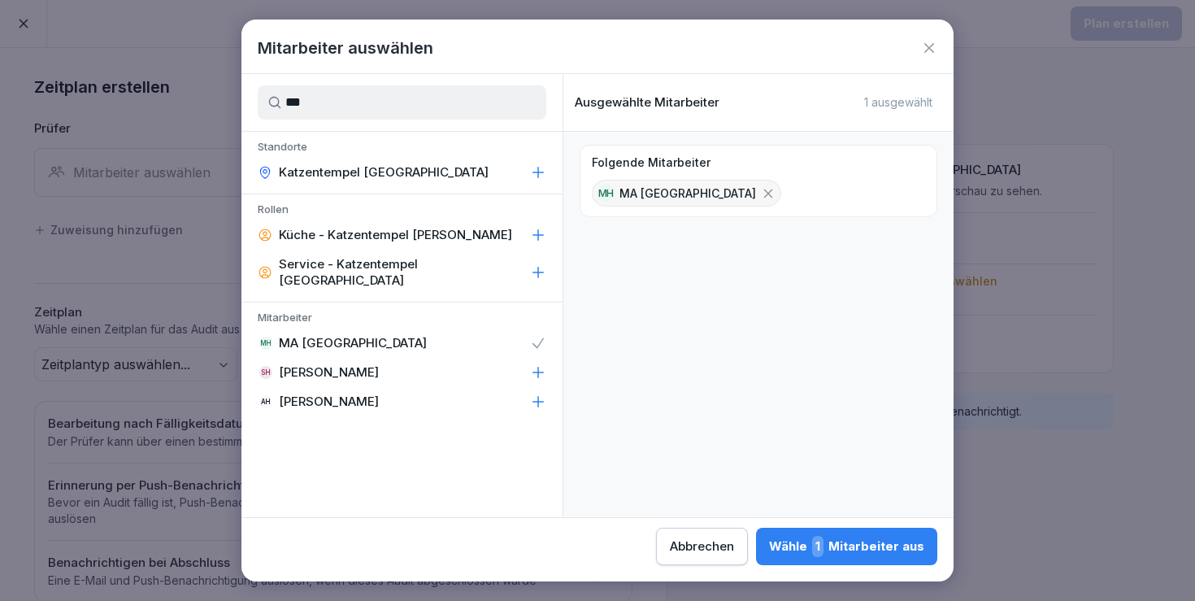
click at [769, 545] on div "Wähle 1 Mitarbeiter aus" at bounding box center [846, 546] width 155 height 21
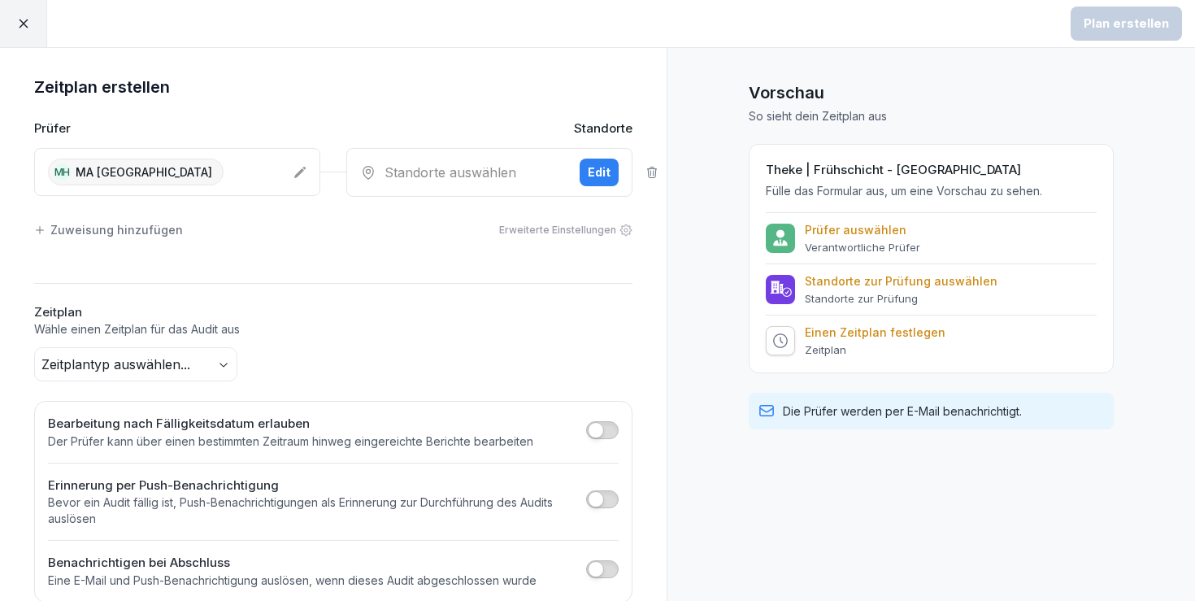
click at [443, 172] on div "Standorte auswählen" at bounding box center [463, 173] width 207 height 20
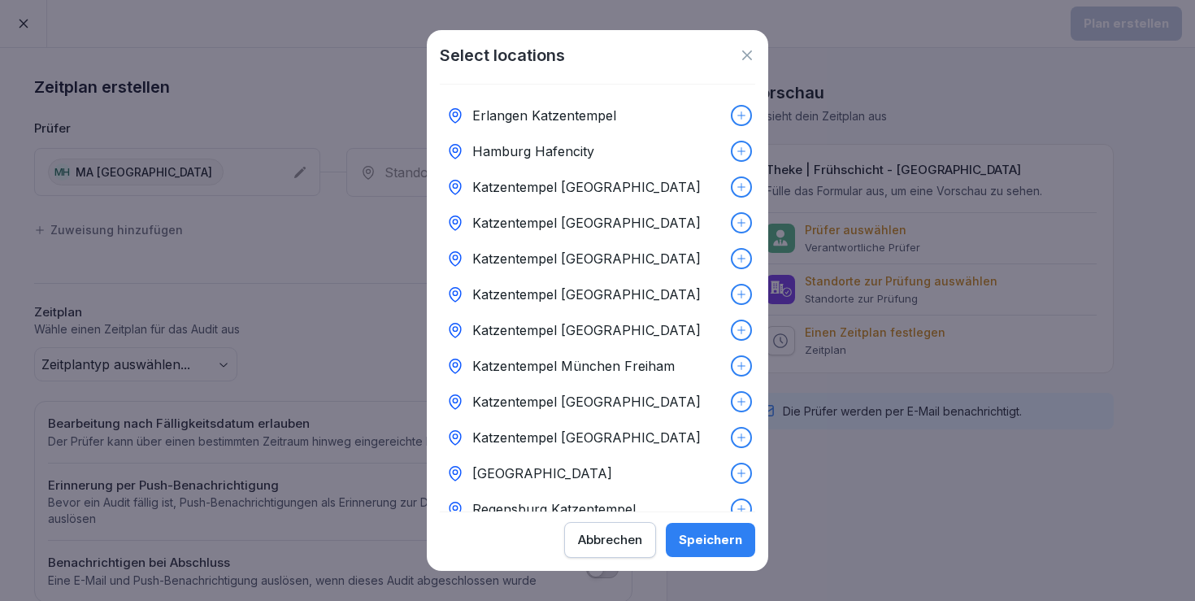
click at [544, 290] on p "Katzentempel Heidelberg" at bounding box center [586, 295] width 228 height 20
click at [707, 553] on button "Speichern" at bounding box center [710, 540] width 89 height 34
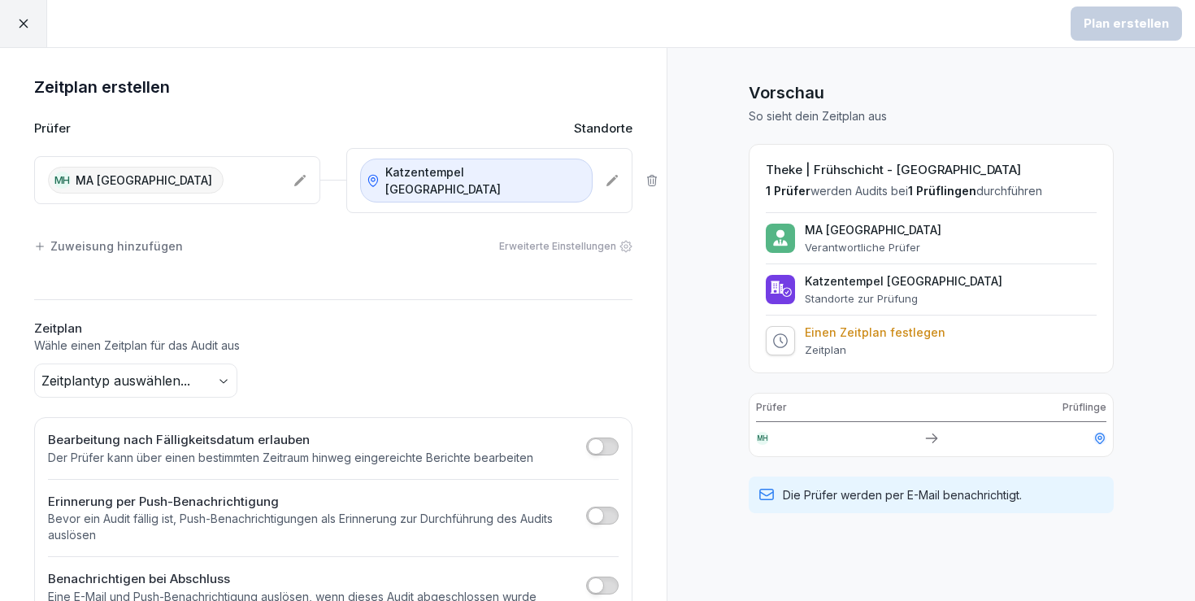
click at [185, 356] on body "Plan erstellen Zeitplan erstellen Prüfer Standorte MH MA Heidelberg Katzentempe…" at bounding box center [597, 300] width 1195 height 601
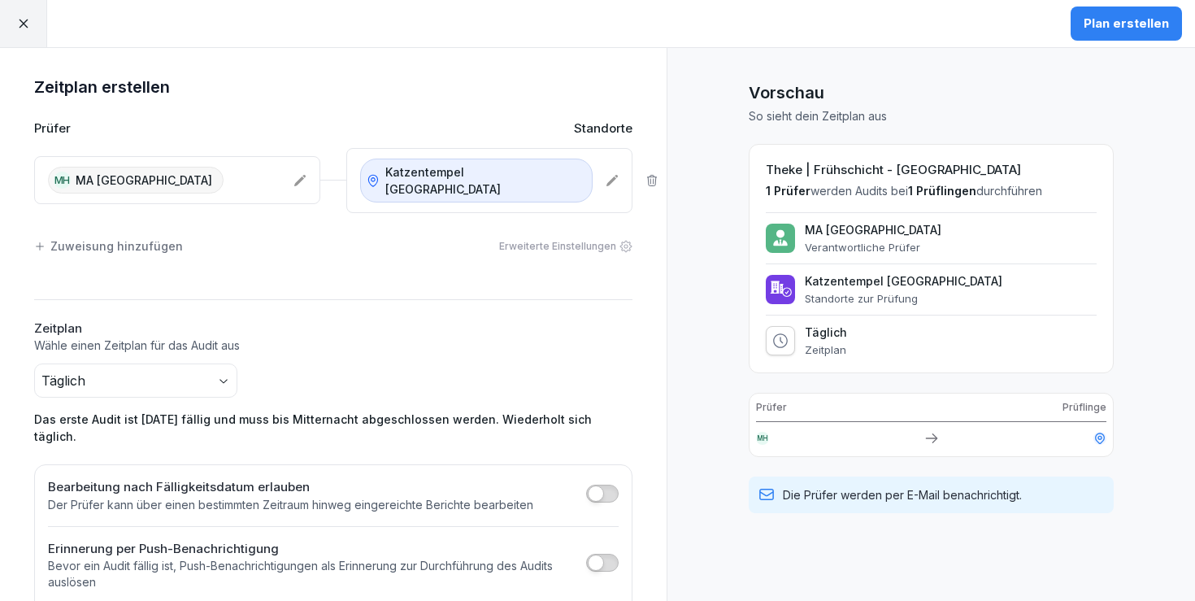
click at [1159, 42] on div "Plan erstellen" at bounding box center [1126, 23] width 137 height 47
click at [1156, 32] on div "Plan erstellen" at bounding box center [1126, 24] width 85 height 18
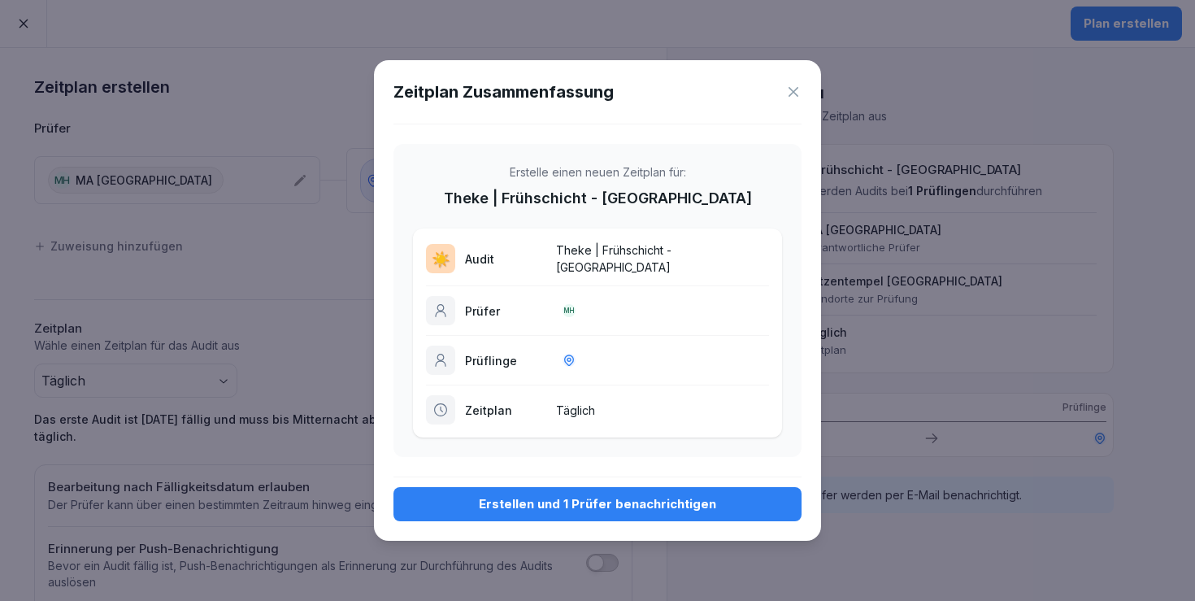
click at [576, 497] on div "Erstellen und 1 Prüfer benachrichtigen" at bounding box center [598, 504] width 382 height 18
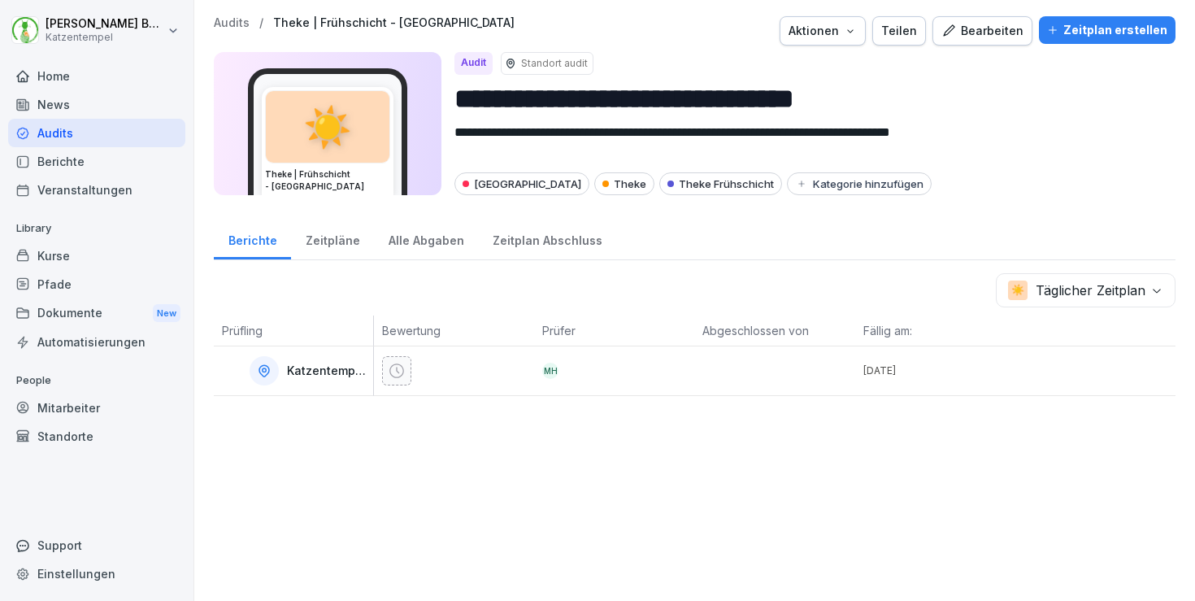
click at [248, 24] on p "Audits" at bounding box center [232, 23] width 36 height 14
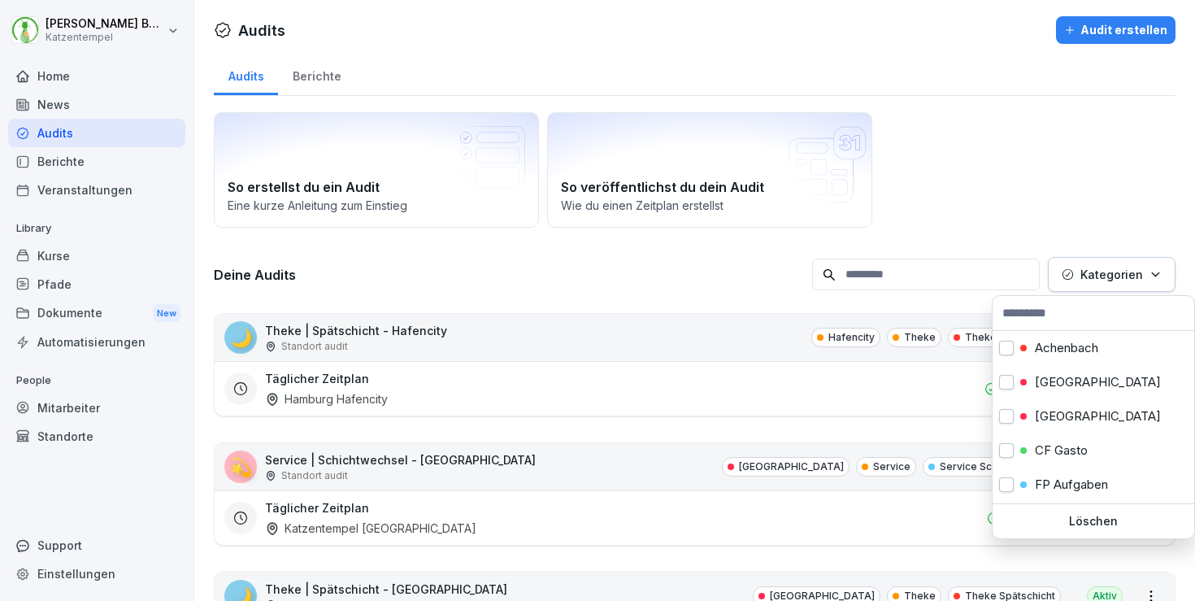
click at [1098, 286] on button "Kategorien" at bounding box center [1112, 274] width 128 height 35
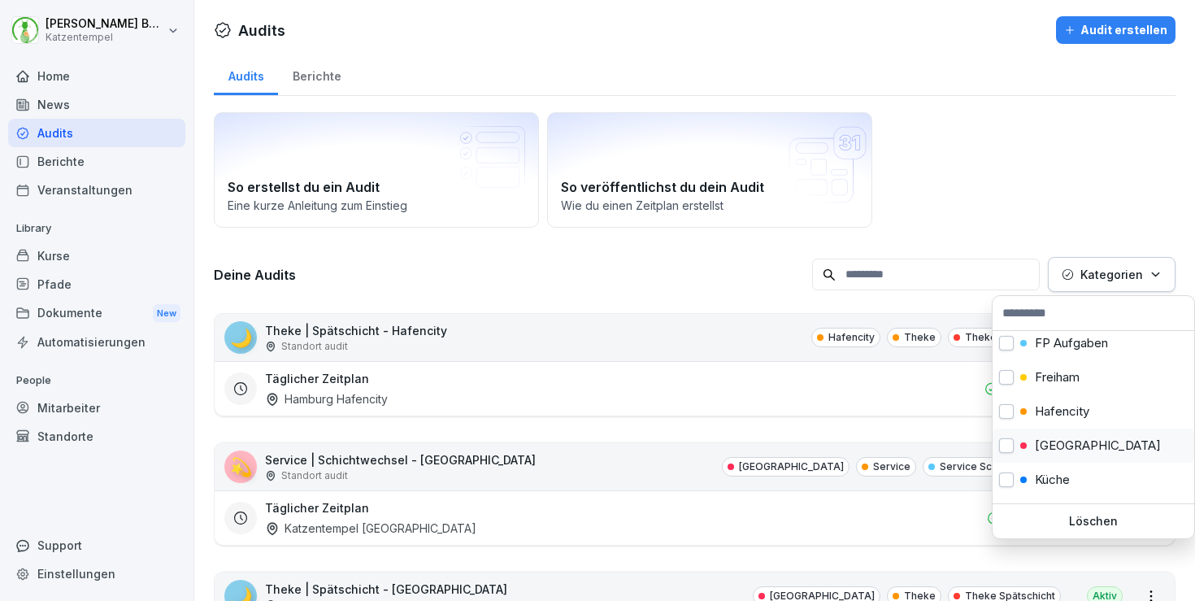
click at [1107, 448] on div "Heidelberg" at bounding box center [1094, 445] width 202 height 34
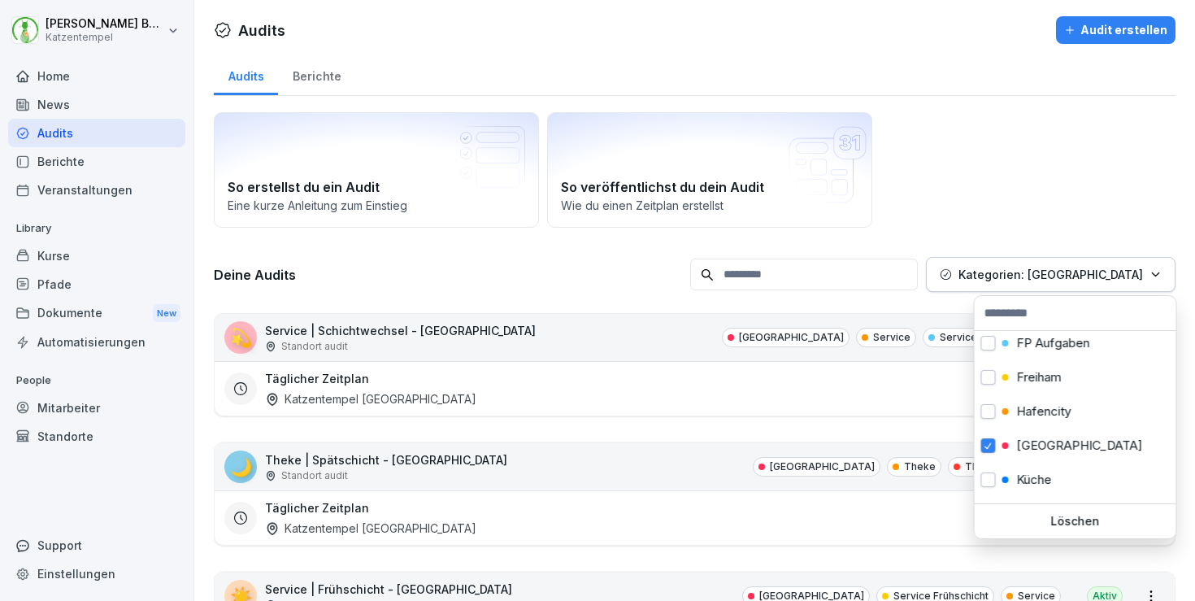
click at [618, 279] on html "Laura Benedix Katzentempel Home News Audits Berichte Veranstaltungen Library Ku…" at bounding box center [597, 300] width 1195 height 601
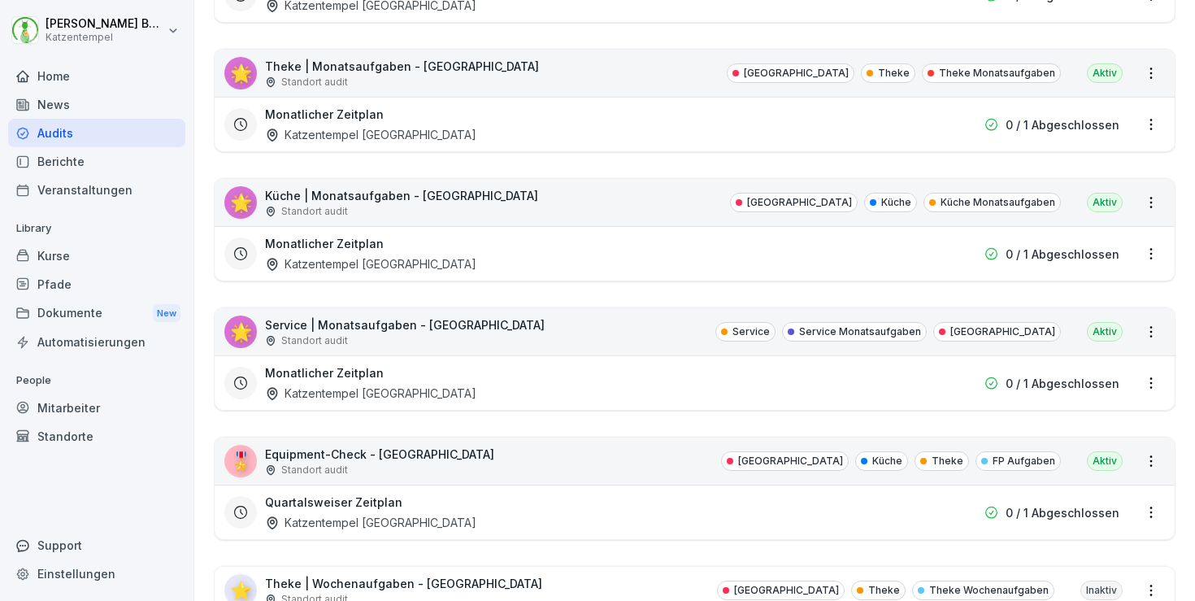
scroll to position [1771, 0]
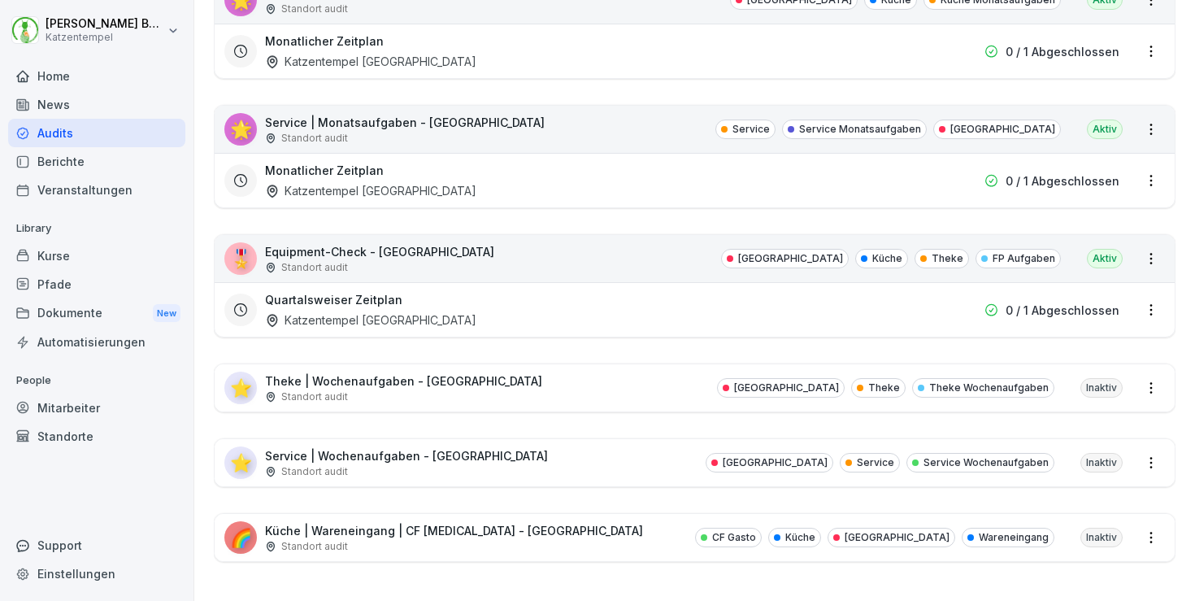
click at [507, 375] on div "⭐ Theke | Wochenaufgaben - Heidelberg Standort audit Heidelberg Theke Theke Woc…" at bounding box center [695, 387] width 960 height 47
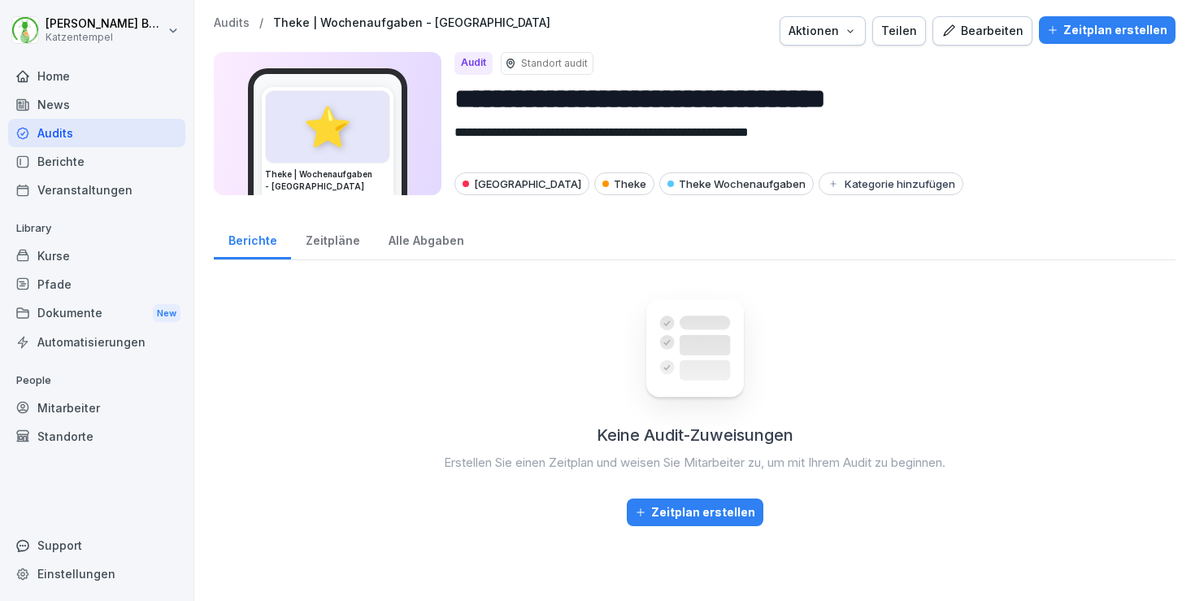
click at [1071, 36] on div "Zeitplan erstellen" at bounding box center [1107, 30] width 120 height 18
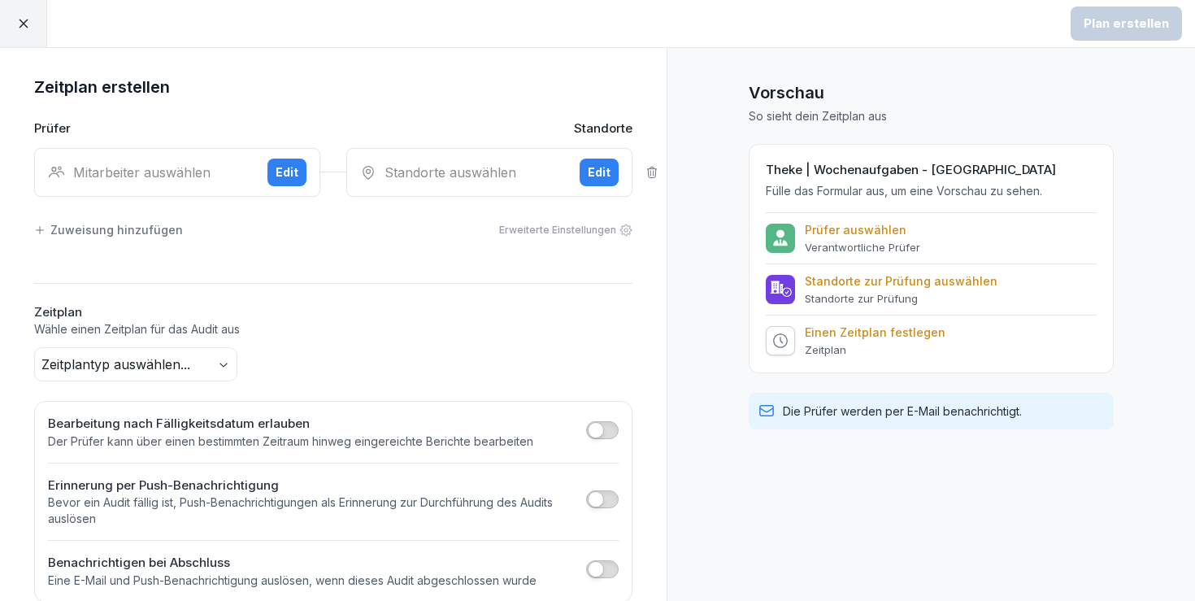
click at [202, 177] on div "Mitarbeiter auswählen" at bounding box center [151, 173] width 207 height 20
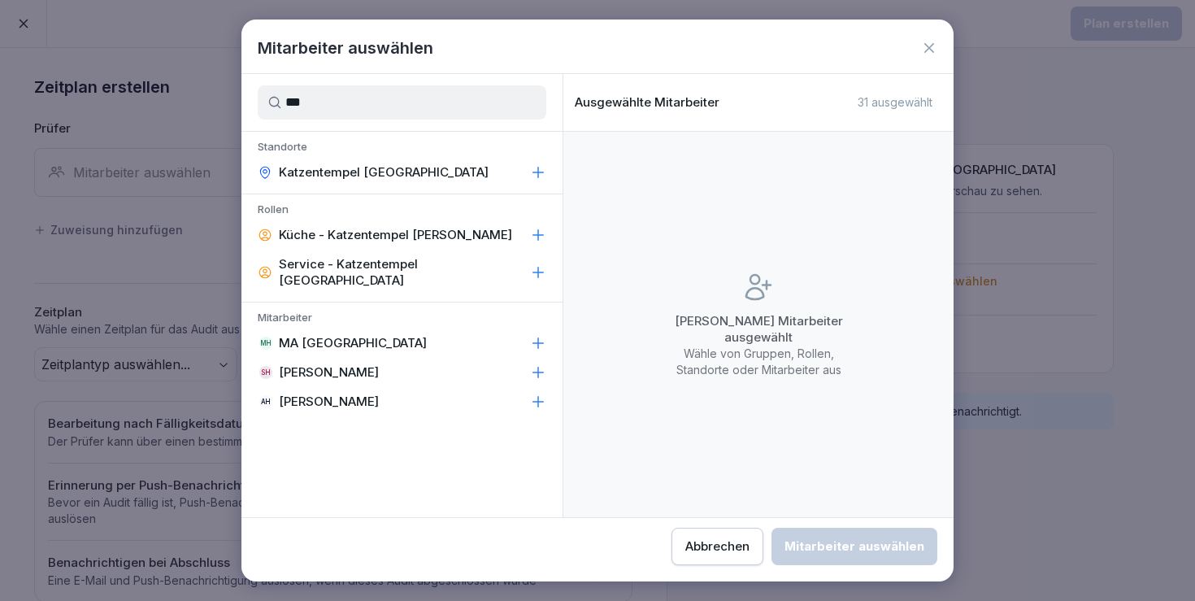
type input "***"
click at [417, 328] on div "MH MA Heidelberg" at bounding box center [401, 342] width 321 height 29
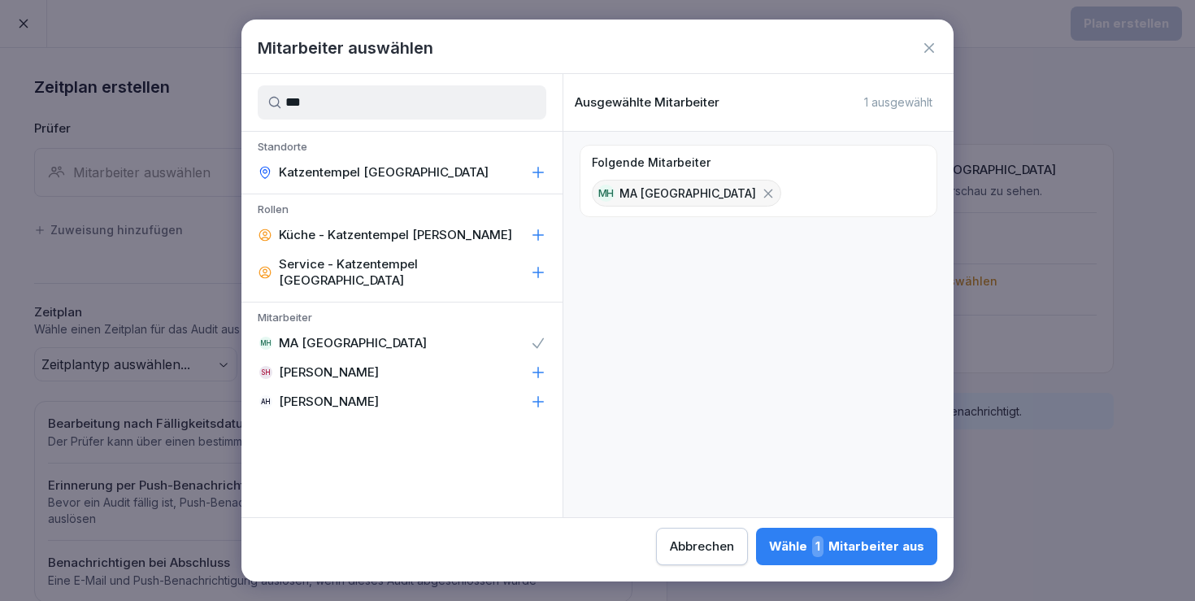
click at [769, 541] on div "Wähle 1 Mitarbeiter aus" at bounding box center [846, 546] width 155 height 21
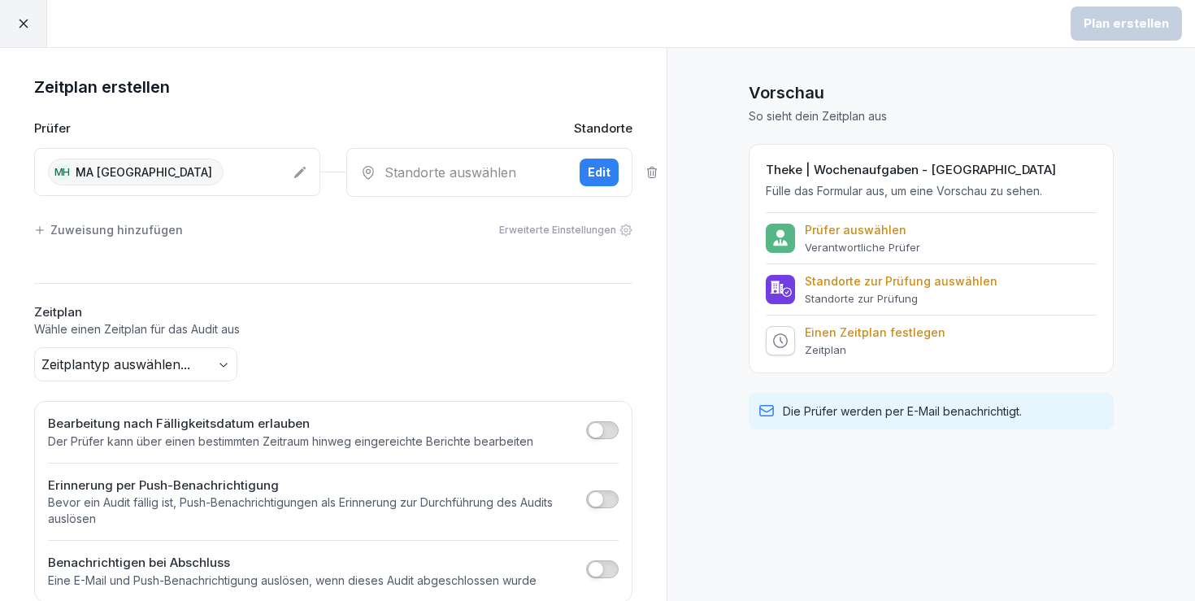
click at [441, 160] on div "Standorte auswählen Edit" at bounding box center [489, 172] width 286 height 49
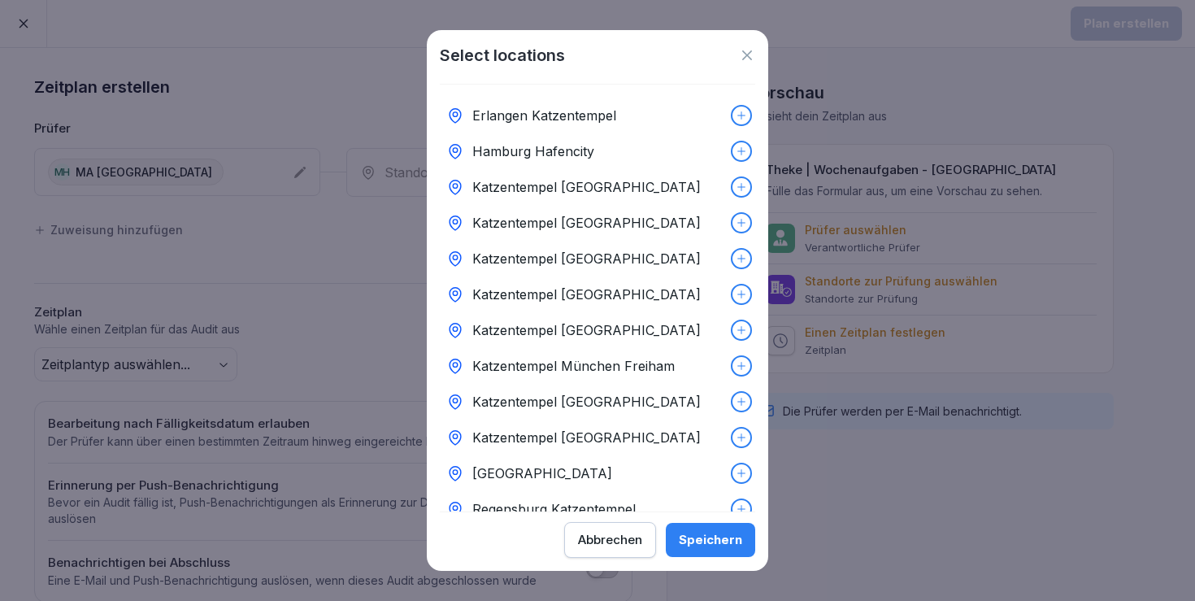
click at [629, 288] on div "Katzentempel Heidelberg" at bounding box center [597, 294] width 315 height 36
click at [716, 538] on div "Speichern" at bounding box center [710, 540] width 63 height 18
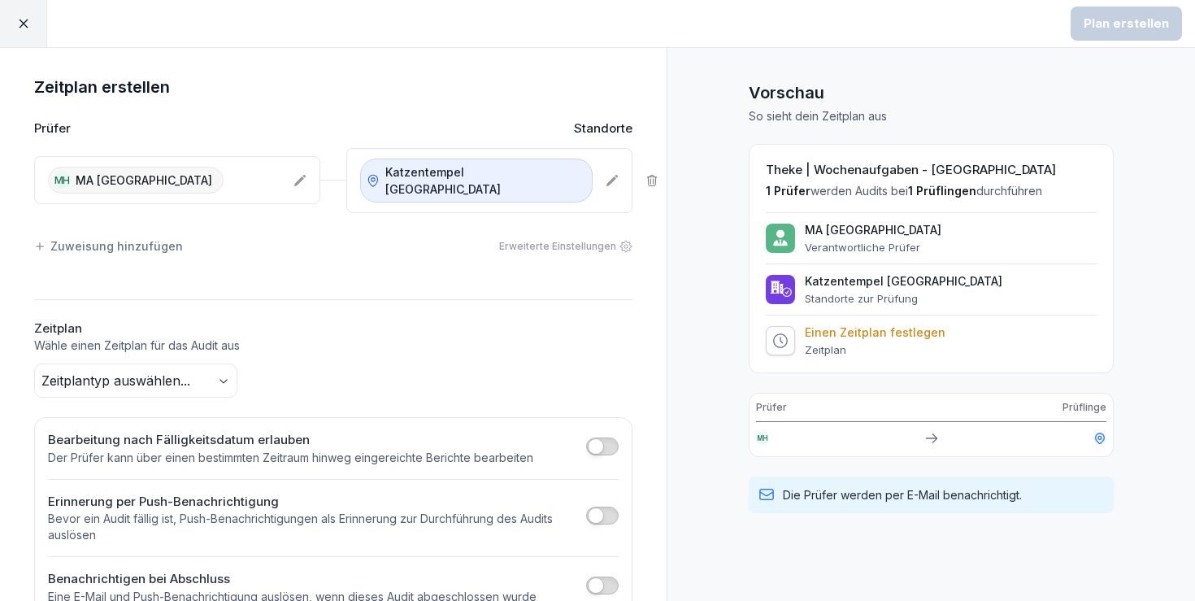
click at [202, 357] on body "Plan erstellen Zeitplan erstellen Prüfer Standorte MH MA Heidelberg Katzentempe…" at bounding box center [597, 300] width 1195 height 601
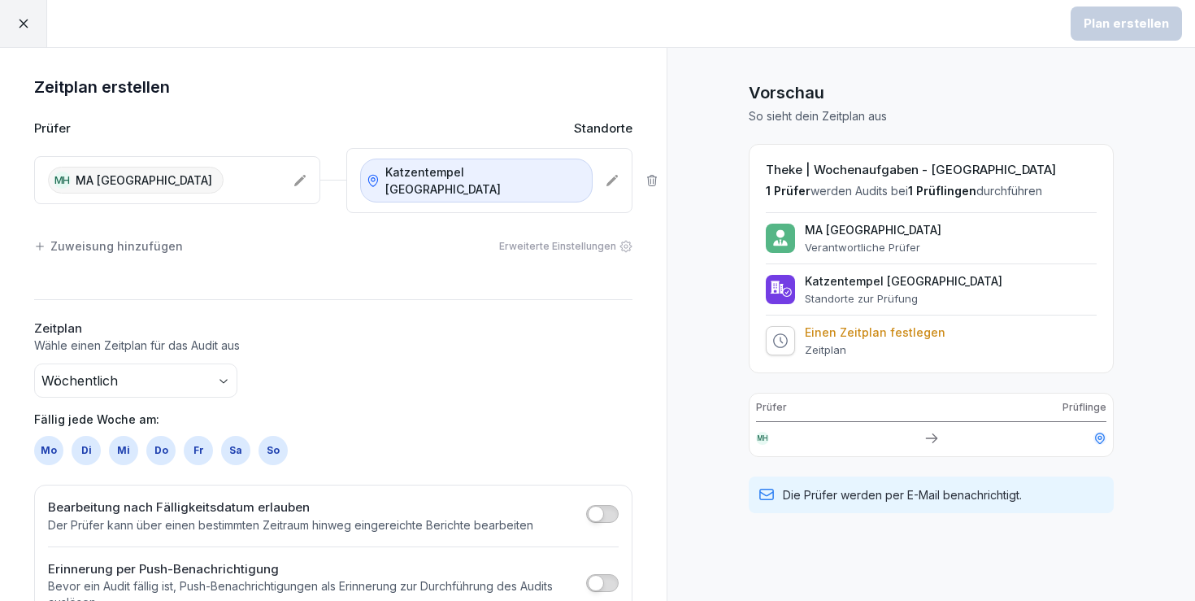
click at [263, 436] on div "So" at bounding box center [273, 450] width 29 height 29
click at [1151, 18] on div "Plan erstellen" at bounding box center [1126, 24] width 85 height 18
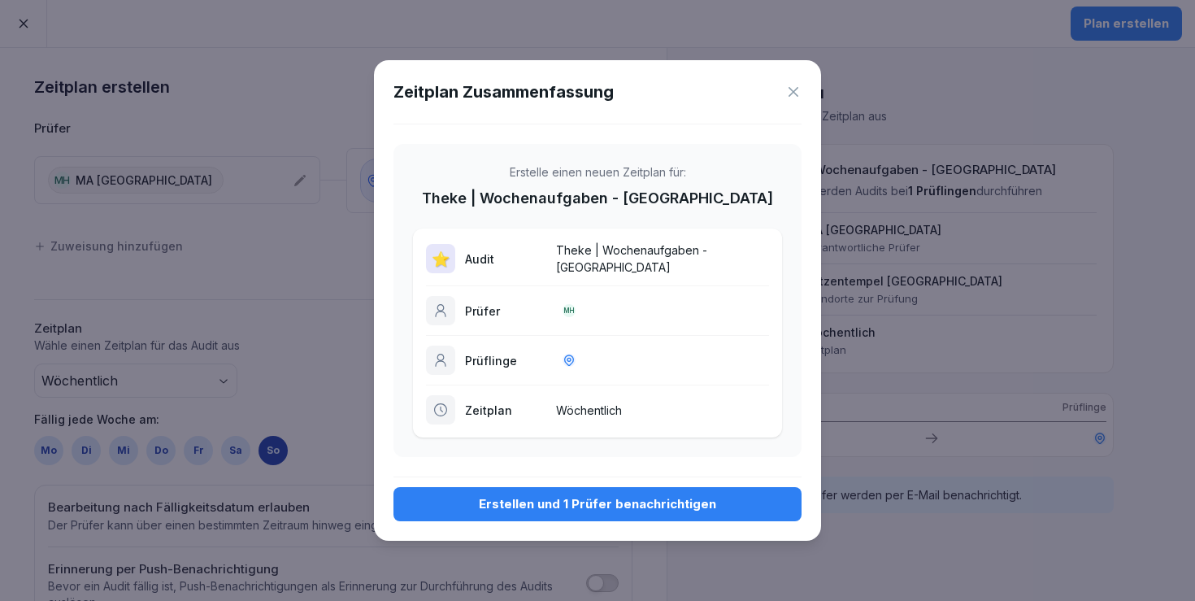
click at [493, 500] on div "Erstellen und 1 Prüfer benachrichtigen" at bounding box center [598, 504] width 382 height 18
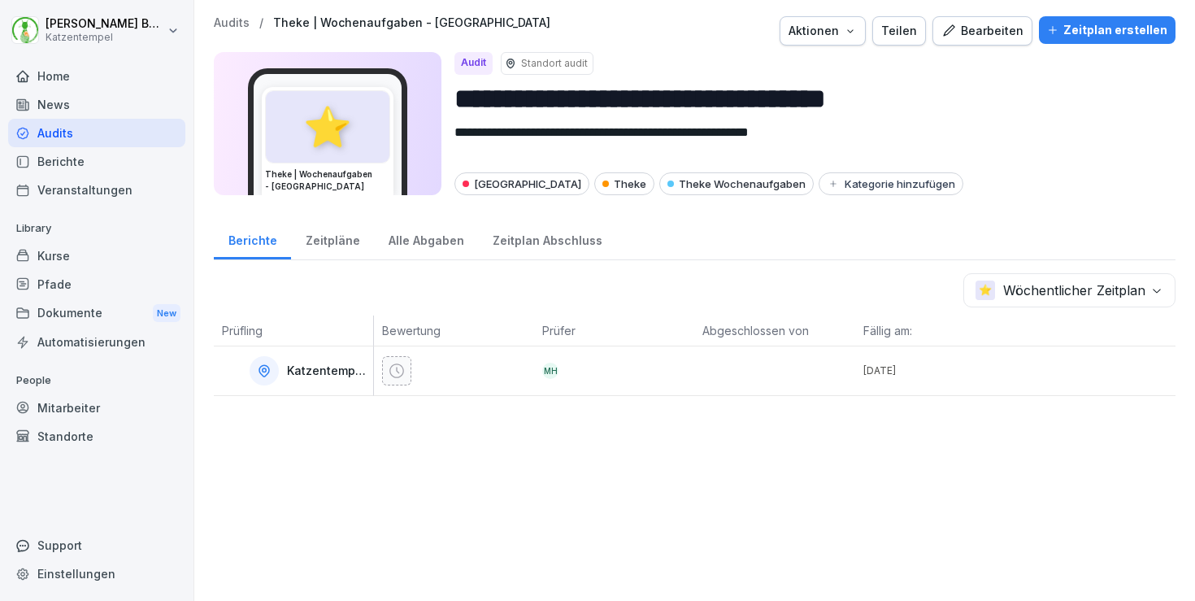
click at [235, 21] on p "Audits" at bounding box center [232, 23] width 36 height 14
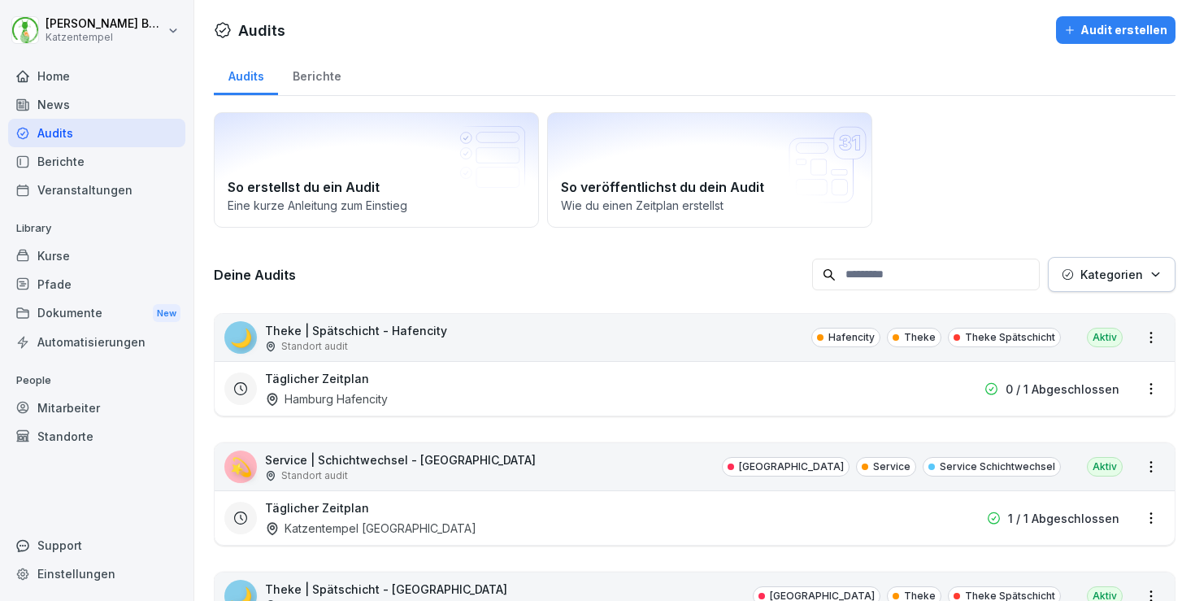
click at [1093, 274] on p "Kategorien" at bounding box center [1112, 274] width 63 height 17
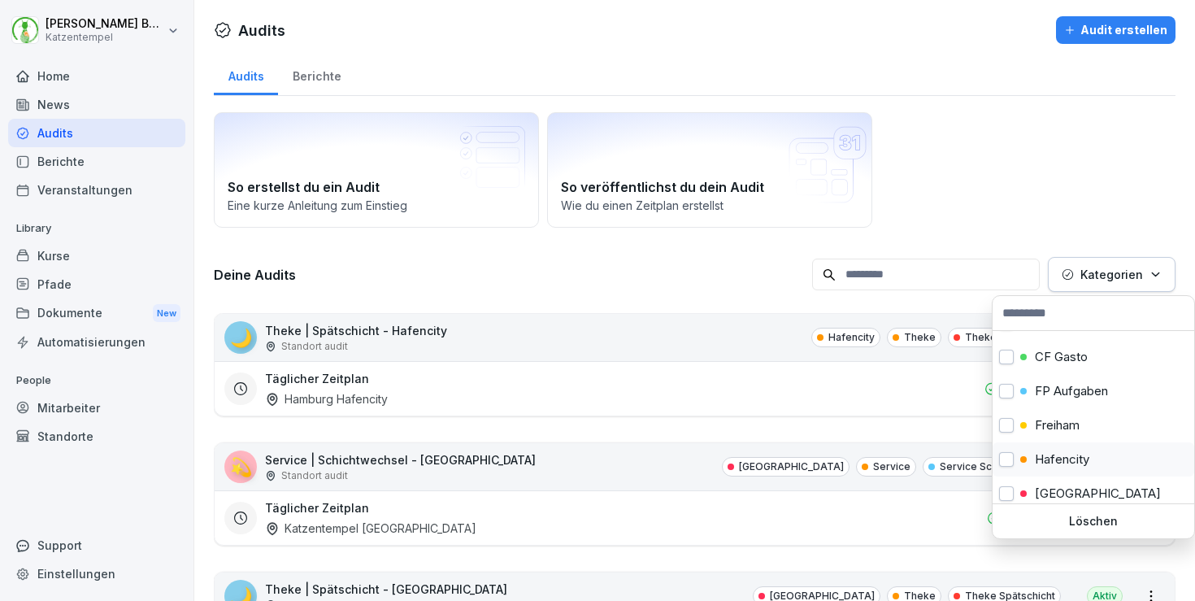
scroll to position [102, 0]
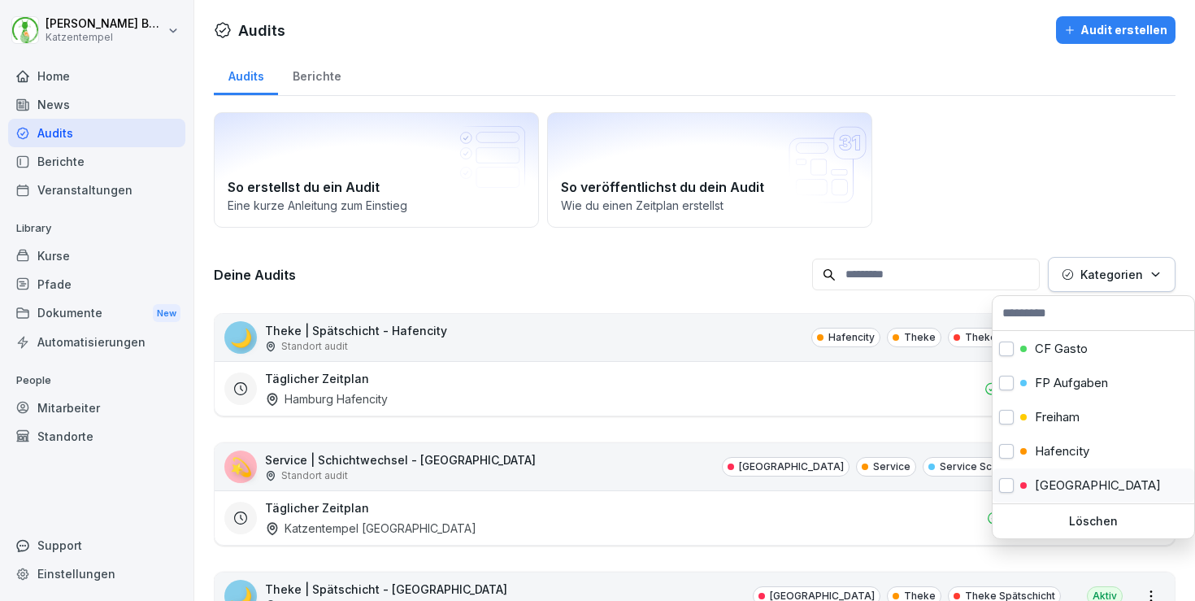
click at [1071, 487] on p "Heidelberg" at bounding box center [1098, 485] width 126 height 15
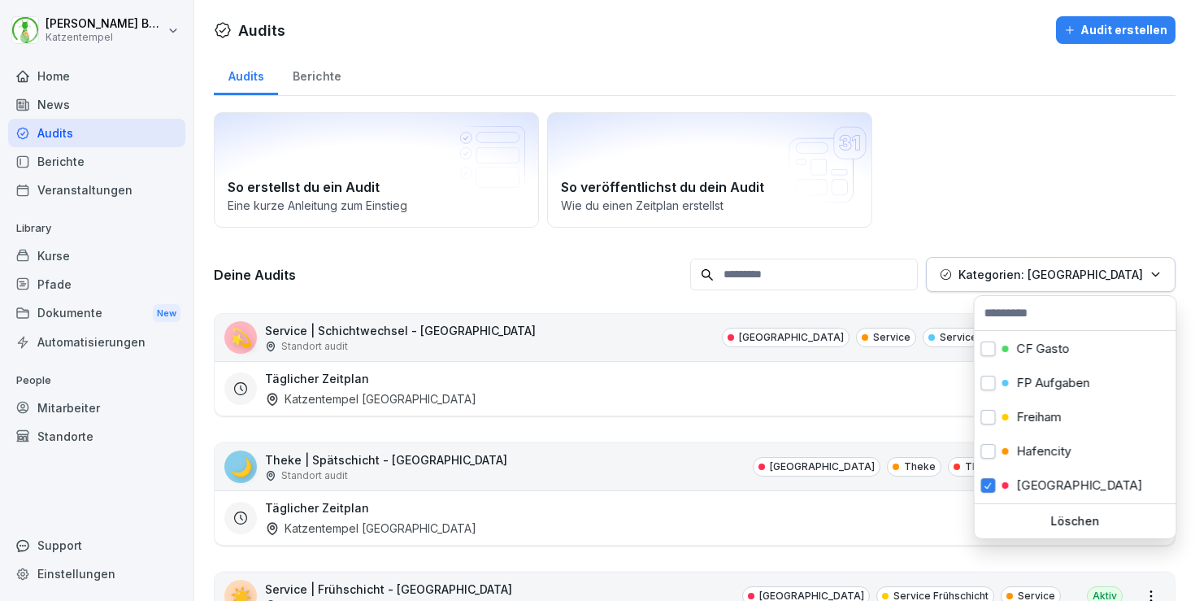
click at [621, 265] on html "Laura Benedix Katzentempel Home News Audits Berichte Veranstaltungen Library Ku…" at bounding box center [597, 300] width 1195 height 601
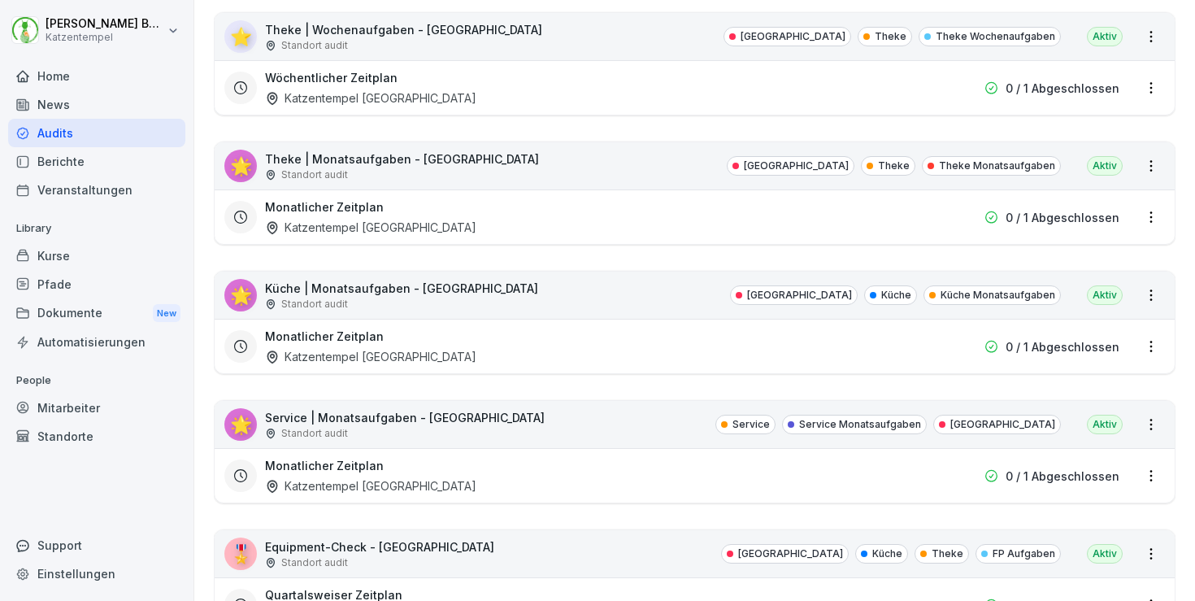
scroll to position [1825, 0]
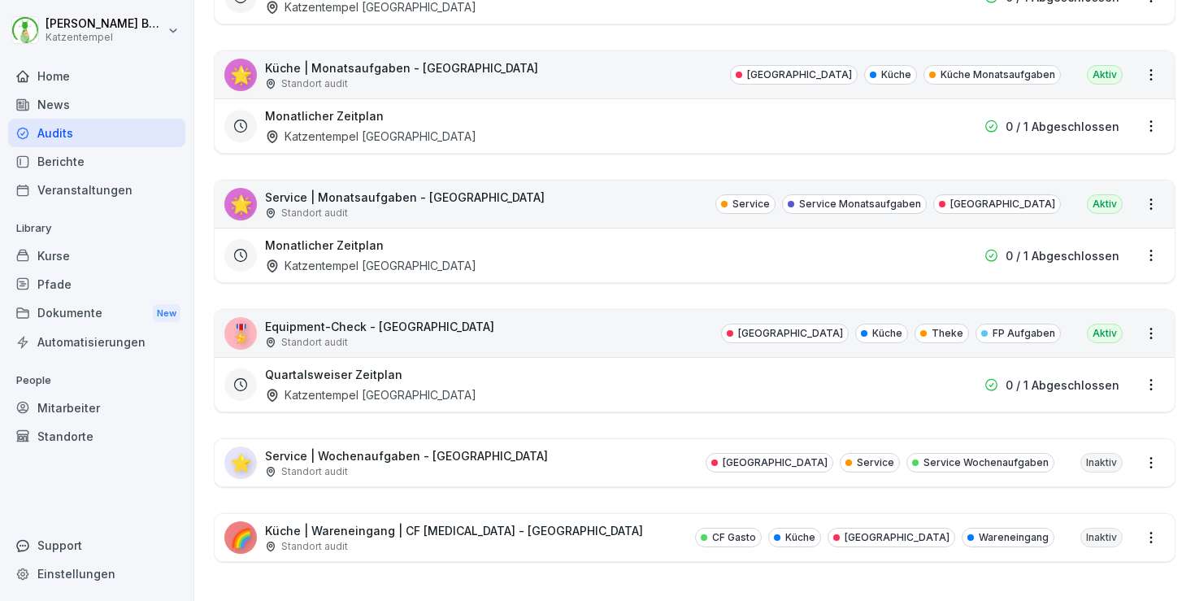
click at [520, 452] on div "⭐ Service | Wochenaufgaben - Heidelberg Standort audit Heidelberg Service Servi…" at bounding box center [695, 462] width 960 height 47
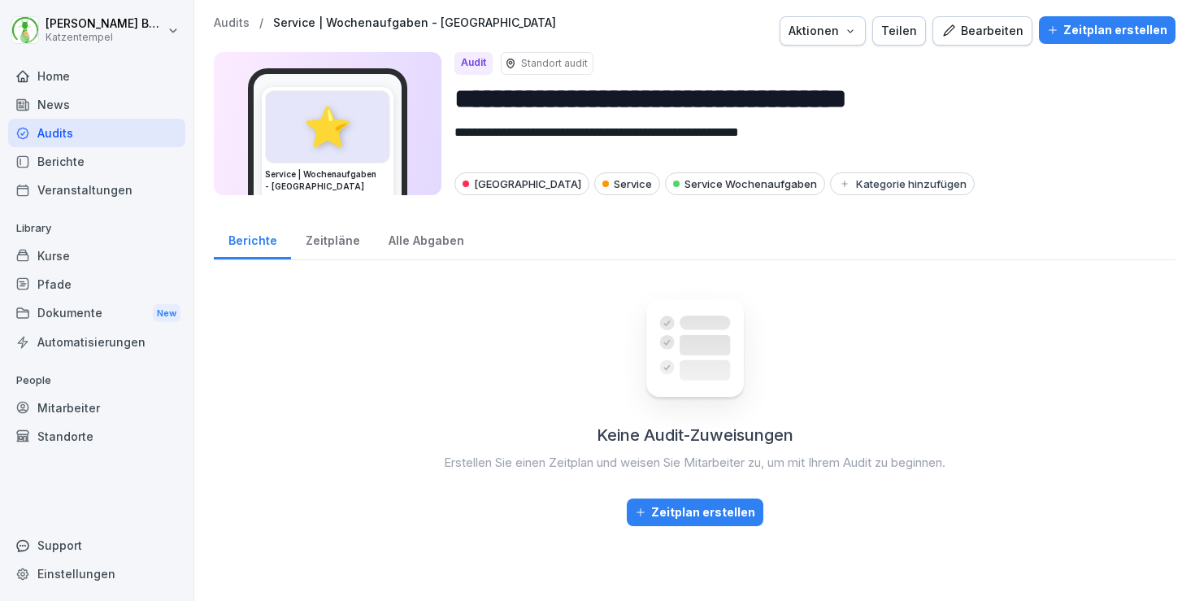
click at [1096, 29] on div "Zeitplan erstellen" at bounding box center [1107, 30] width 120 height 18
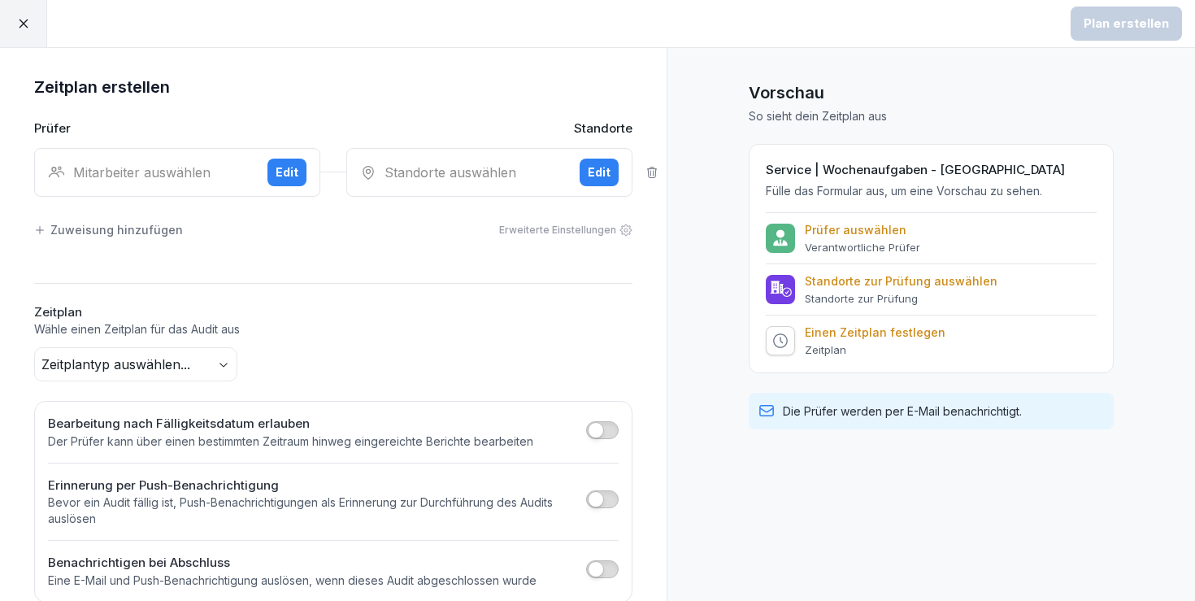
click at [161, 161] on div "Mitarbeiter auswählen Edit" at bounding box center [177, 172] width 286 height 49
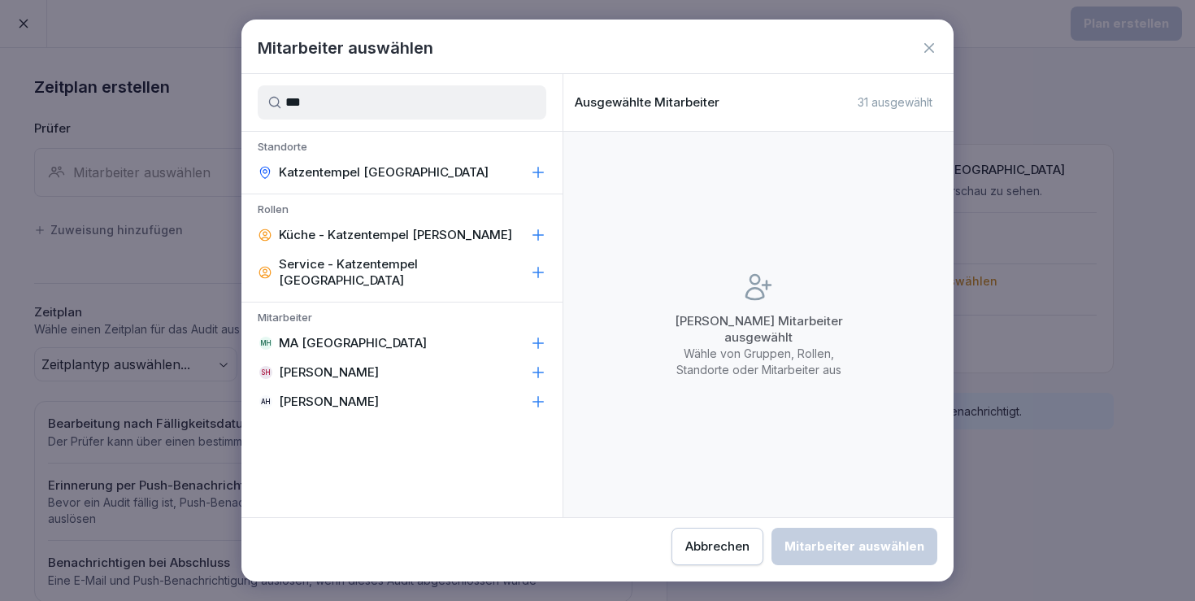
type input "***"
click at [420, 328] on div "MH MA Heidelberg" at bounding box center [401, 342] width 321 height 29
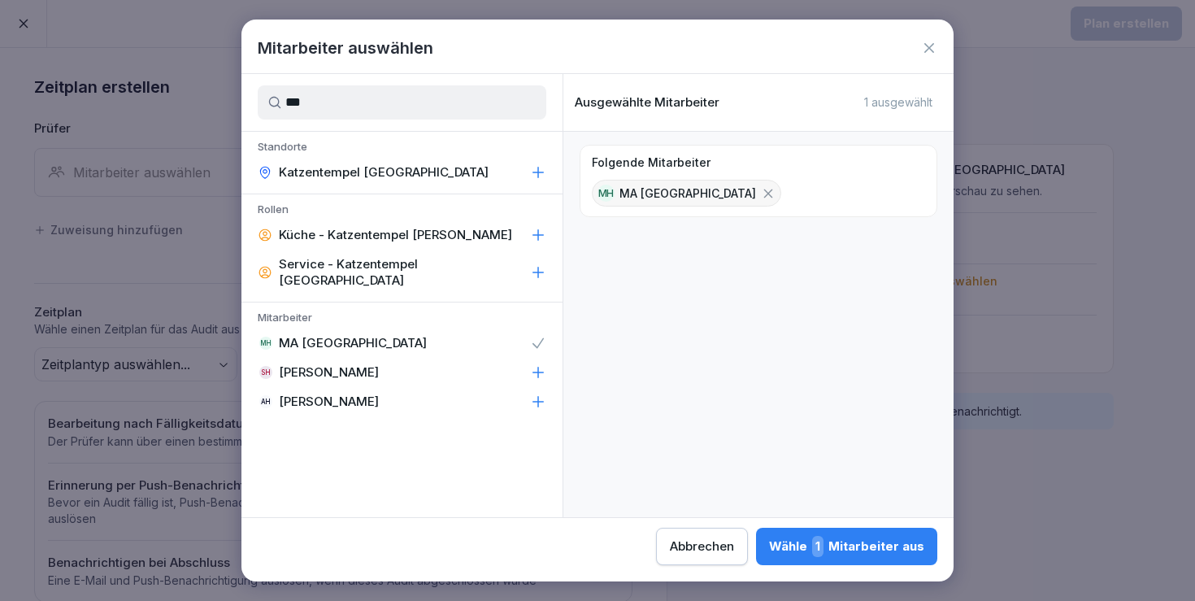
click at [769, 542] on div "Wähle 1 Mitarbeiter aus" at bounding box center [846, 546] width 155 height 21
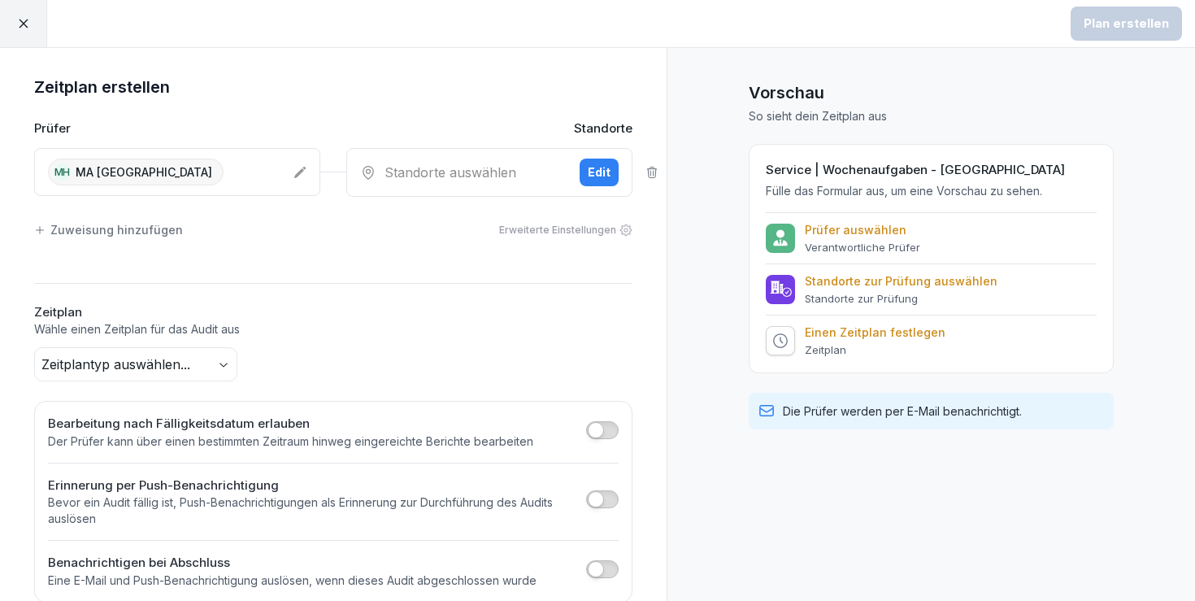
click at [518, 189] on div "Standorte auswählen Edit" at bounding box center [489, 172] width 286 height 49
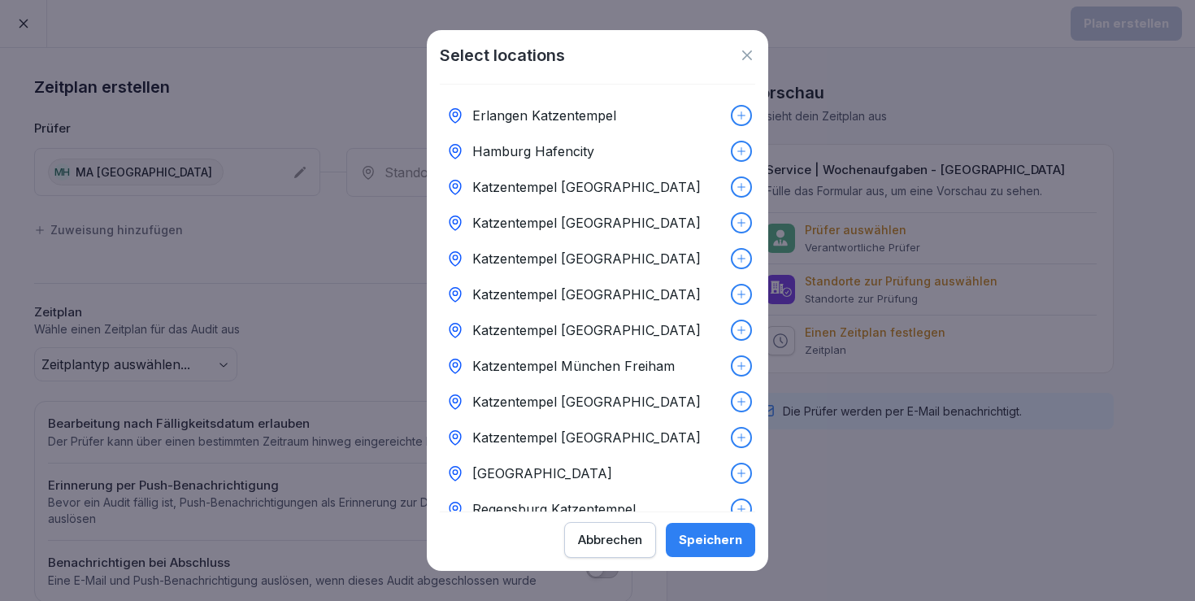
click at [659, 297] on div "Katzentempel Heidelberg" at bounding box center [597, 294] width 315 height 36
click at [727, 551] on button "Speichern" at bounding box center [710, 540] width 89 height 34
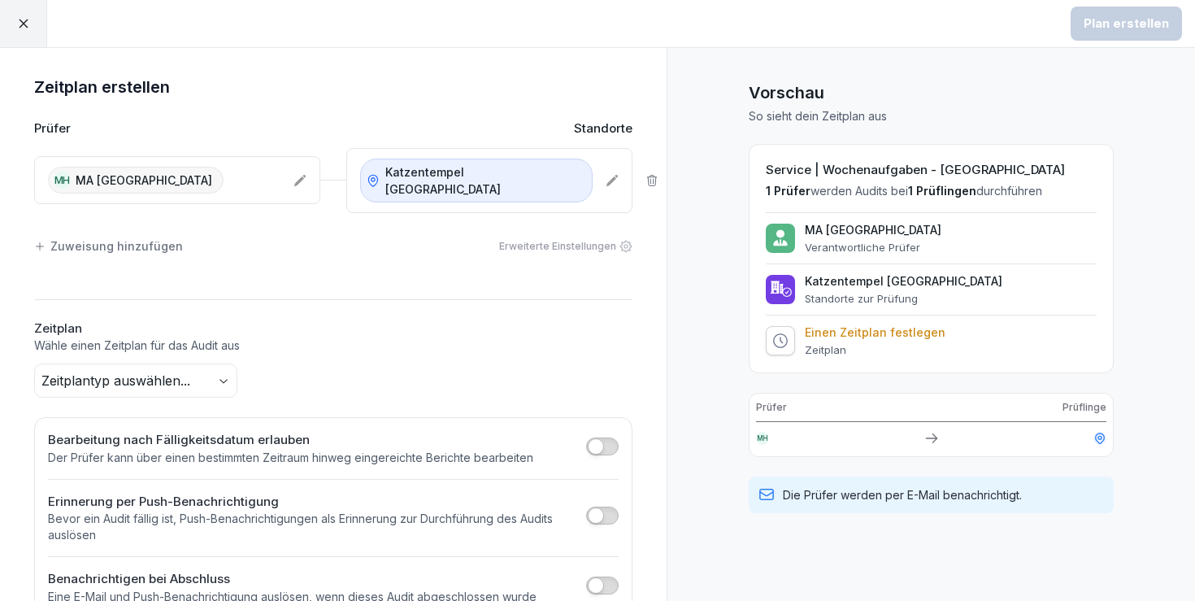
click at [180, 365] on body "Plan erstellen Zeitplan erstellen Prüfer Standorte MH MA Heidelberg Katzentempe…" at bounding box center [597, 300] width 1195 height 601
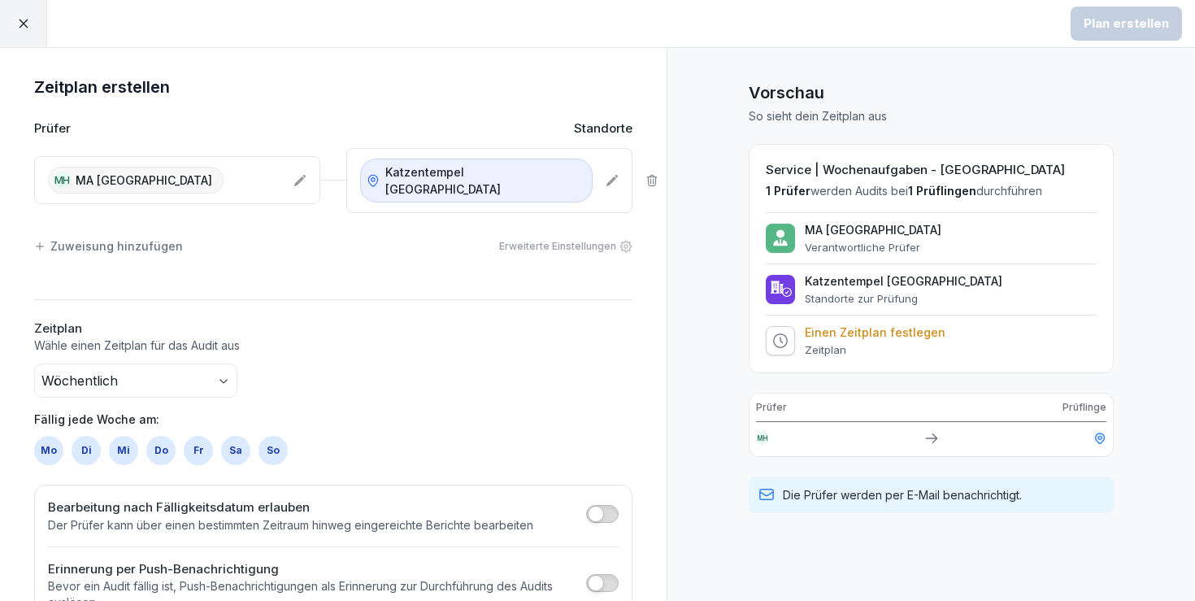
click at [268, 436] on div "So" at bounding box center [273, 450] width 29 height 29
click at [1119, 29] on div "Plan erstellen" at bounding box center [1126, 24] width 85 height 18
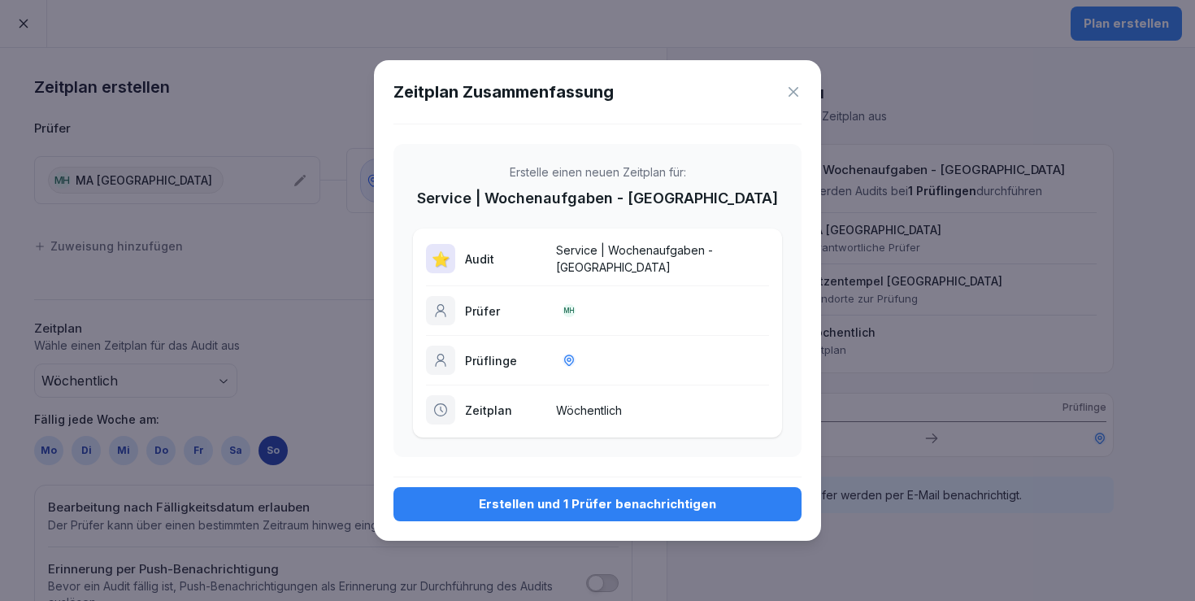
click at [583, 503] on div "Erstellen und 1 Prüfer benachrichtigen" at bounding box center [598, 504] width 382 height 18
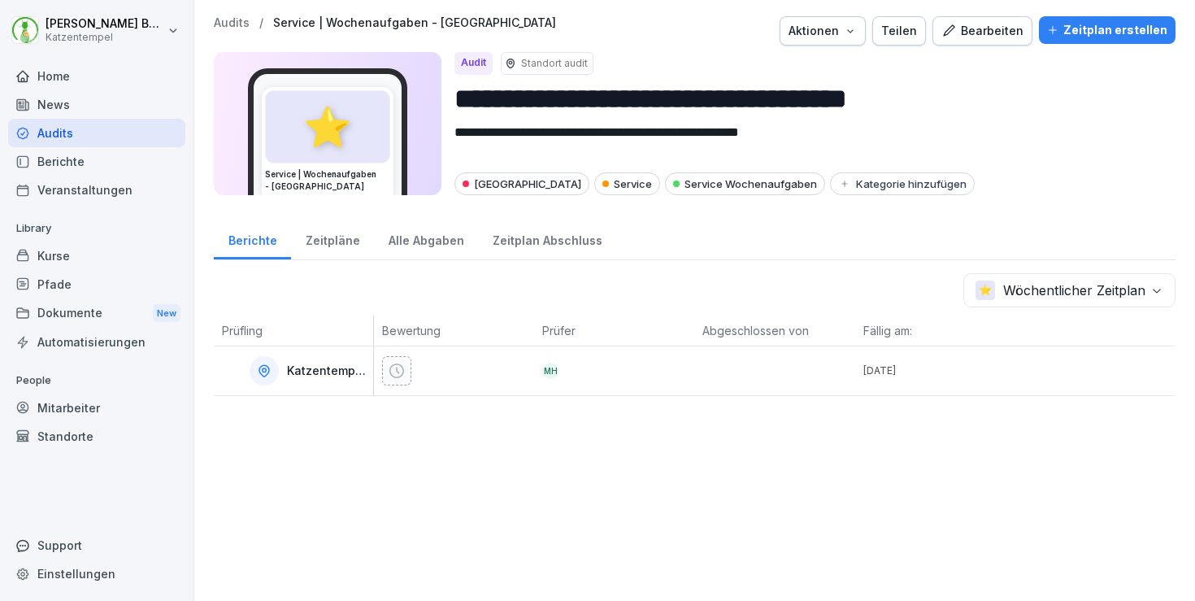
click at [238, 28] on p "Audits" at bounding box center [232, 23] width 36 height 14
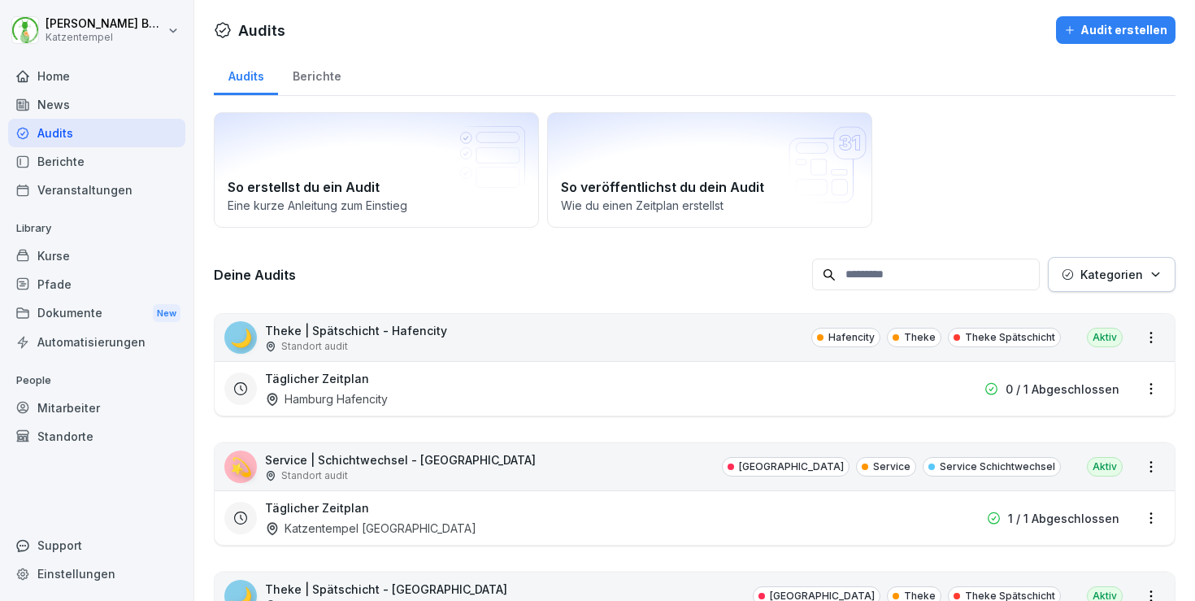
click at [1081, 276] on p "Kategorien" at bounding box center [1112, 274] width 63 height 17
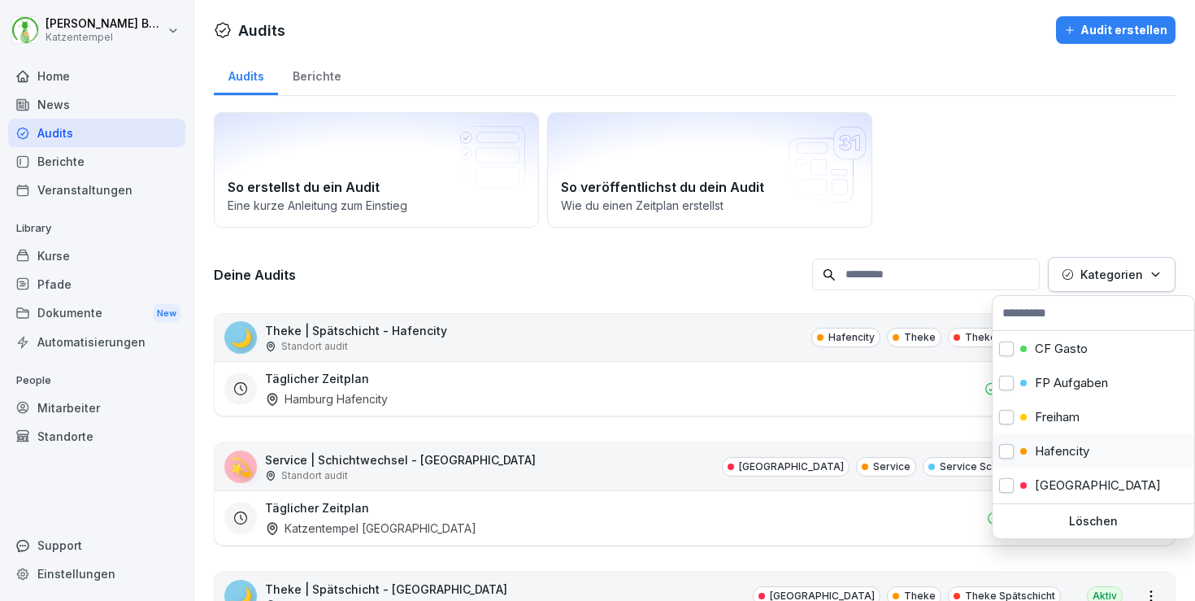
scroll to position [135, 0]
click at [1068, 453] on p "Heidelberg" at bounding box center [1098, 452] width 126 height 15
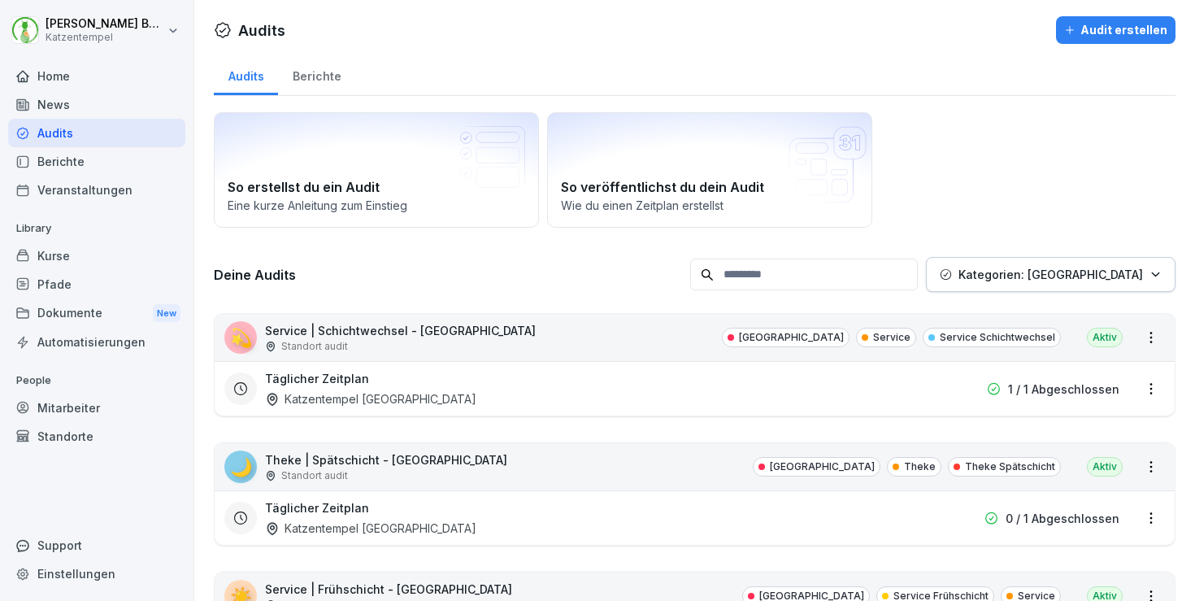
click at [620, 285] on html "Laura Benedix Katzentempel Home News Audits Berichte Veranstaltungen Library Ku…" at bounding box center [597, 300] width 1195 height 601
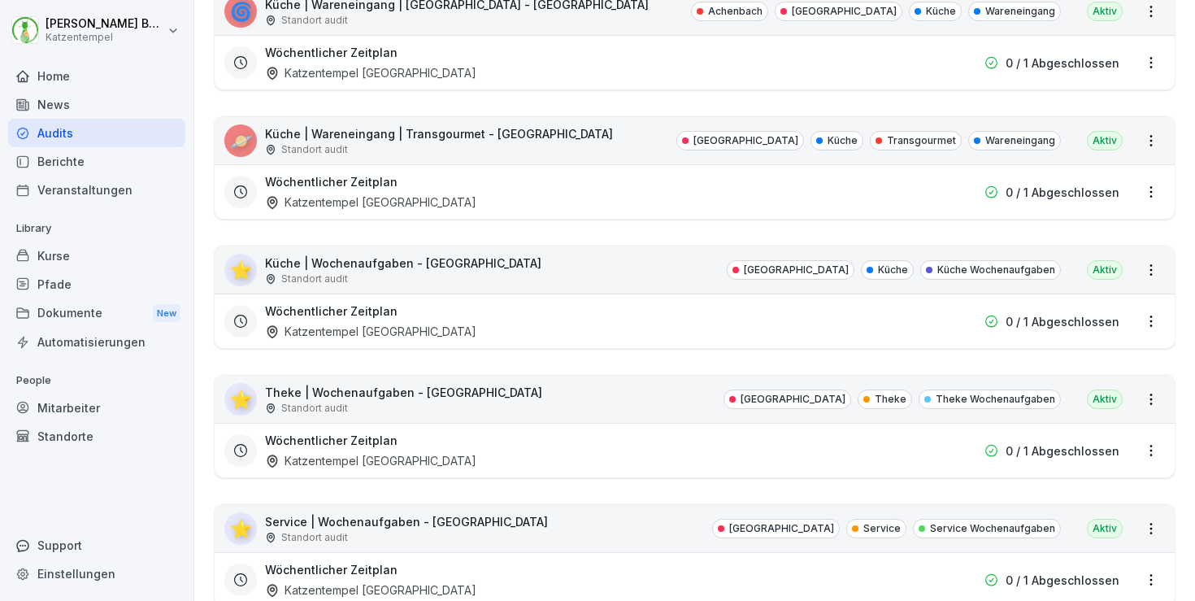
scroll to position [1880, 0]
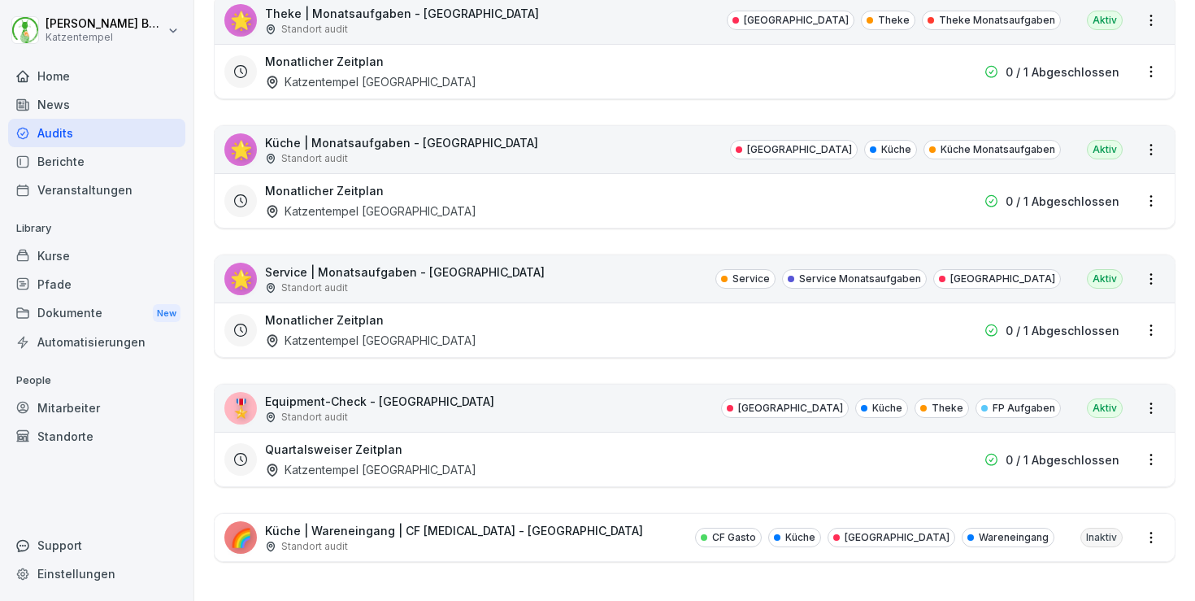
click at [557, 521] on div "🌈 Küche | Wareneingang | CF Gastro - Heidelberg Standort audit CF Gasto Küche H…" at bounding box center [695, 537] width 960 height 47
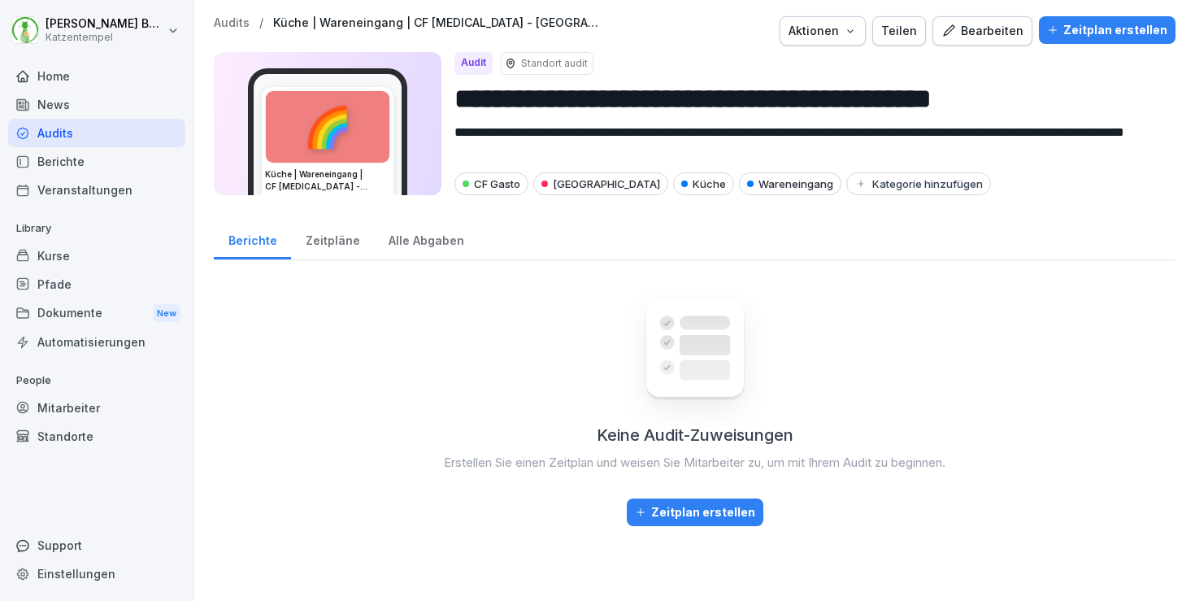
click at [1047, 29] on icon "button" at bounding box center [1052, 29] width 11 height 11
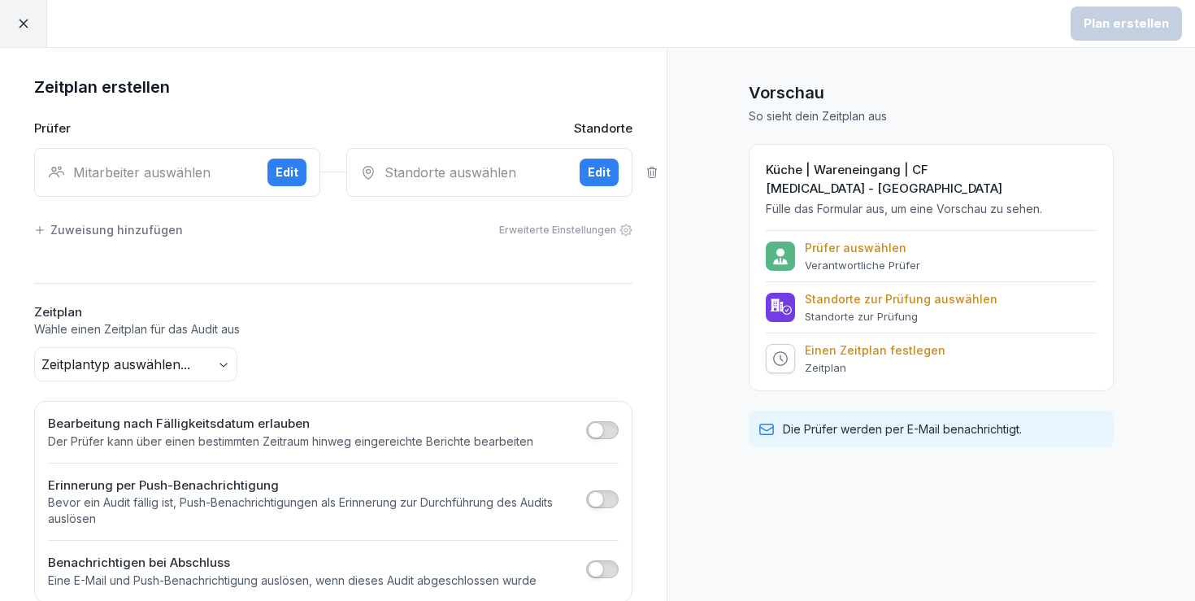
click at [154, 171] on div "Mitarbeiter auswählen" at bounding box center [151, 173] width 207 height 20
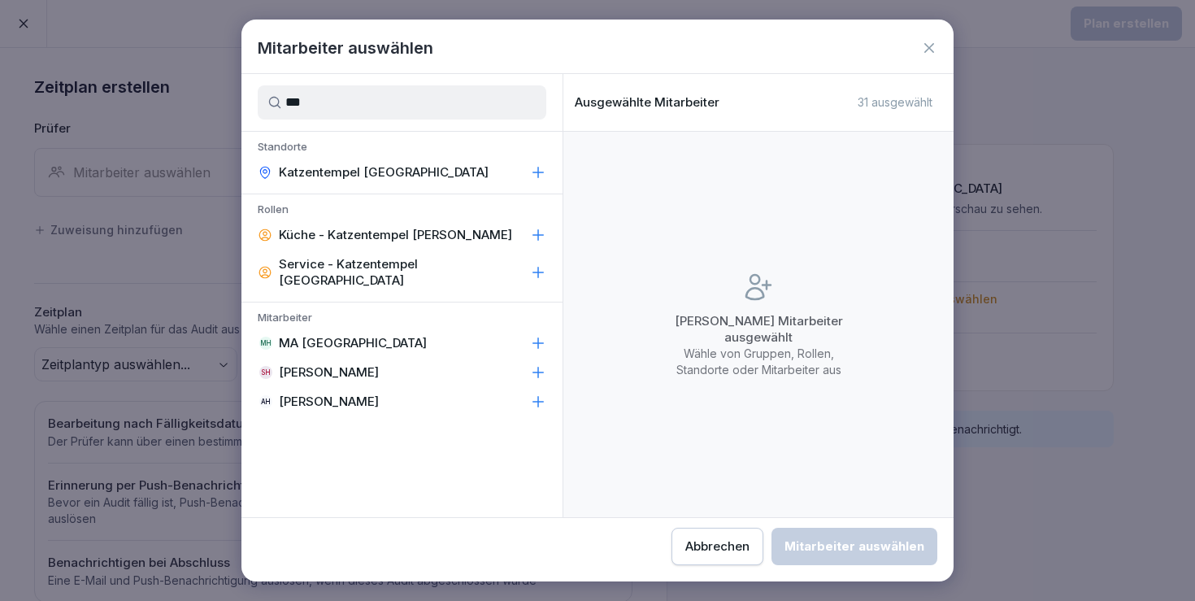
type input "***"
click at [416, 328] on div "MH MA Heidelberg" at bounding box center [401, 342] width 321 height 29
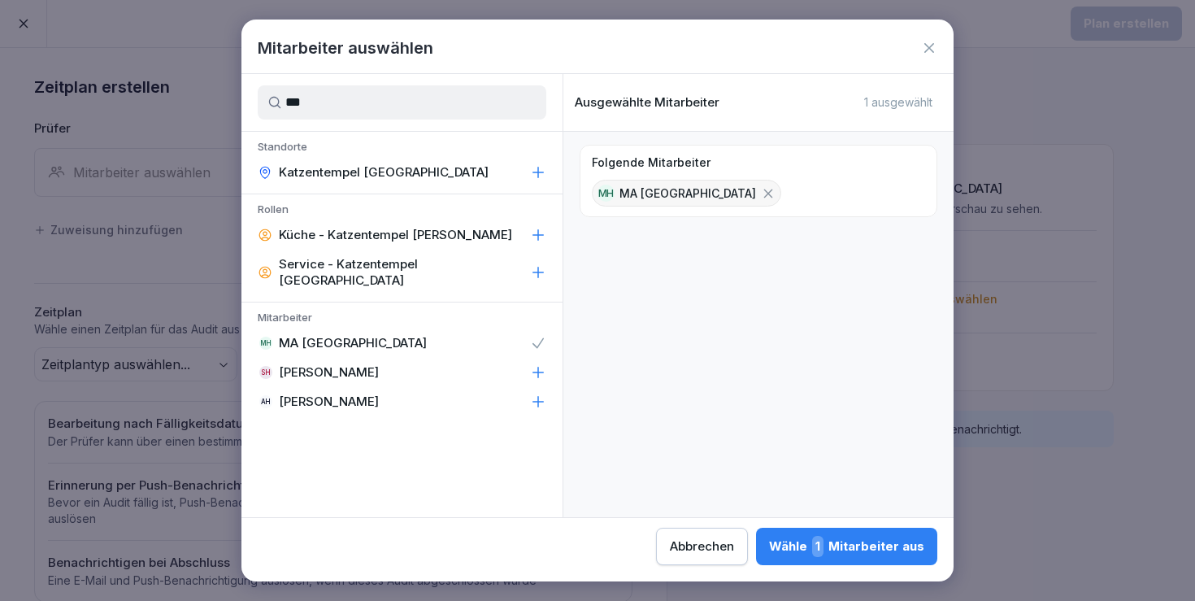
click at [769, 546] on div "Wähle 1 Mitarbeiter aus" at bounding box center [846, 546] width 155 height 21
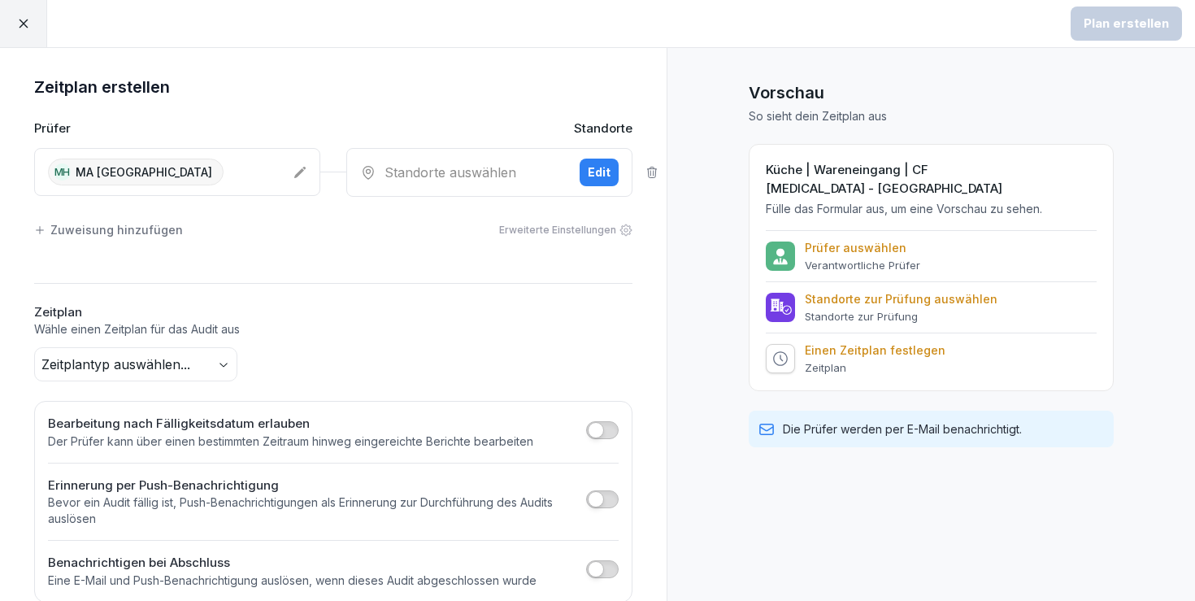
click at [451, 166] on div "Standorte auswählen" at bounding box center [463, 173] width 207 height 20
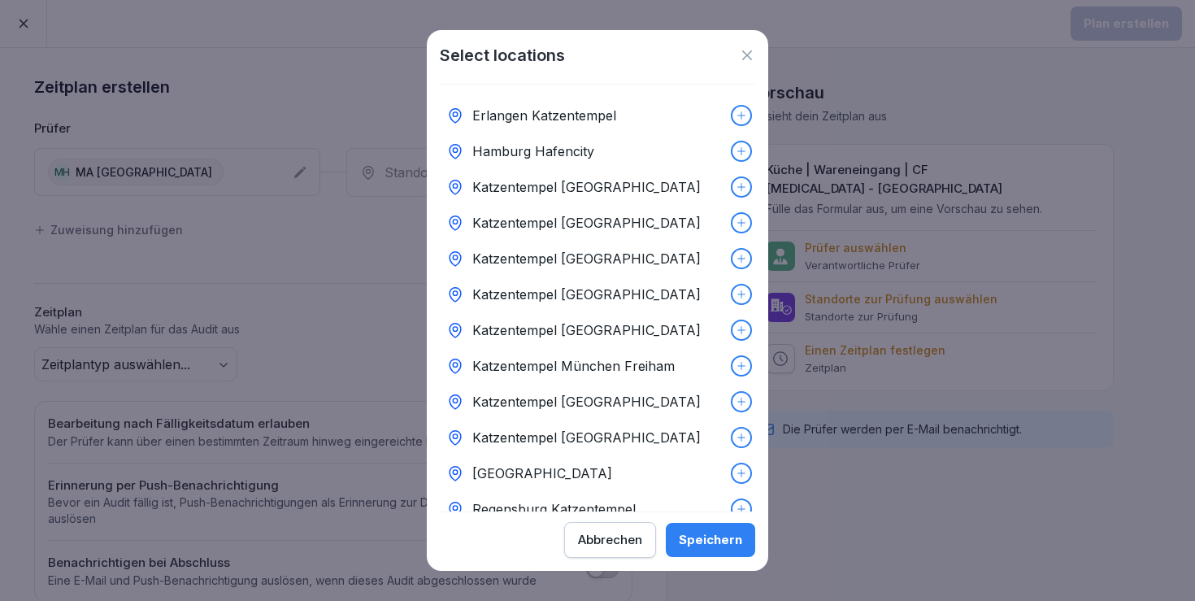
click at [575, 289] on p "Katzentempel Heidelberg" at bounding box center [586, 295] width 228 height 20
click at [711, 541] on div "Speichern" at bounding box center [710, 540] width 63 height 18
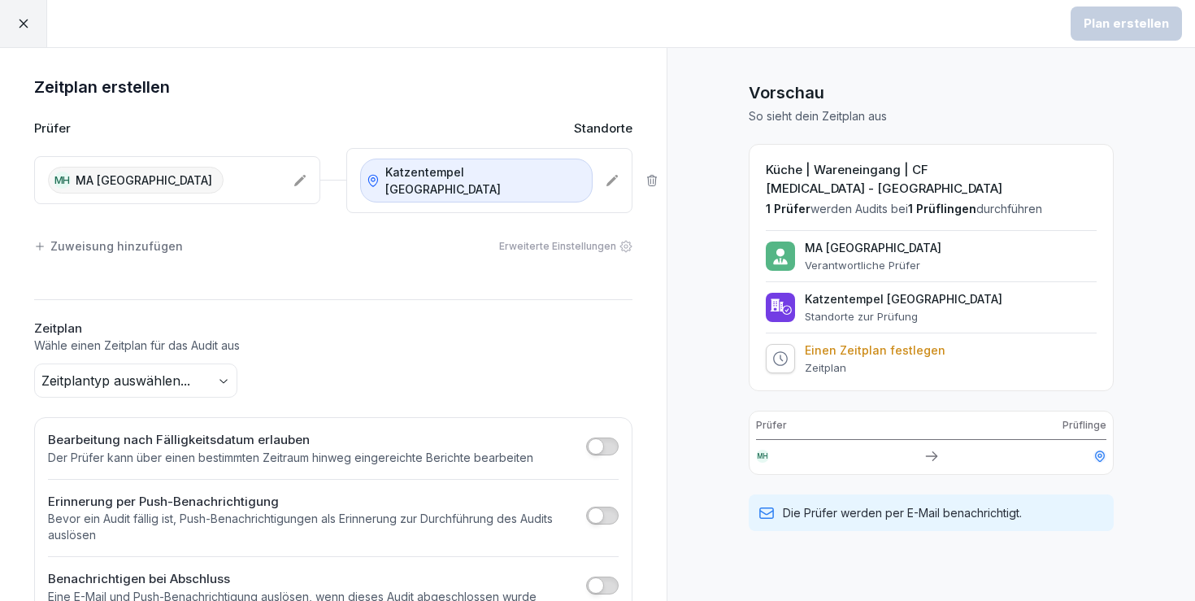
click at [183, 368] on body "Plan erstellen Zeitplan erstellen Prüfer Standorte MH MA Heidelberg Katzentempe…" at bounding box center [597, 300] width 1195 height 601
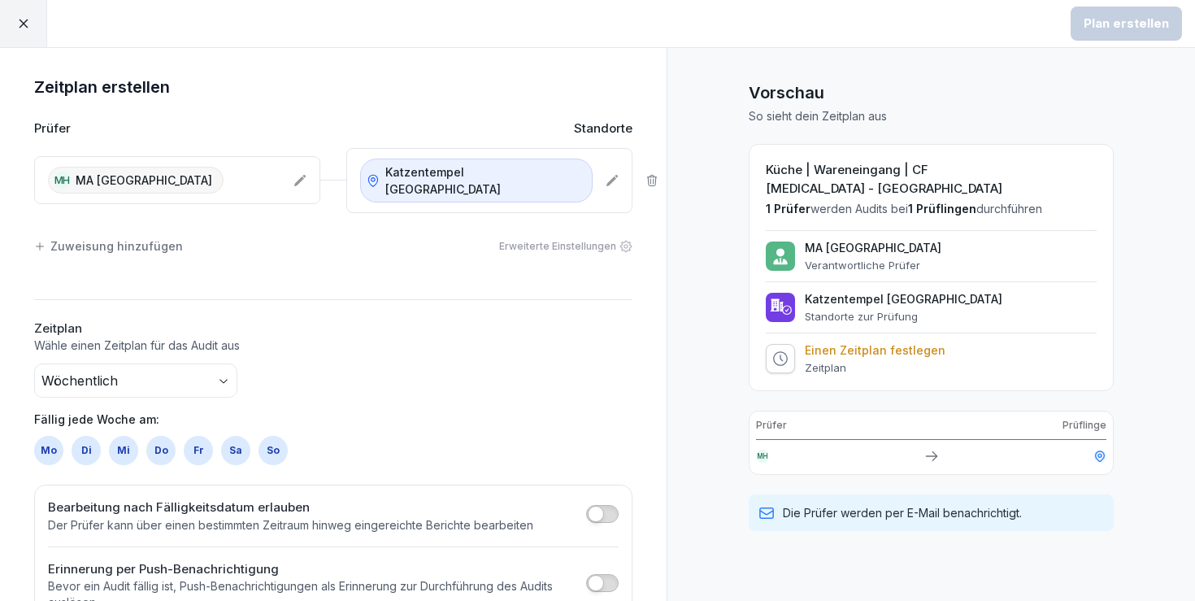
click at [282, 437] on div "Mo Di Mi Do Fr Sa So" at bounding box center [333, 450] width 598 height 29
click at [264, 436] on div "So" at bounding box center [273, 450] width 29 height 29
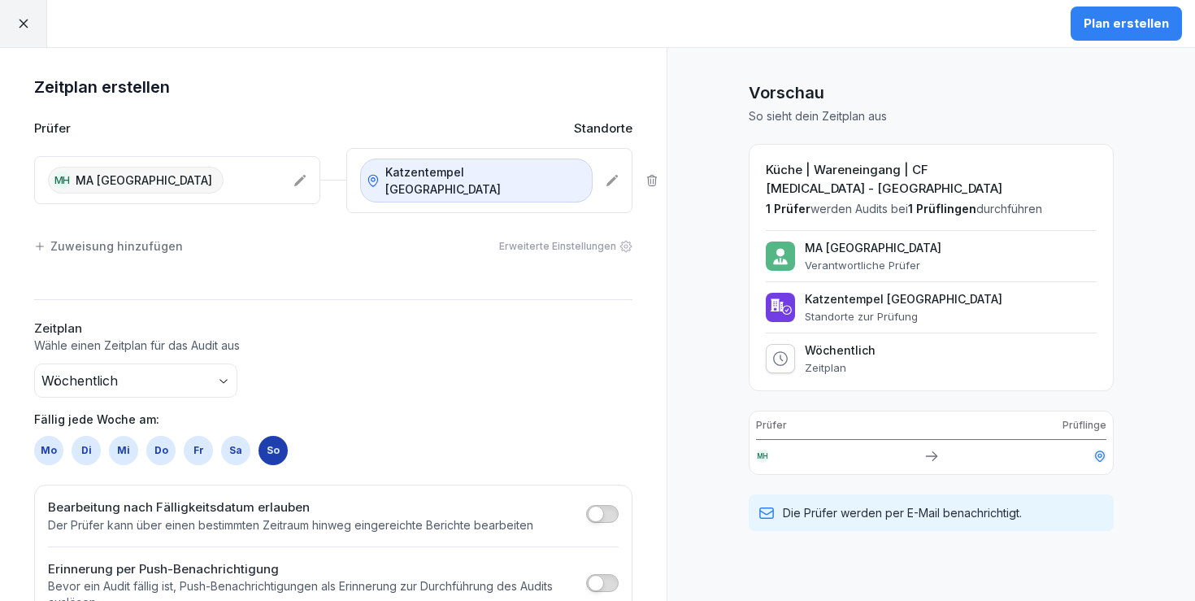
click at [1135, 3] on div "Plan erstellen" at bounding box center [1126, 23] width 137 height 47
click at [1135, 20] on div "Plan erstellen" at bounding box center [1126, 24] width 85 height 18
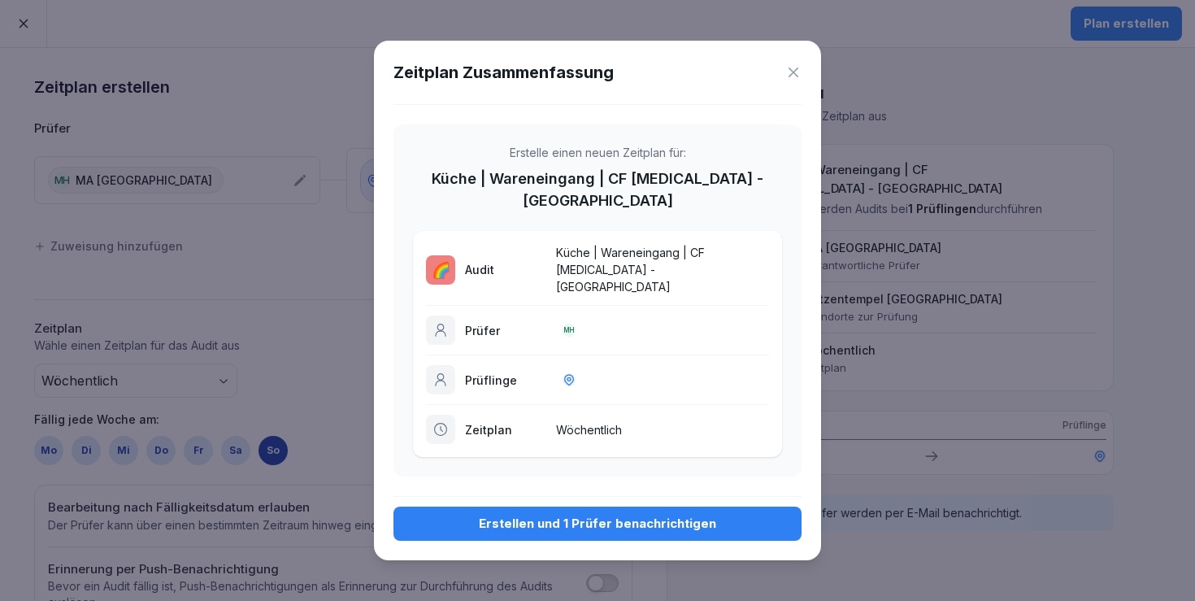
click at [518, 515] on button "Erstellen und 1 Prüfer benachrichtigen" at bounding box center [598, 524] width 408 height 34
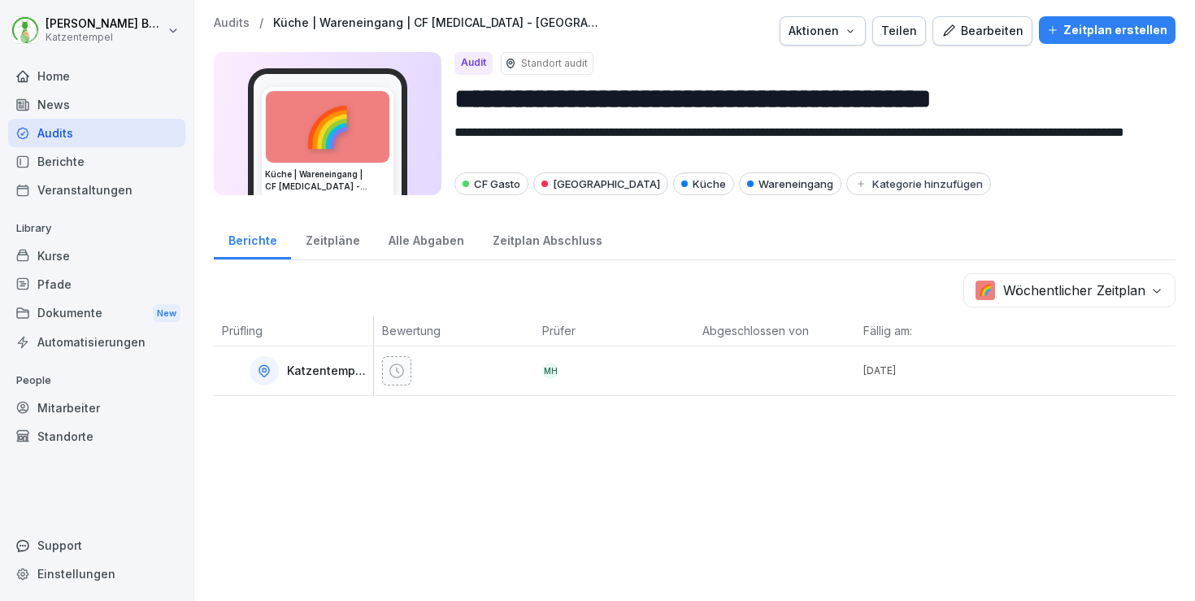
click at [236, 22] on p "Audits" at bounding box center [232, 23] width 36 height 14
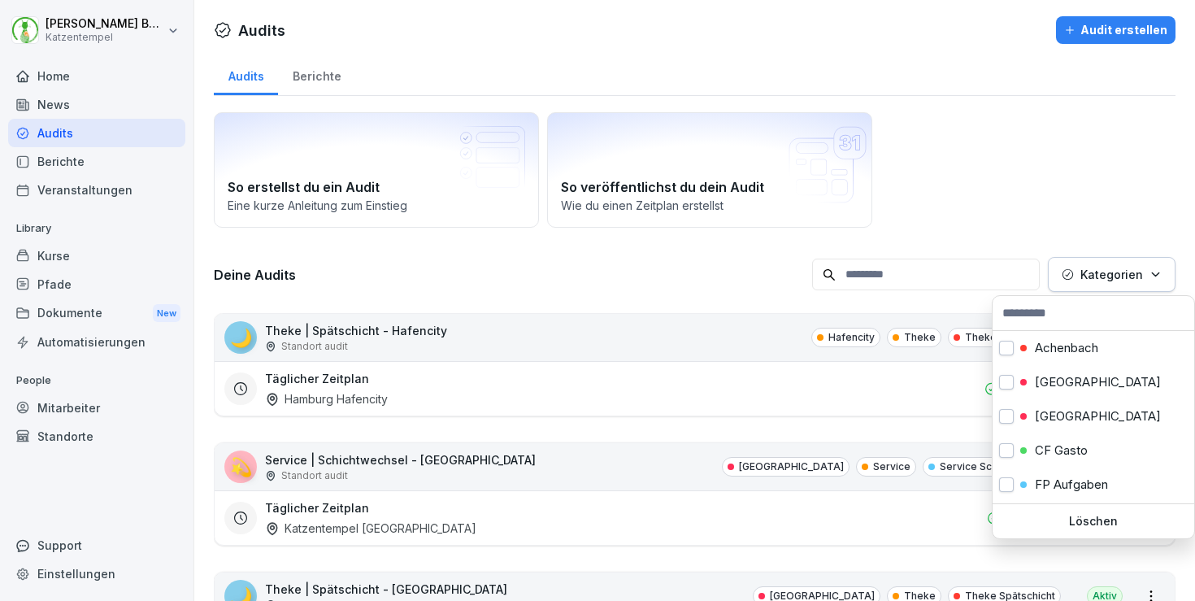
click at [1131, 260] on button "Kategorien" at bounding box center [1112, 274] width 128 height 35
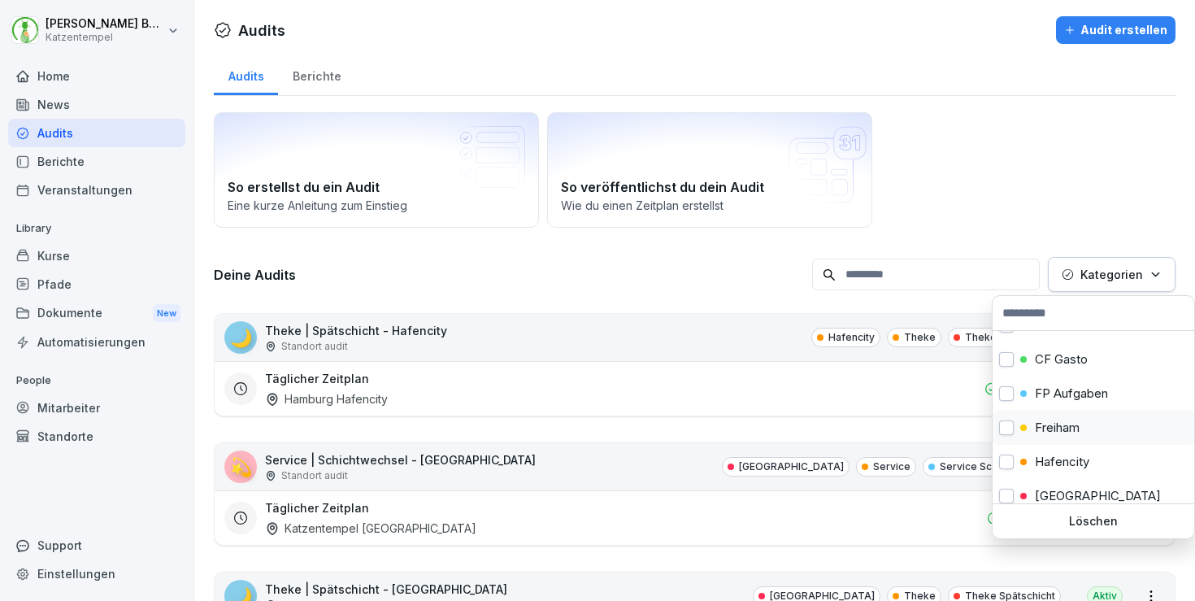
scroll to position [102, 0]
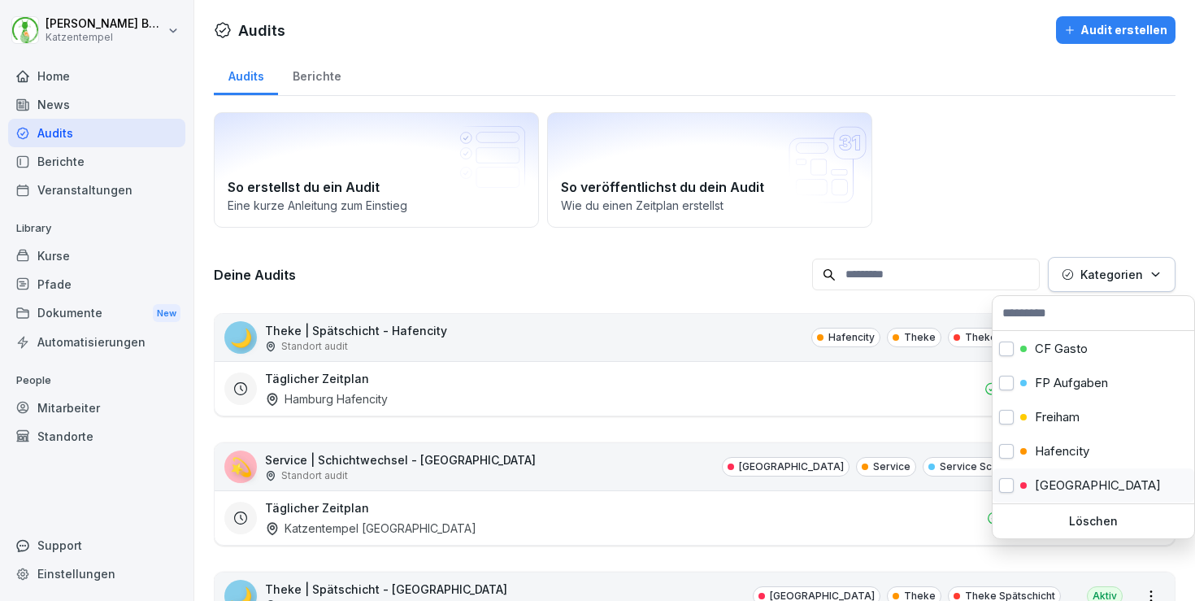
click at [1085, 484] on p "Heidelberg" at bounding box center [1098, 485] width 126 height 15
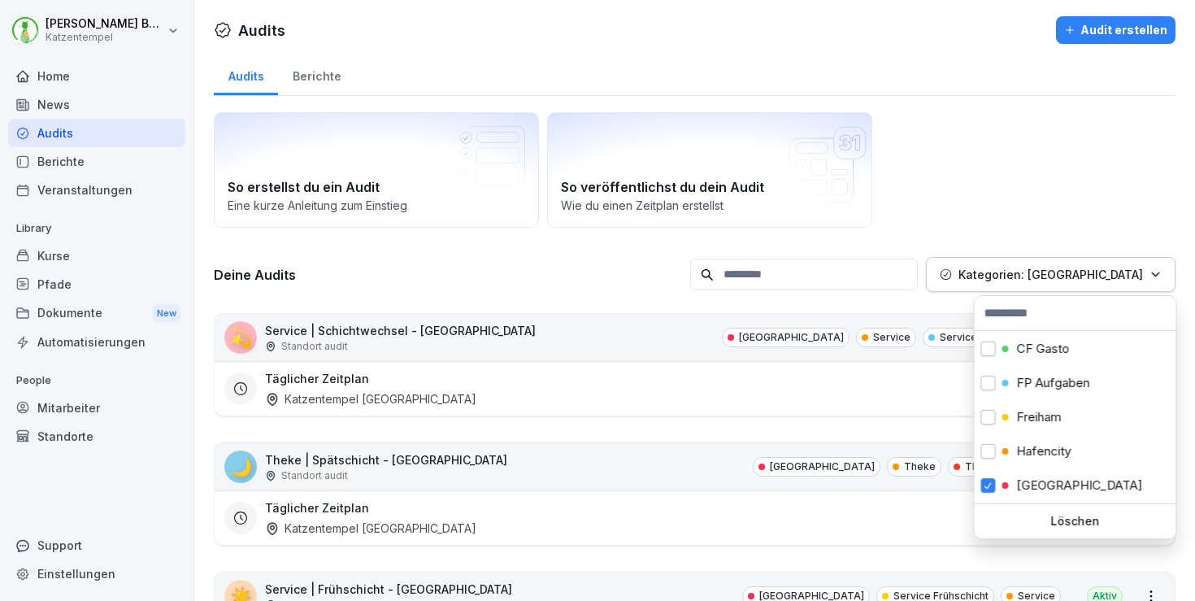
click at [663, 270] on html "Laura Benedix Katzentempel Home News Audits Berichte Veranstaltungen Library Ku…" at bounding box center [597, 300] width 1195 height 601
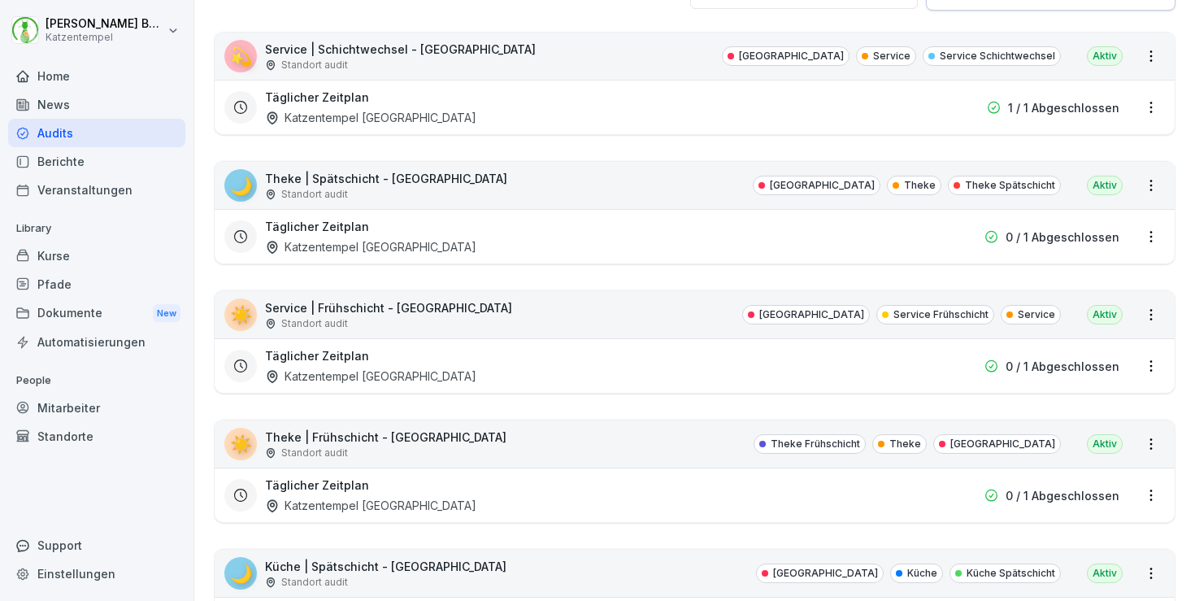
scroll to position [187, 0]
